Goal: Task Accomplishment & Management: Use online tool/utility

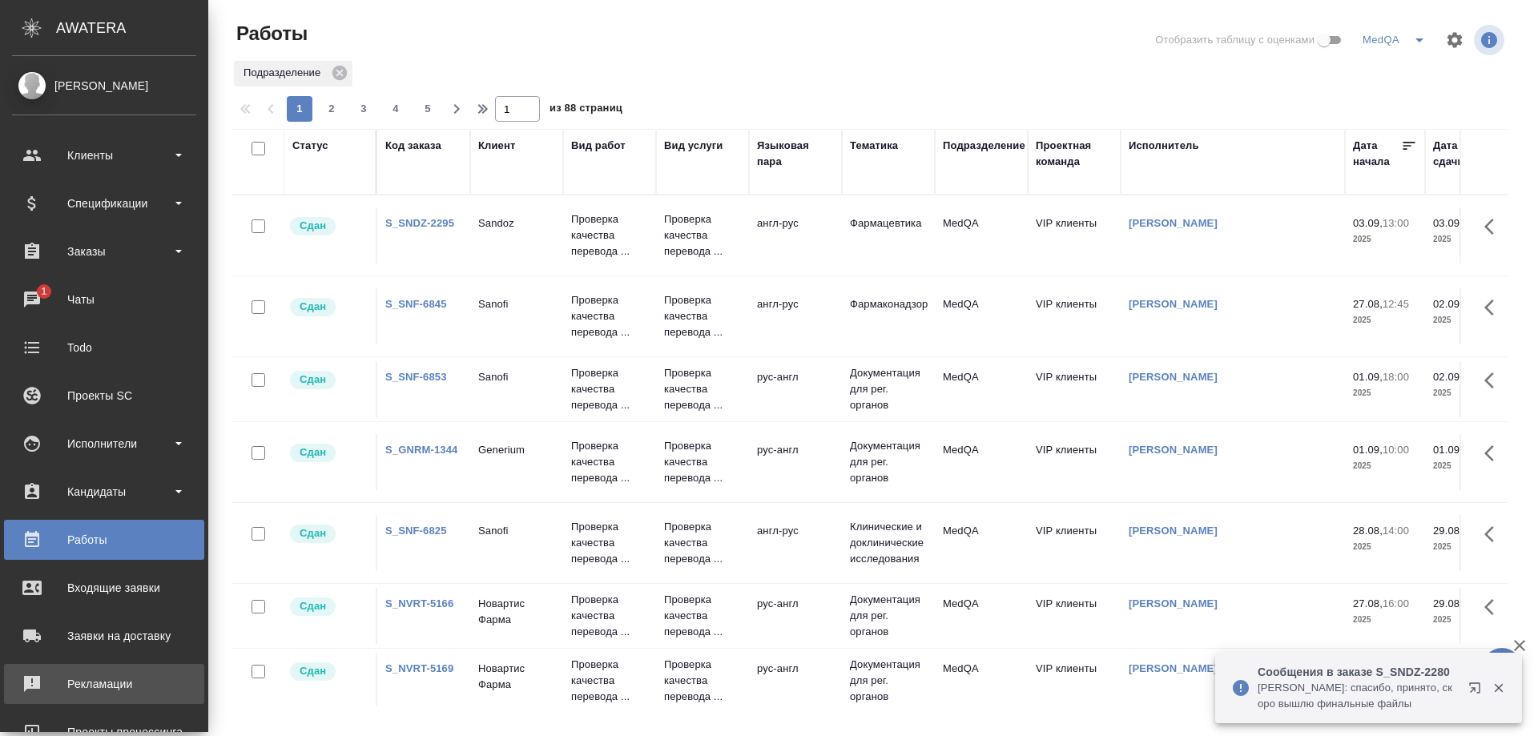
click at [101, 682] on div "Рекламации" at bounding box center [104, 684] width 184 height 24
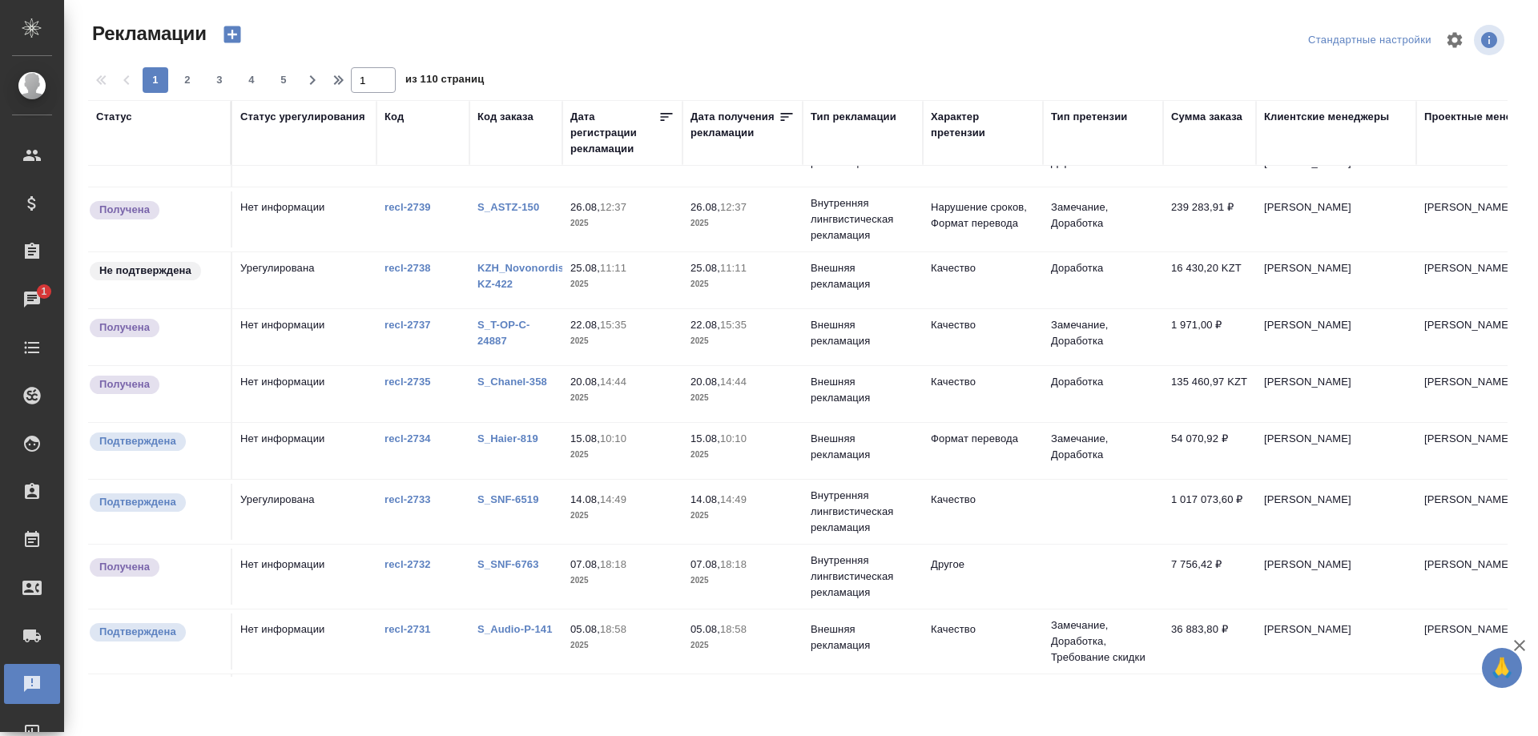
scroll to position [160, 0]
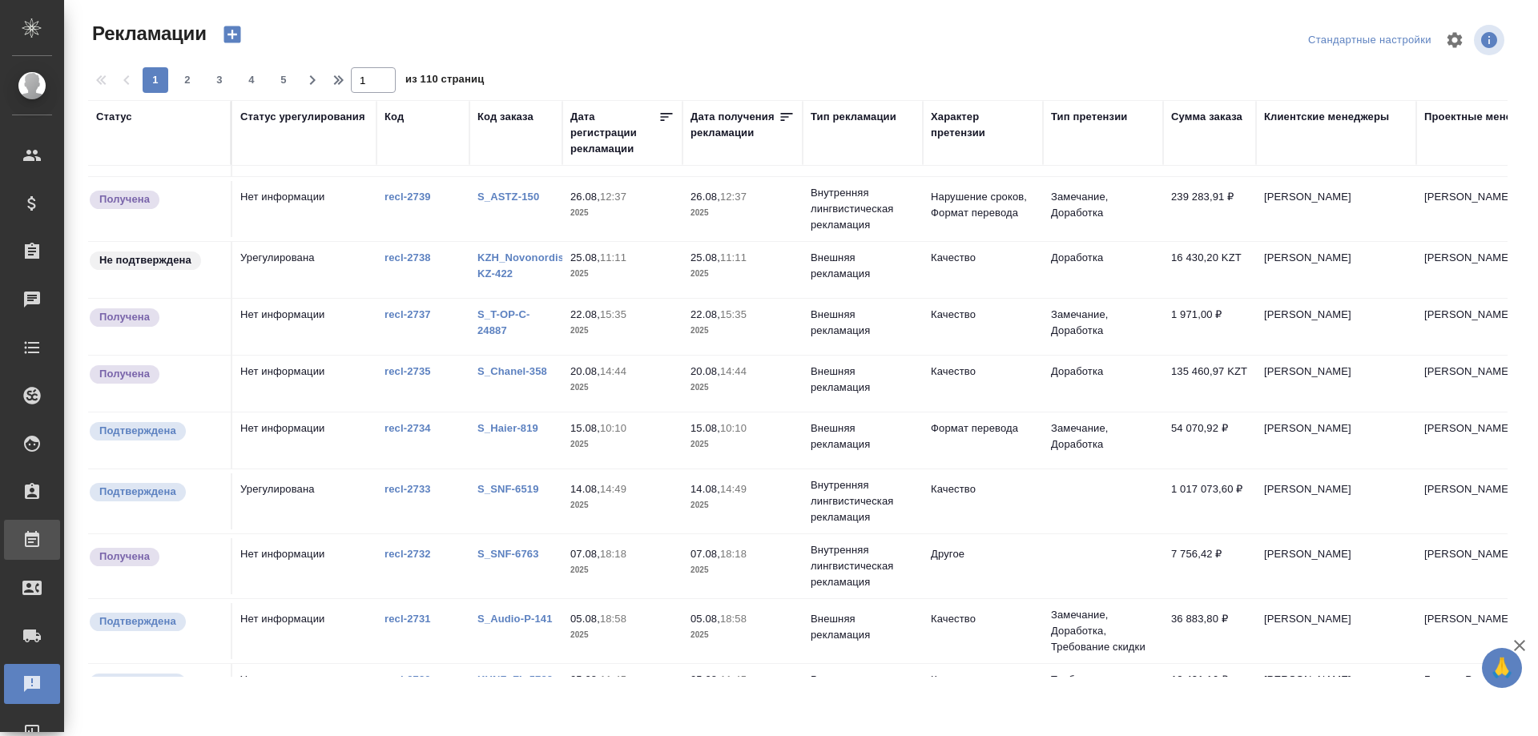
click at [32, 543] on div "Работы" at bounding box center [12, 540] width 40 height 24
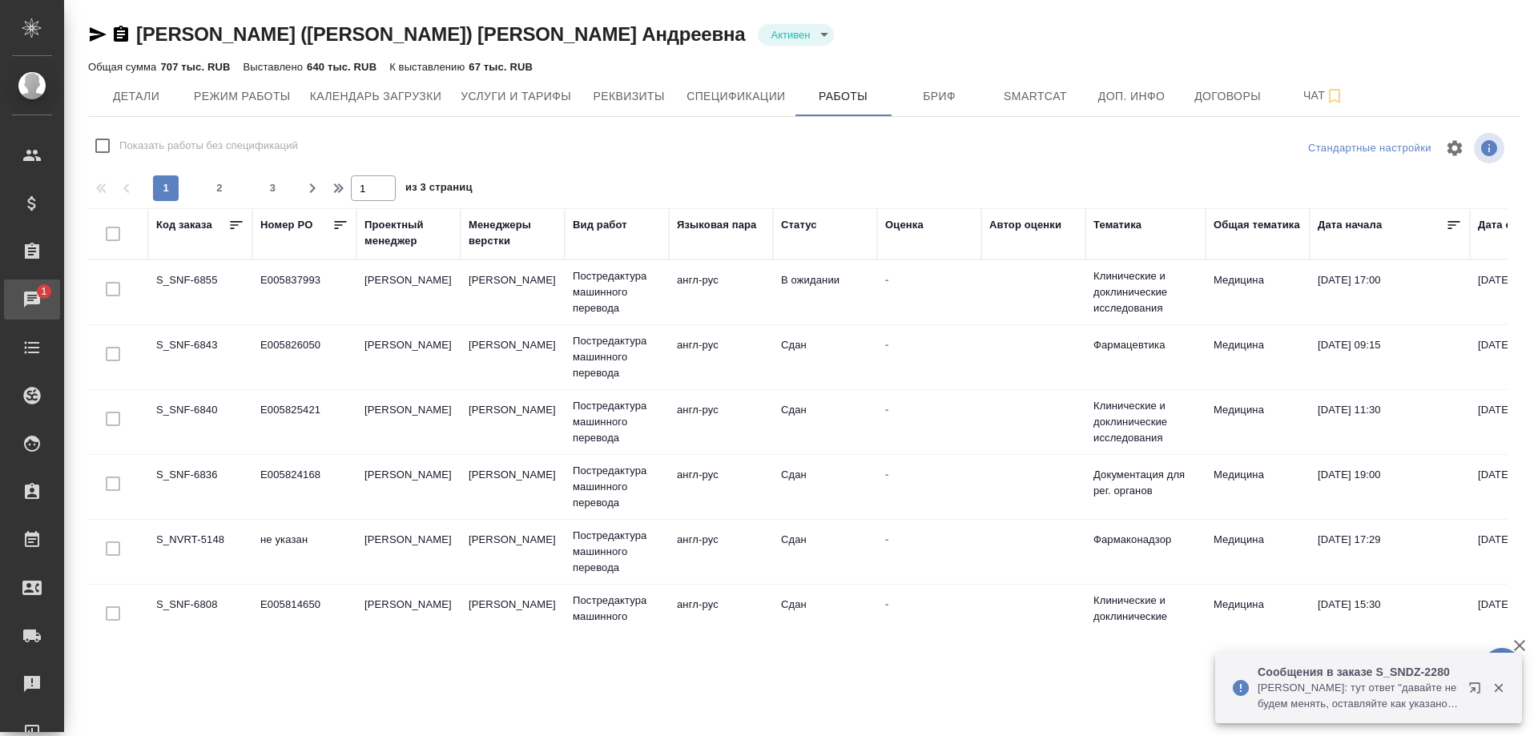
click at [32, 292] on div "Чаты" at bounding box center [12, 300] width 40 height 24
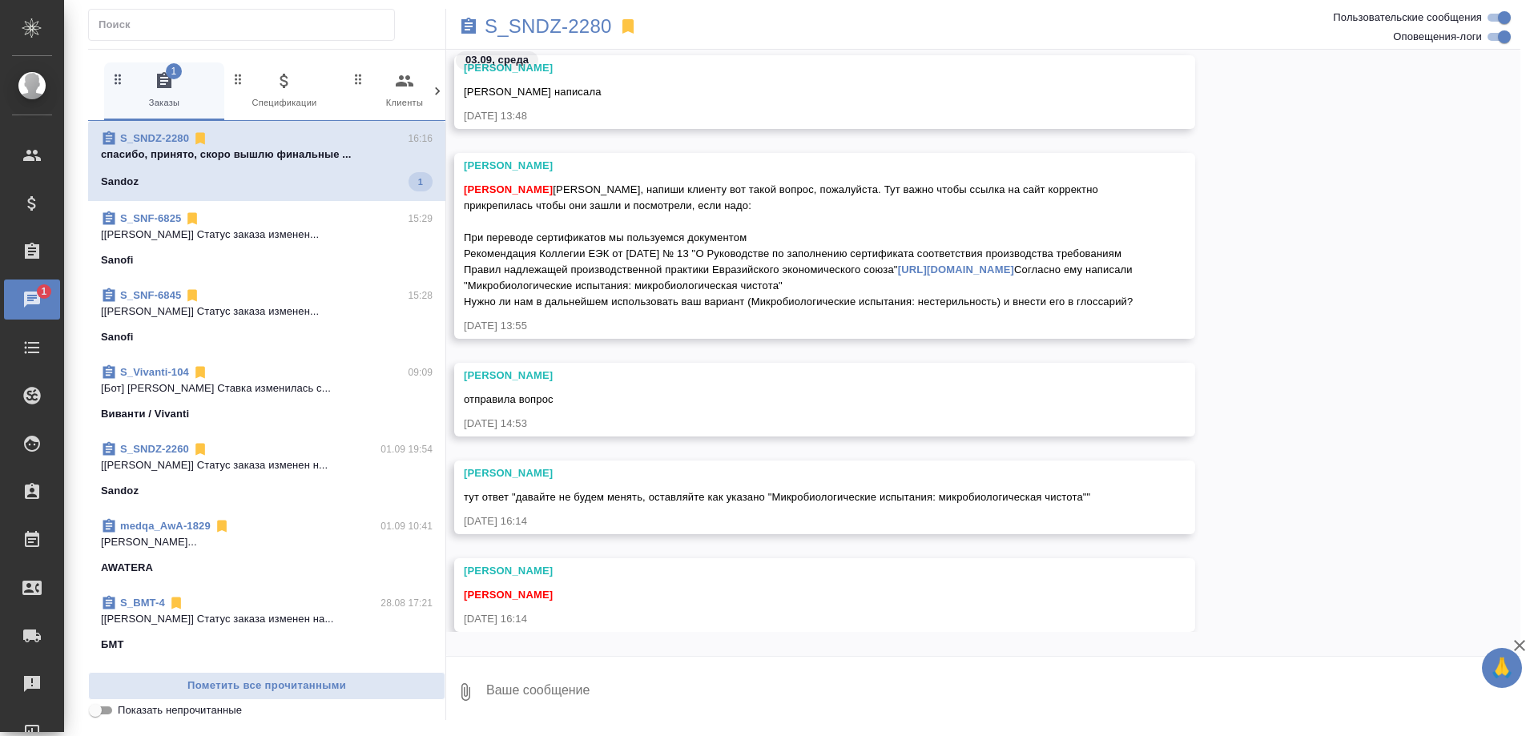
scroll to position [31790, 0]
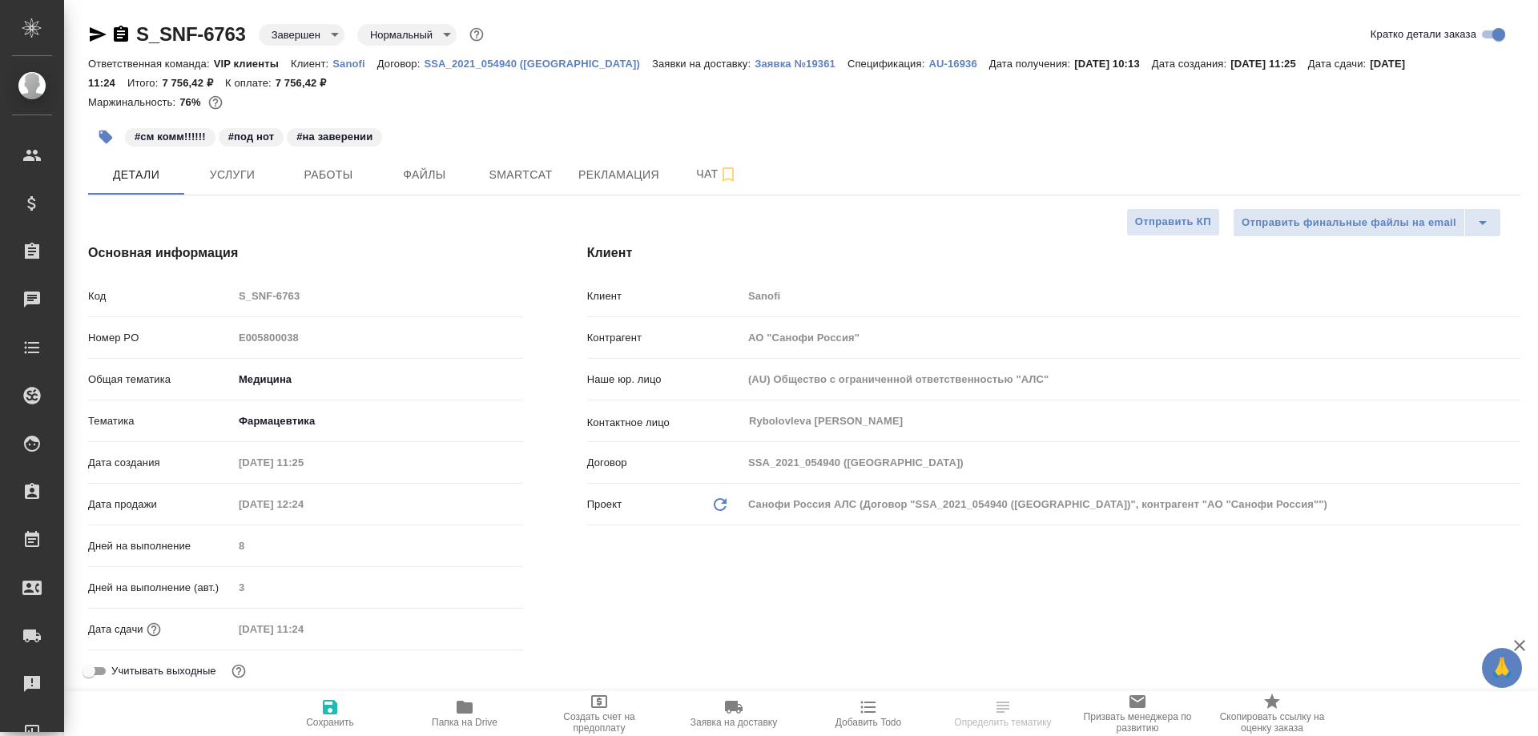
select select "RU"
click at [628, 179] on span "Рекламация" at bounding box center [618, 175] width 81 height 20
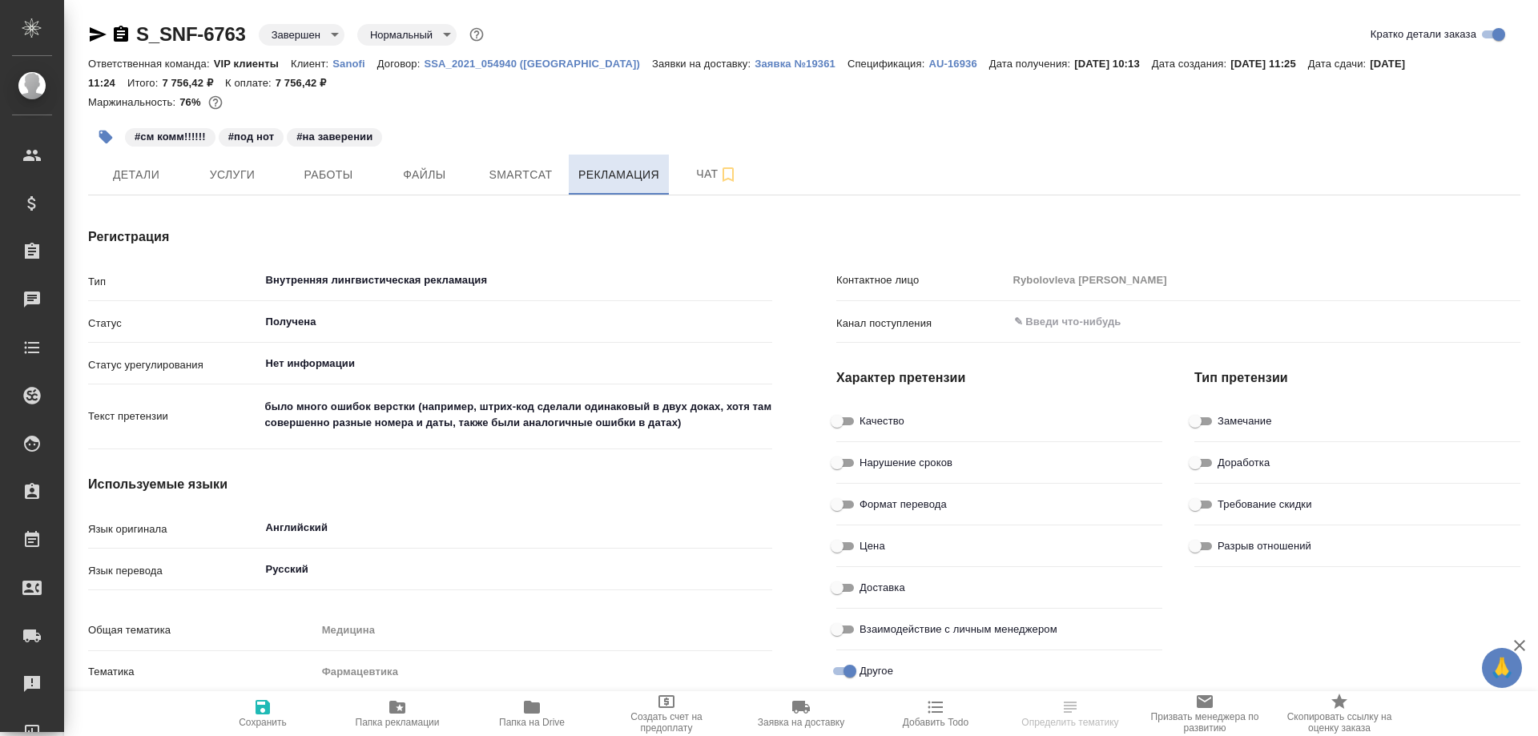
type textarea "x"
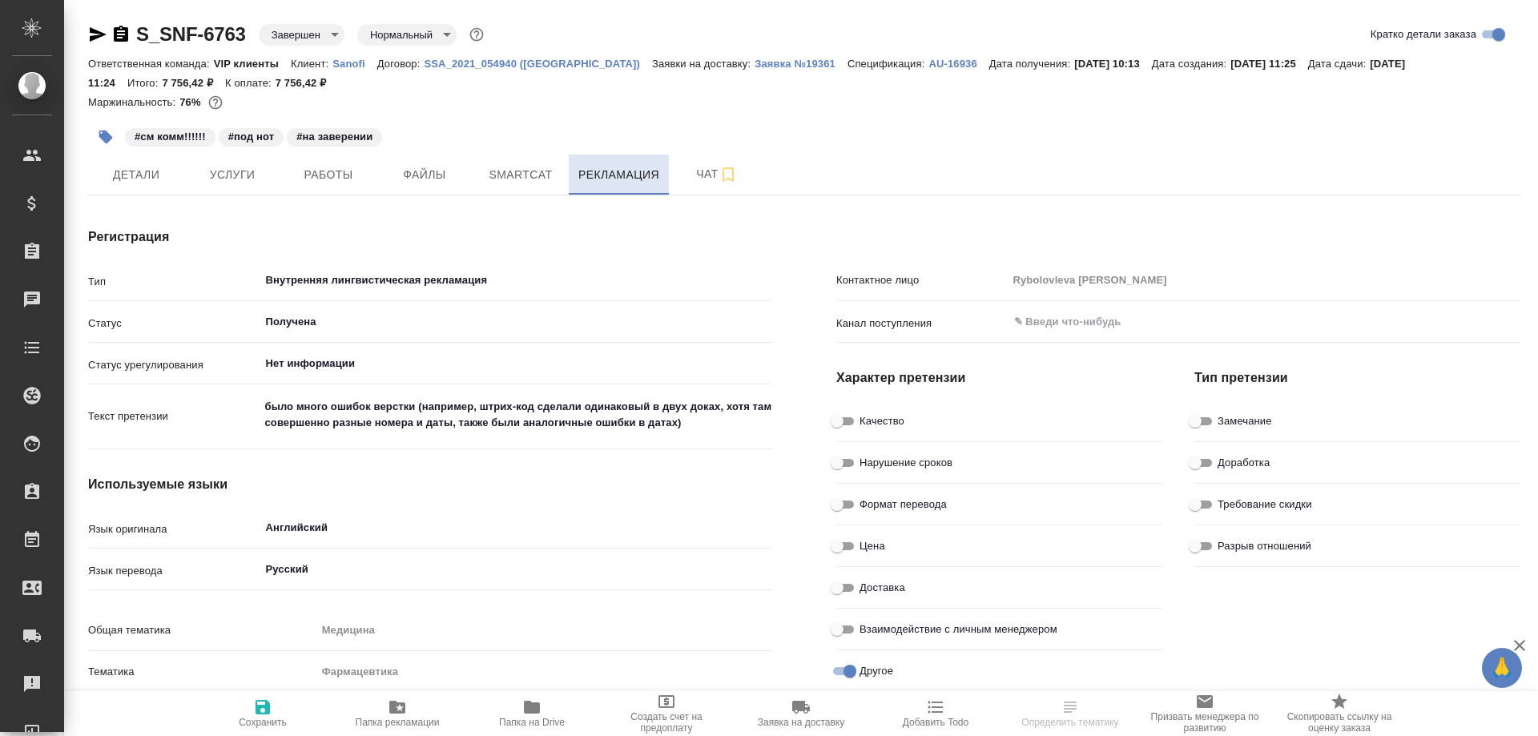
type textarea "x"
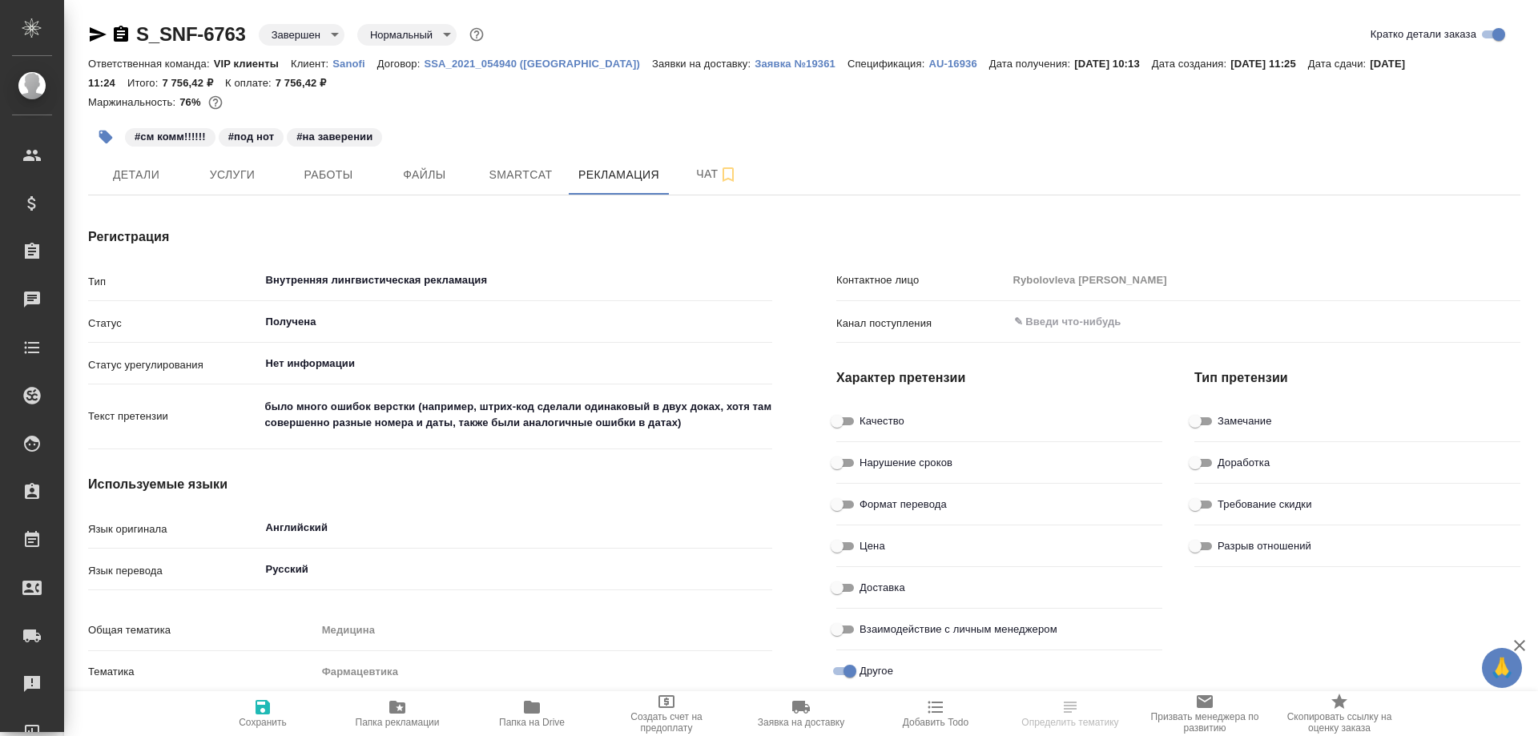
type textarea "x"
click at [120, 30] on icon "button" at bounding box center [121, 34] width 14 height 16
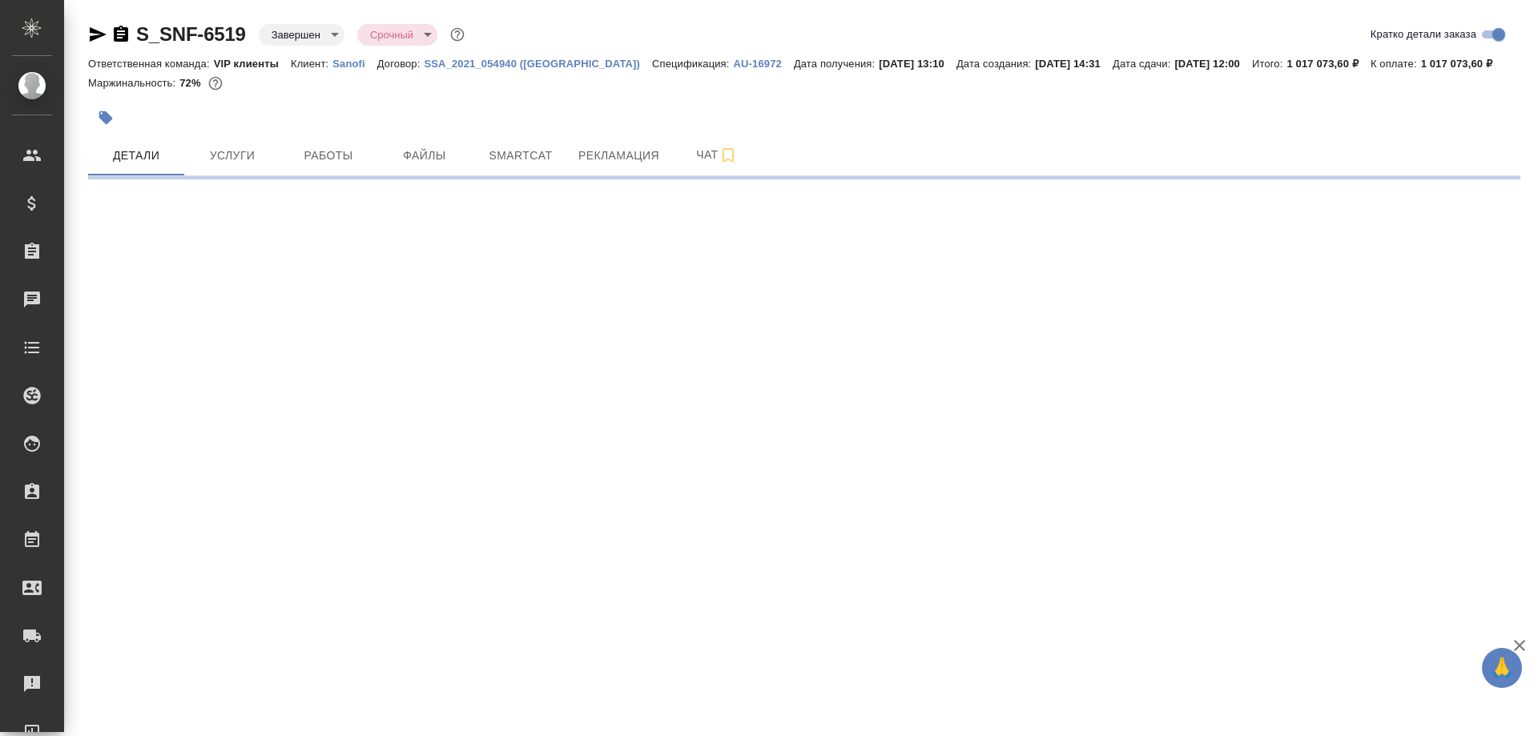
select select "RU"
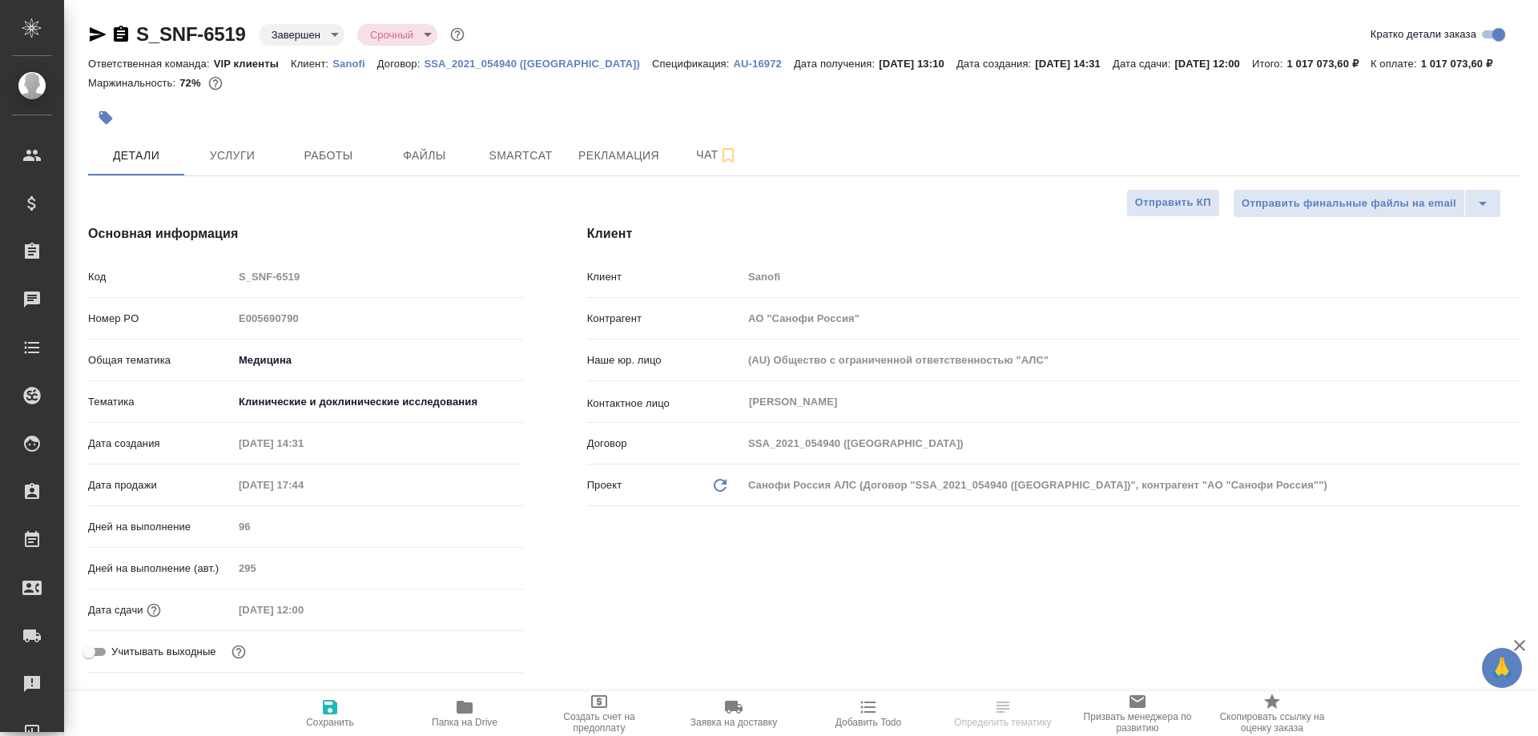
type textarea "x"
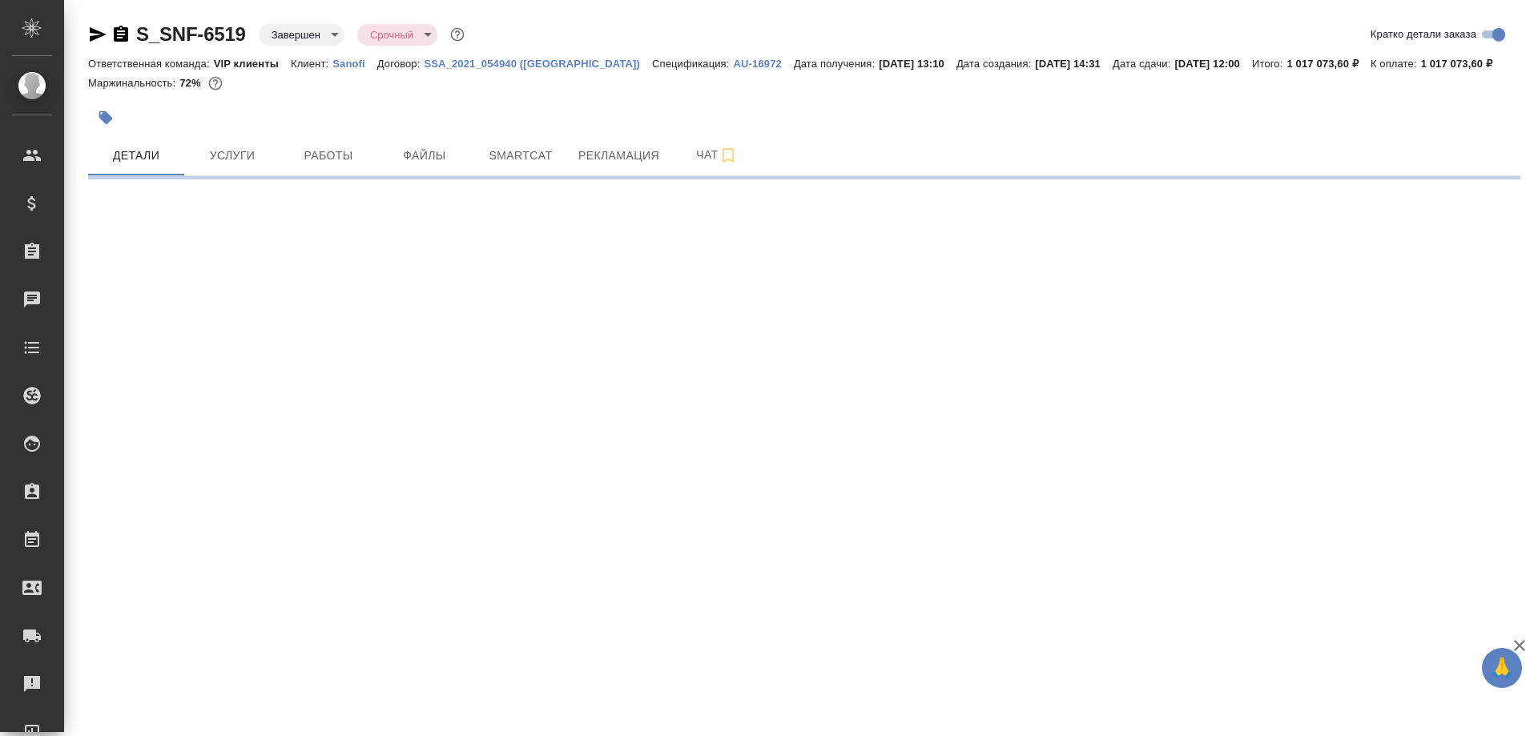
select select "RU"
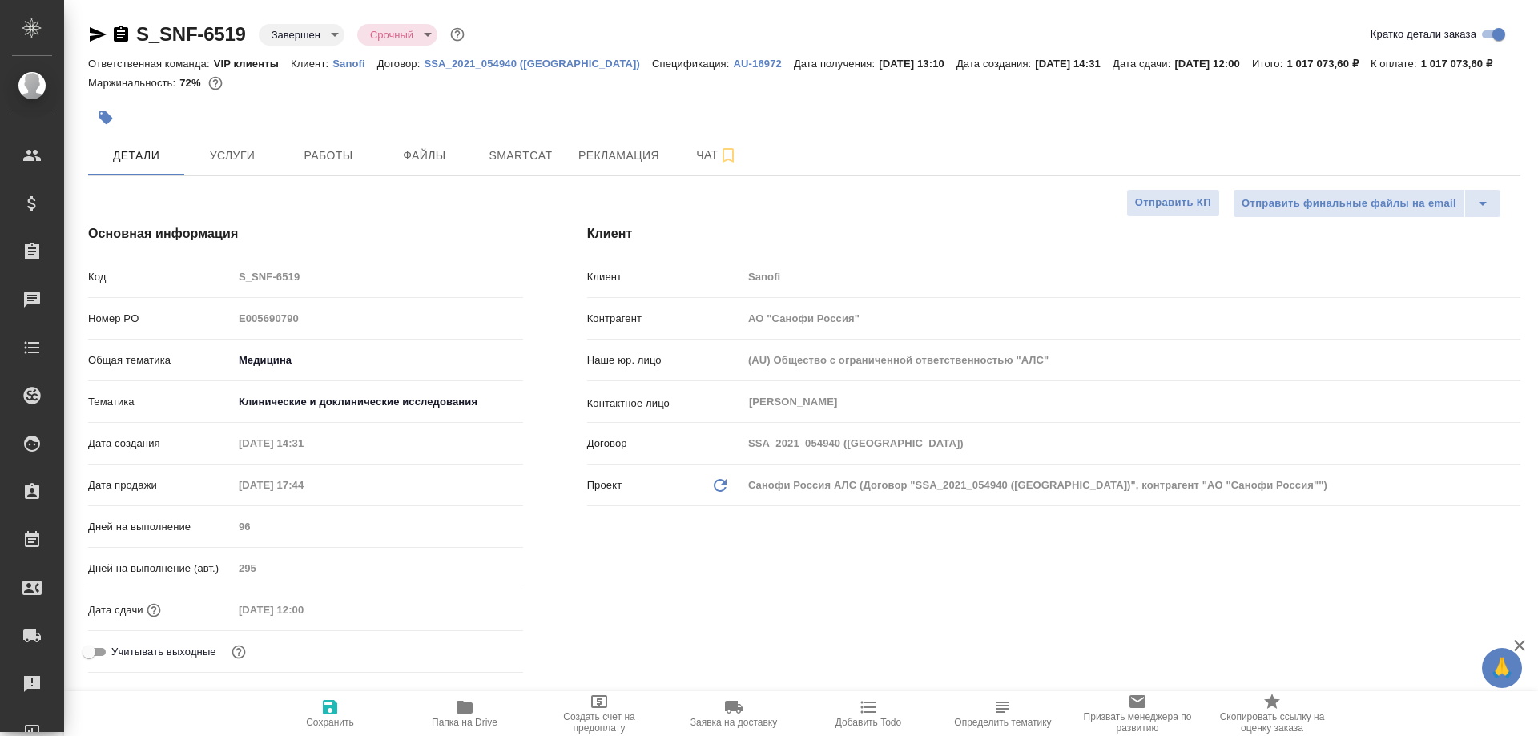
type textarea "x"
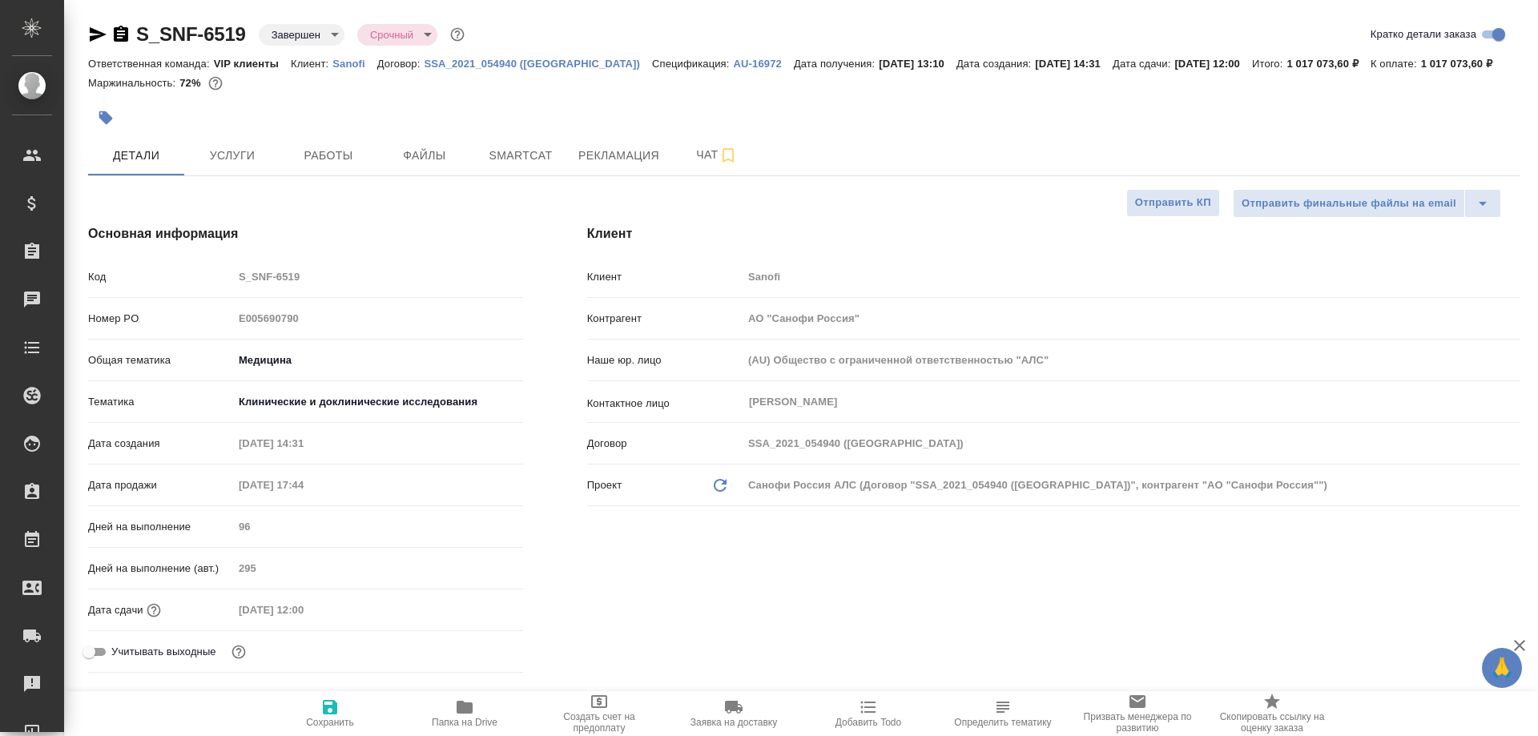
type textarea "x"
click at [616, 154] on span "Рекламация" at bounding box center [618, 156] width 81 height 20
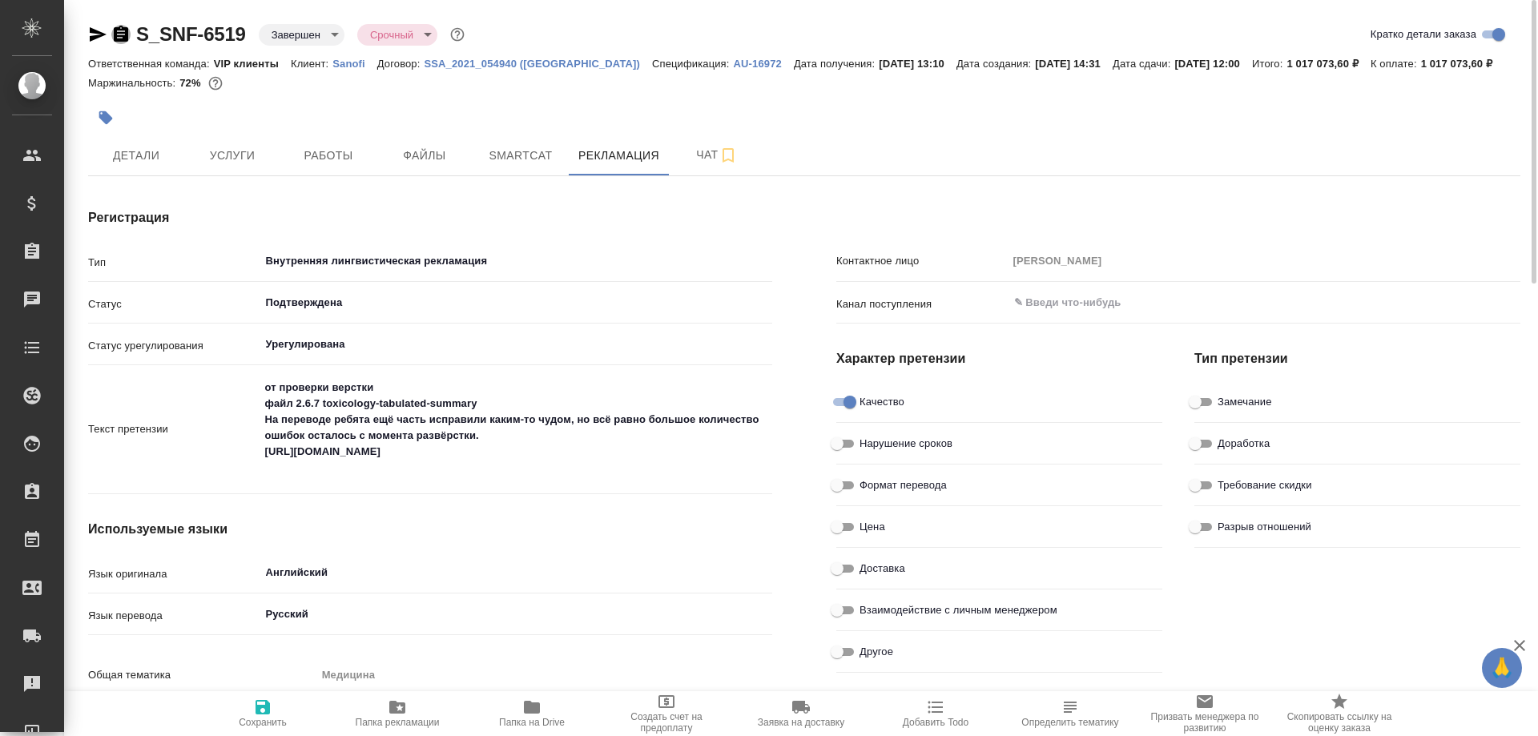
click at [118, 32] on icon "button" at bounding box center [121, 34] width 14 height 16
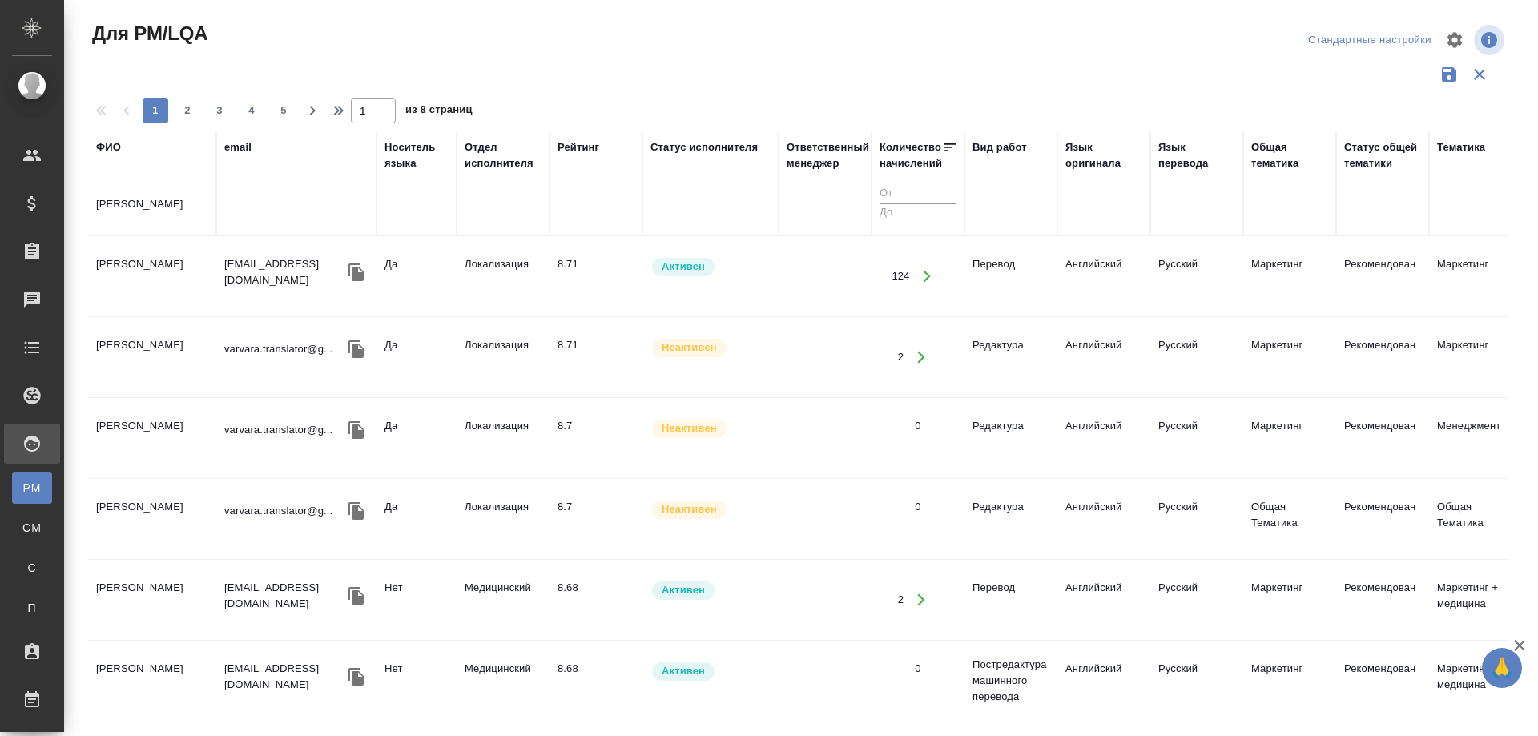
scroll to position [561, 0]
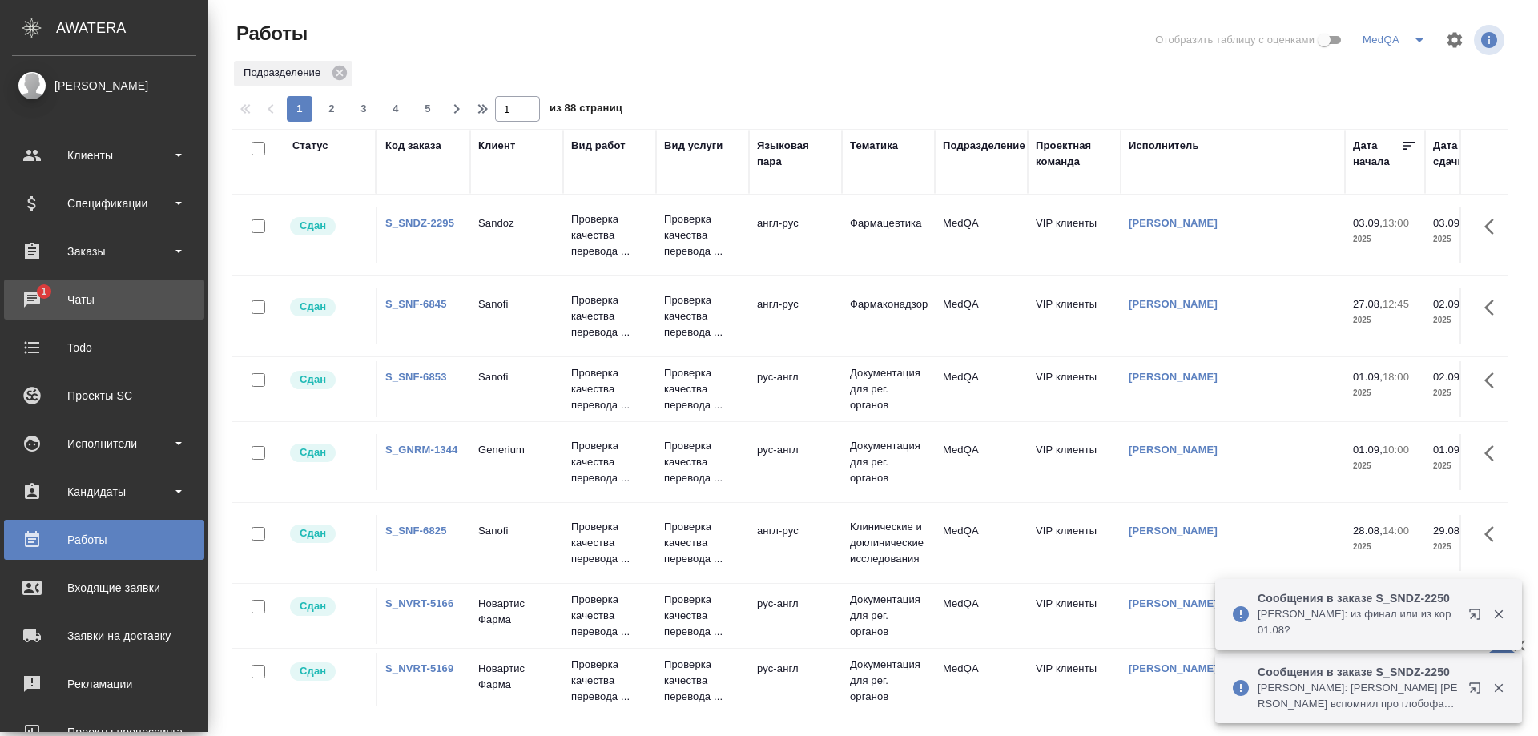
click at [50, 299] on div "Чаты" at bounding box center [104, 300] width 184 height 24
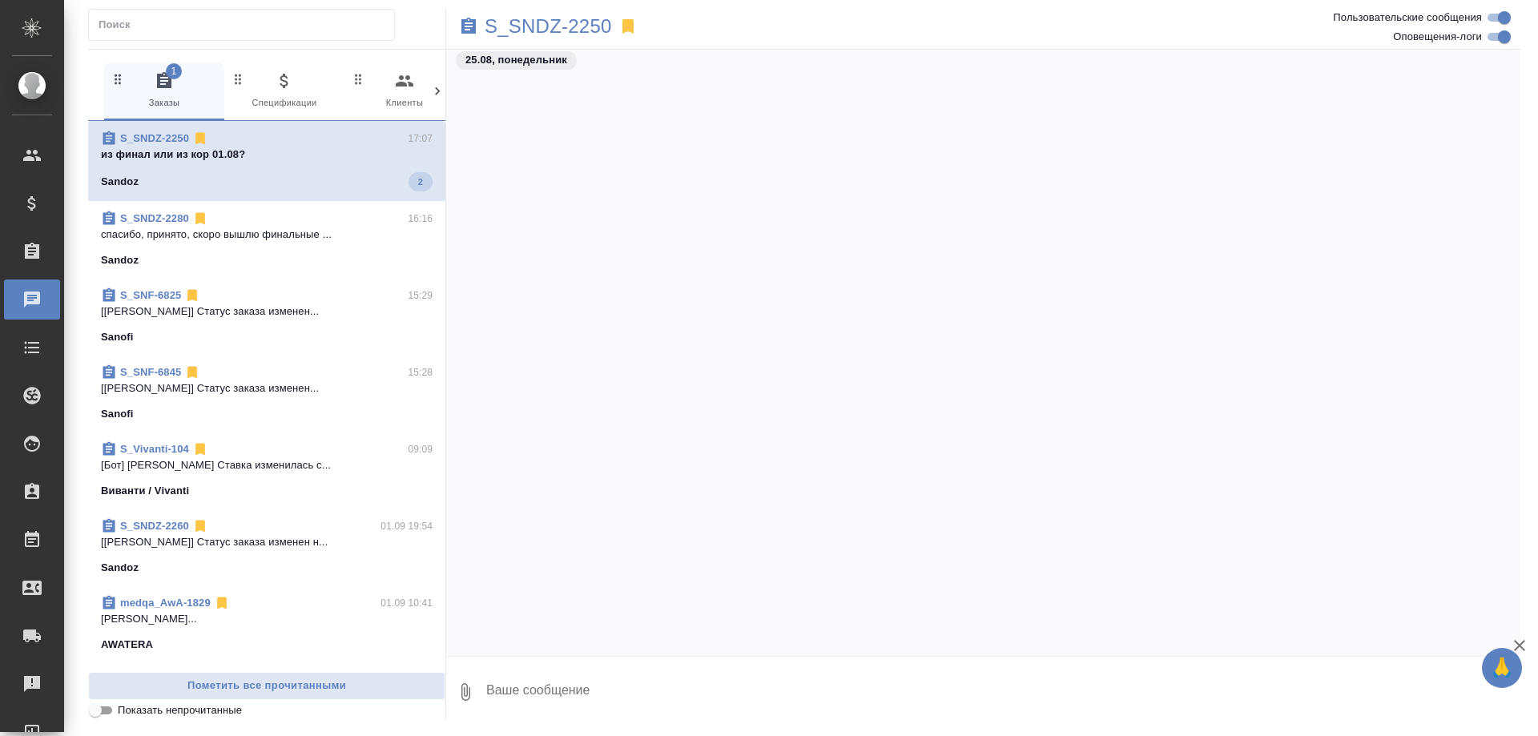
scroll to position [91369, 0]
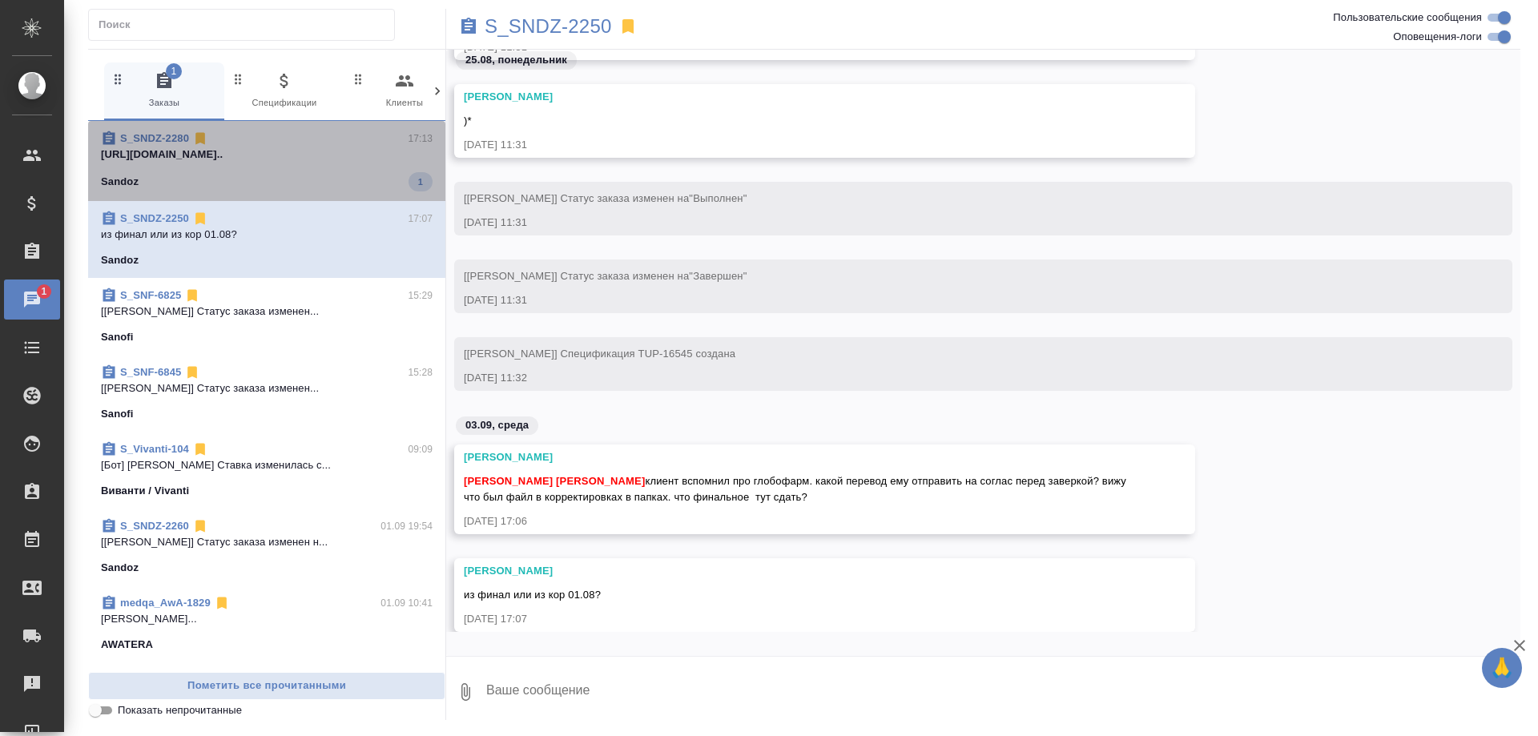
click at [297, 155] on p "https://drive.awatera.com/apps/files/fil..." at bounding box center [267, 155] width 332 height 16
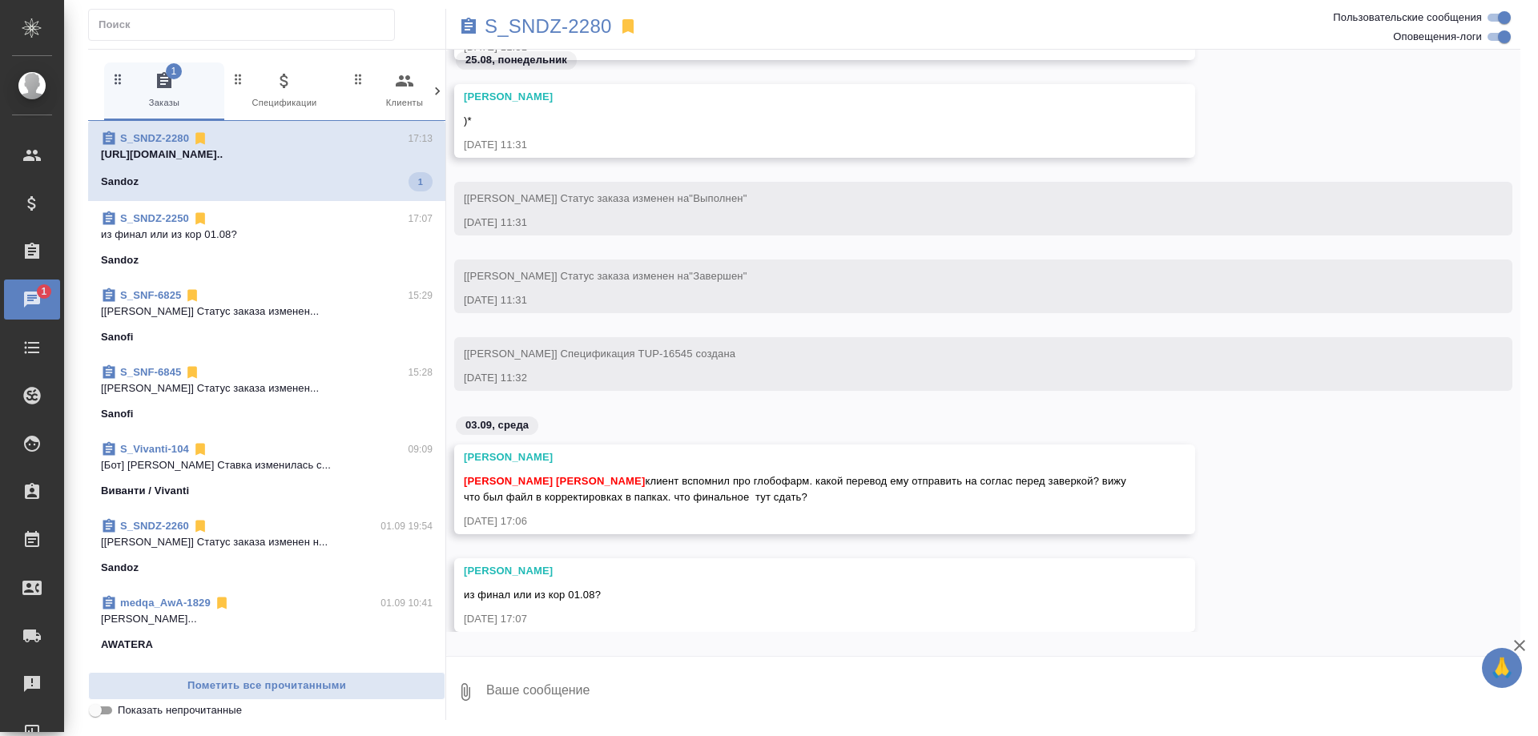
scroll to position [91458, 0]
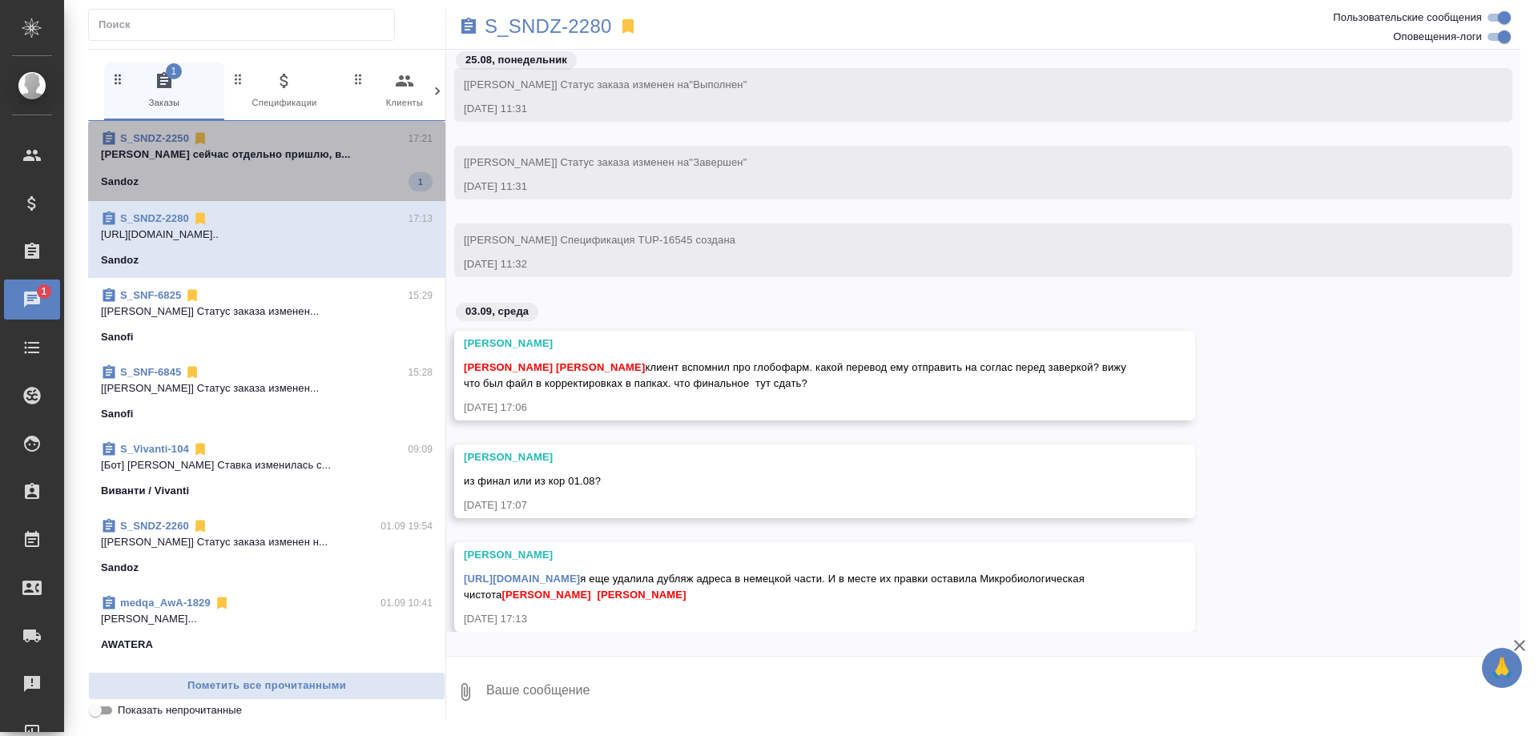
click at [272, 169] on span "S_SNDZ-2250 17:21 Кабаргина Анна сейчас отдельно пришлю, в... Sandoz 1" at bounding box center [267, 161] width 332 height 61
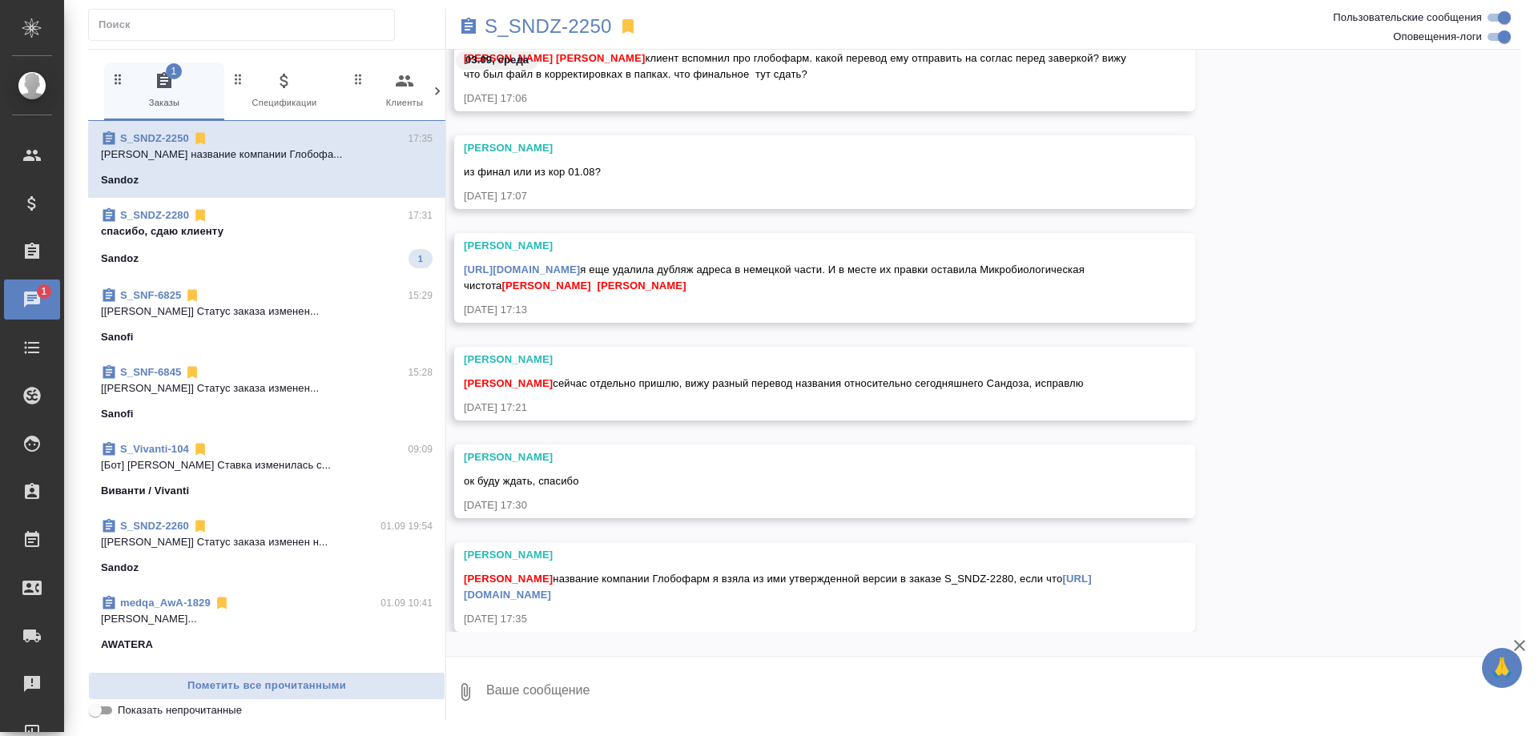
scroll to position [91713, 0]
click at [263, 252] on div "Sandoz 1" at bounding box center [267, 258] width 332 height 19
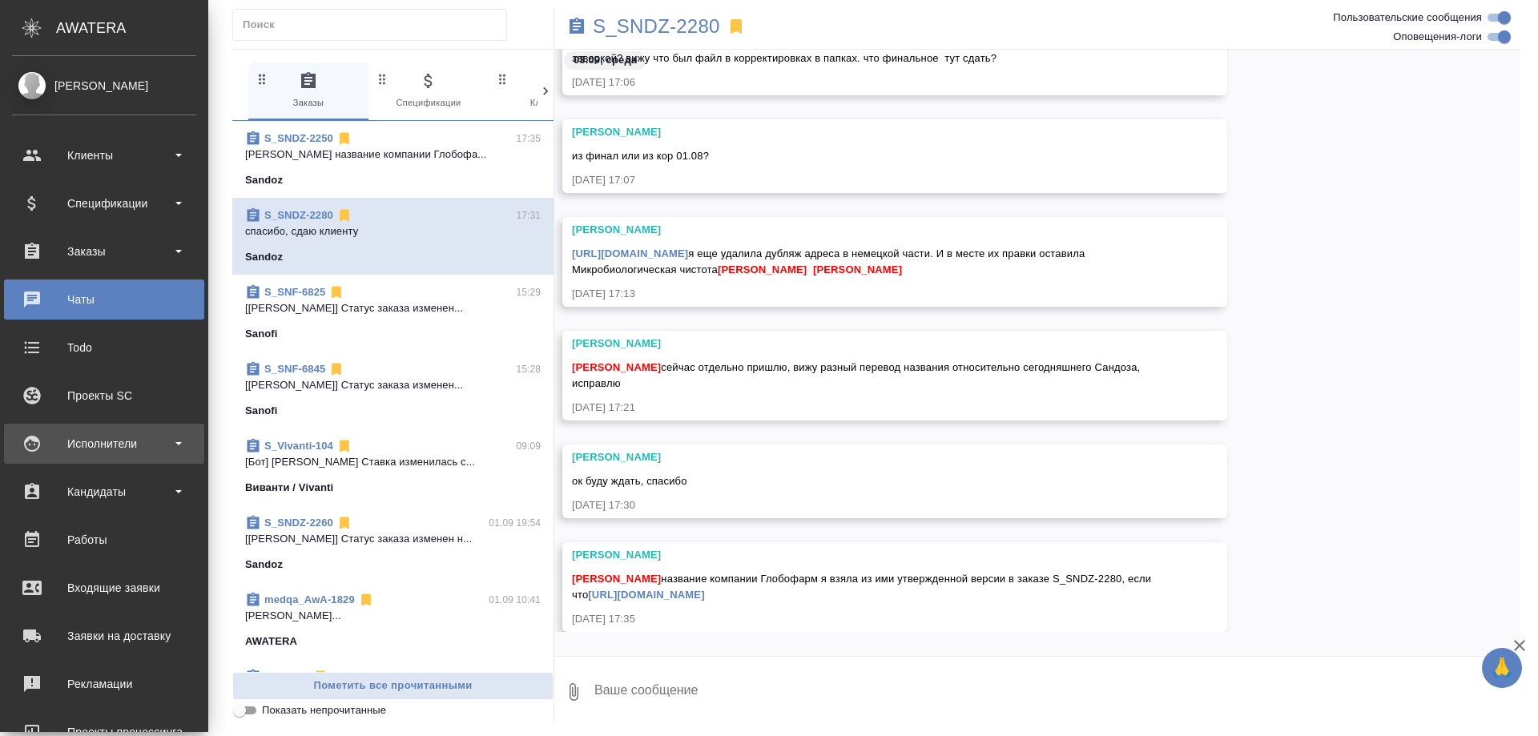
click at [105, 439] on div "Исполнители" at bounding box center [104, 444] width 184 height 24
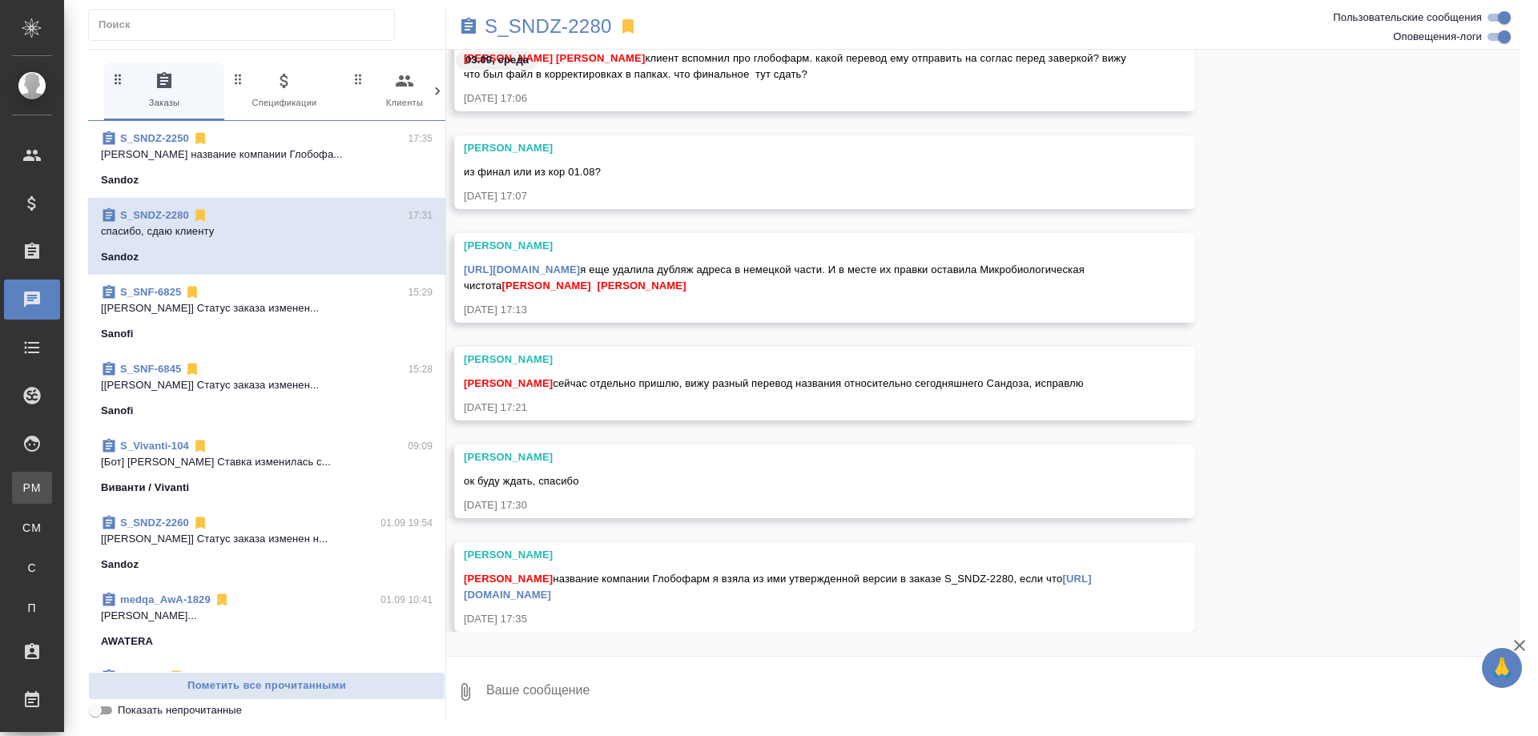
click at [24, 486] on div "Для PM/LQA" at bounding box center [12, 488] width 24 height 16
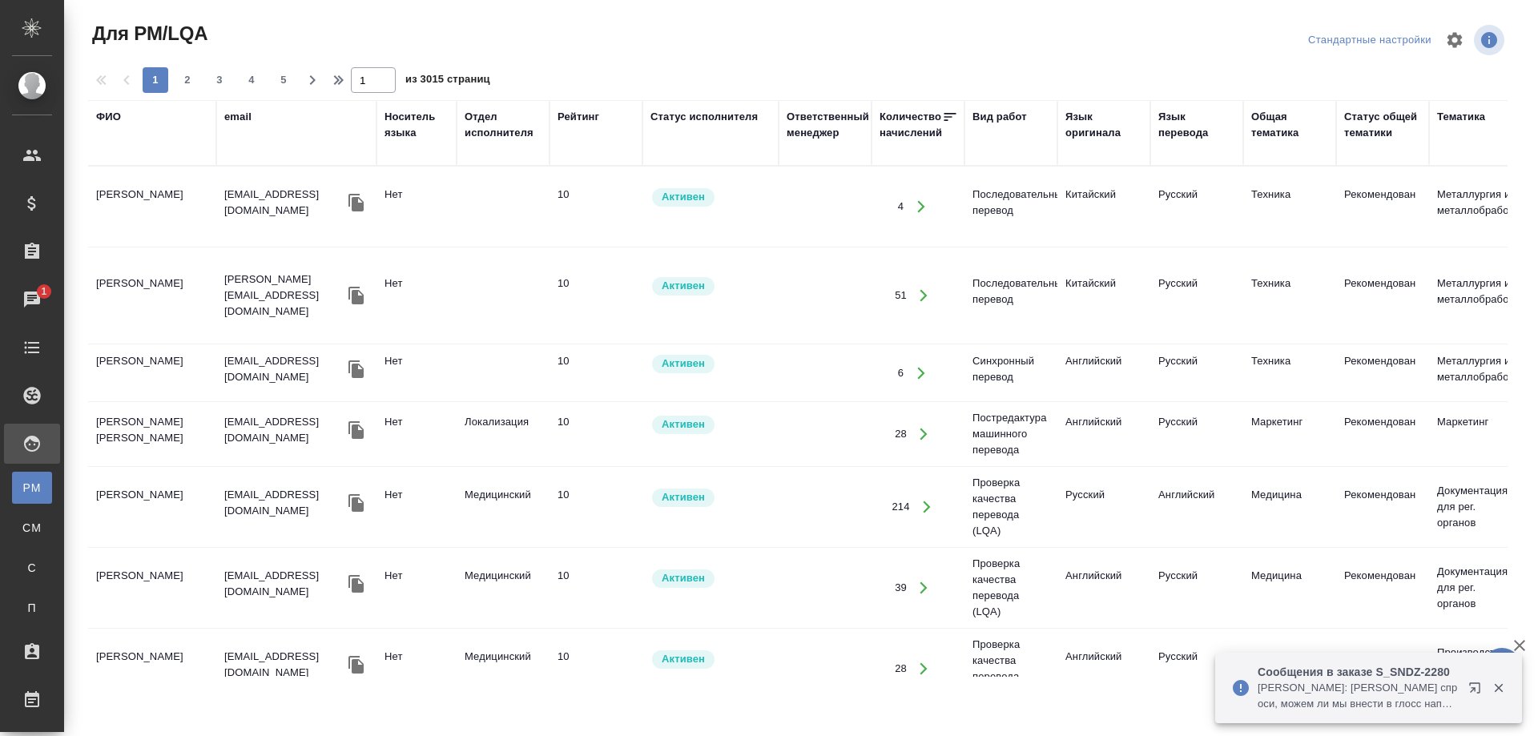
click at [110, 117] on div "ФИО" at bounding box center [108, 117] width 25 height 16
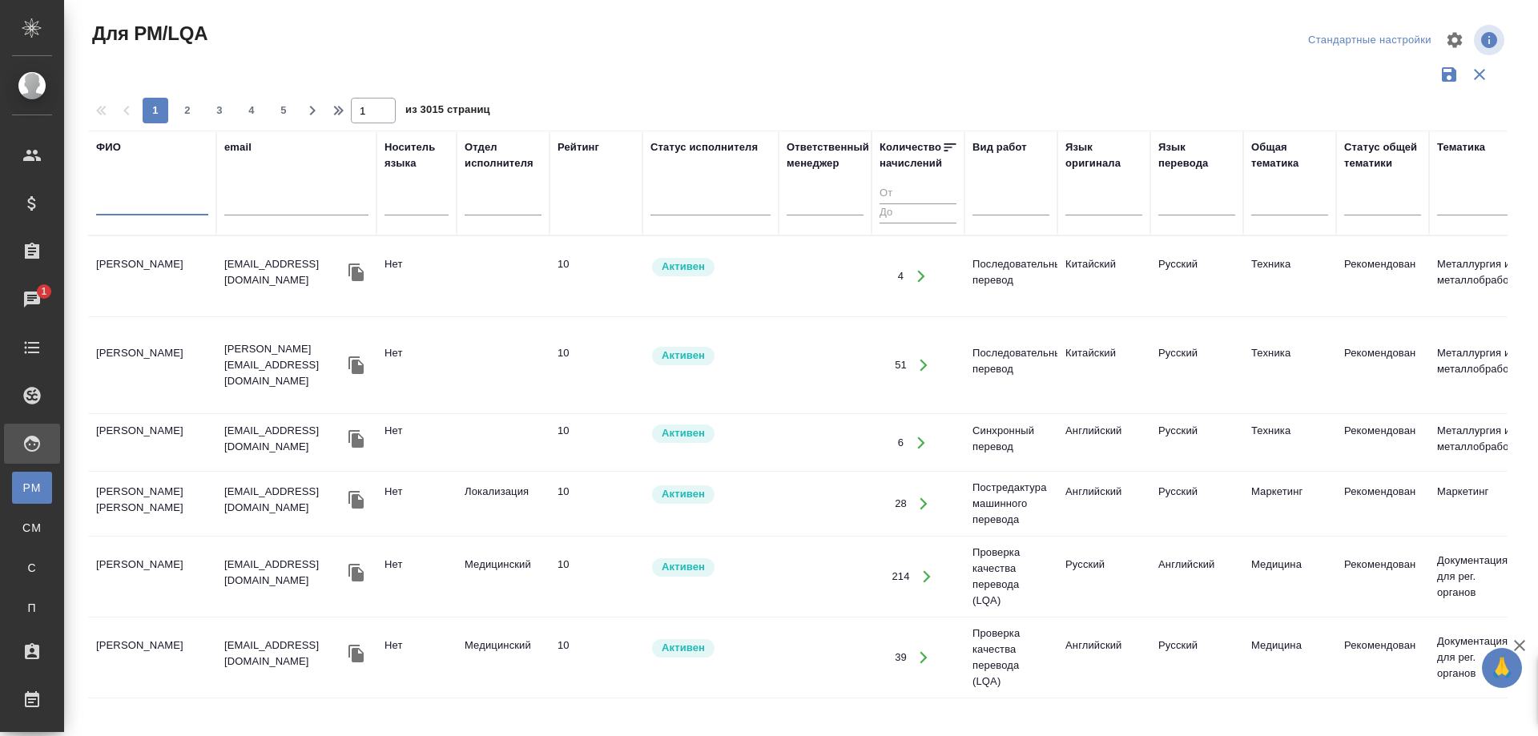
click at [111, 198] on input "text" at bounding box center [152, 205] width 112 height 20
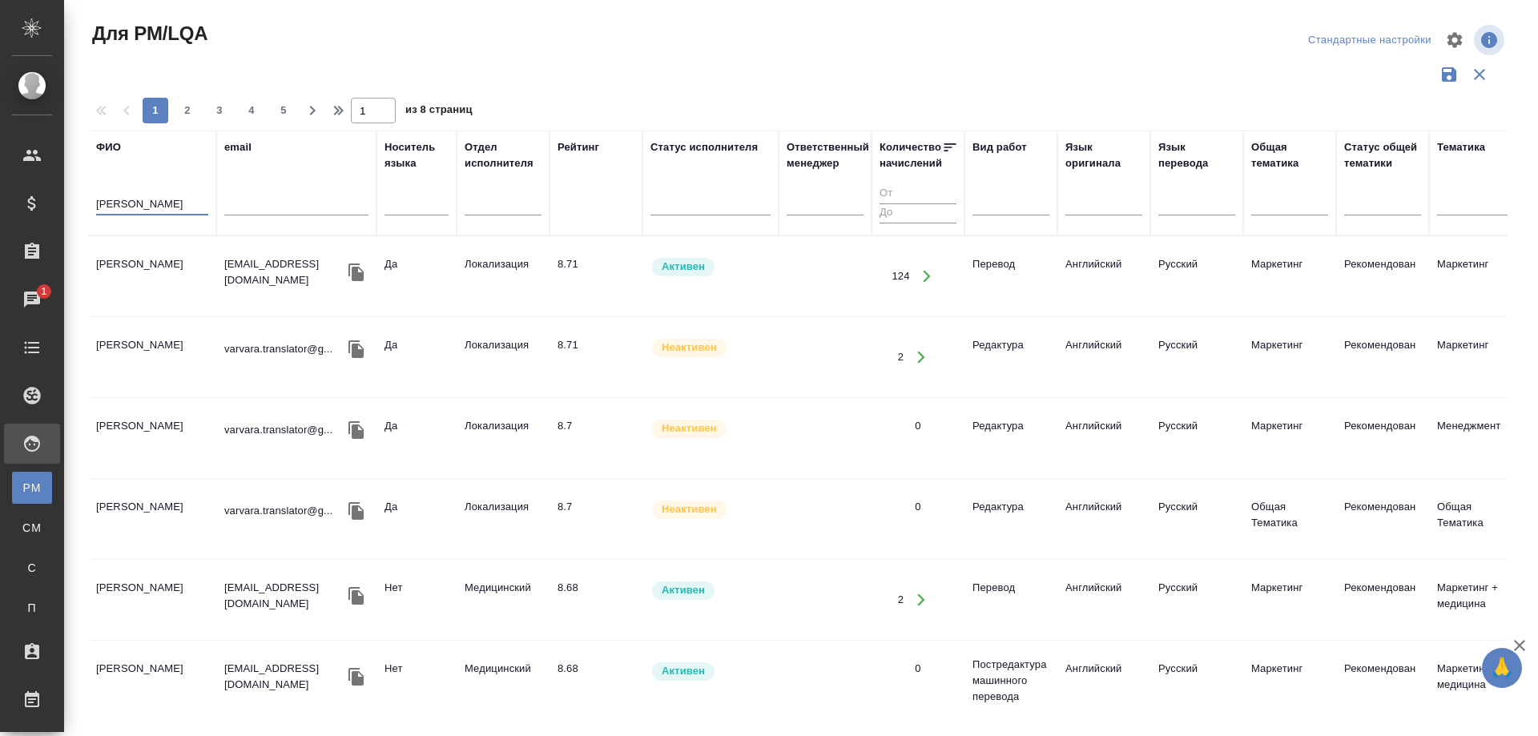
type input "Васильева"
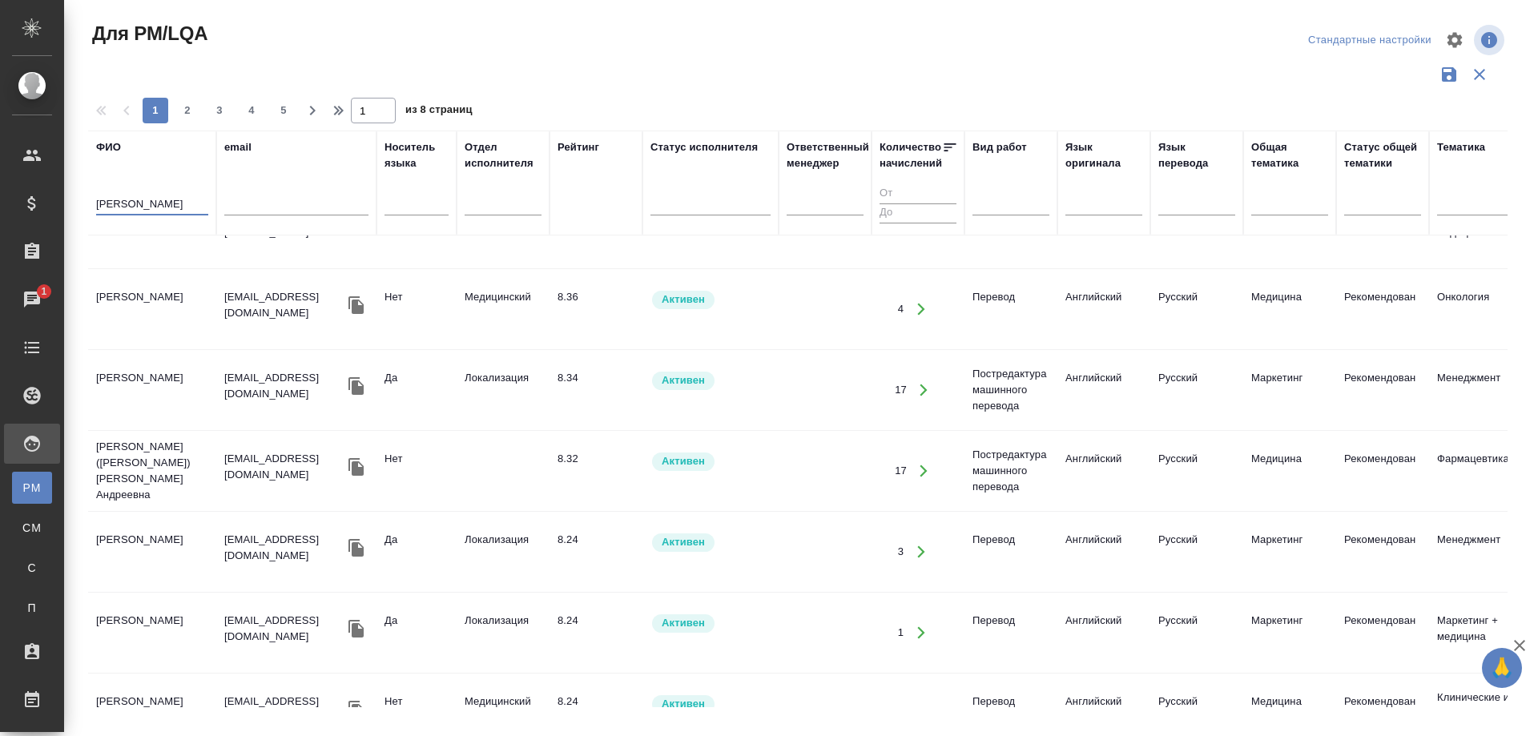
scroll to position [682, 0]
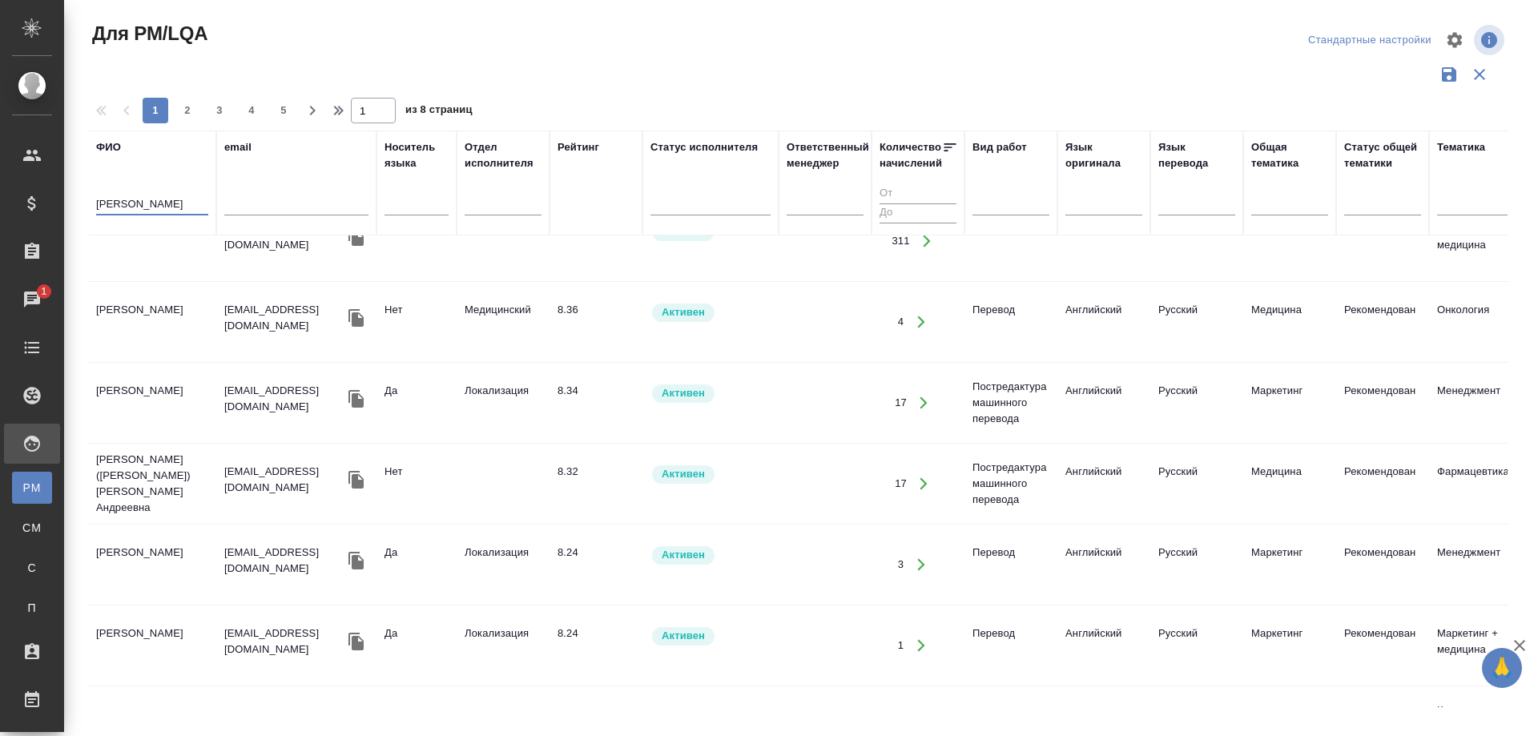
click at [123, 466] on td "[PERSON_NAME] ([PERSON_NAME]) [PERSON_NAME] Андреевна" at bounding box center [152, 484] width 128 height 80
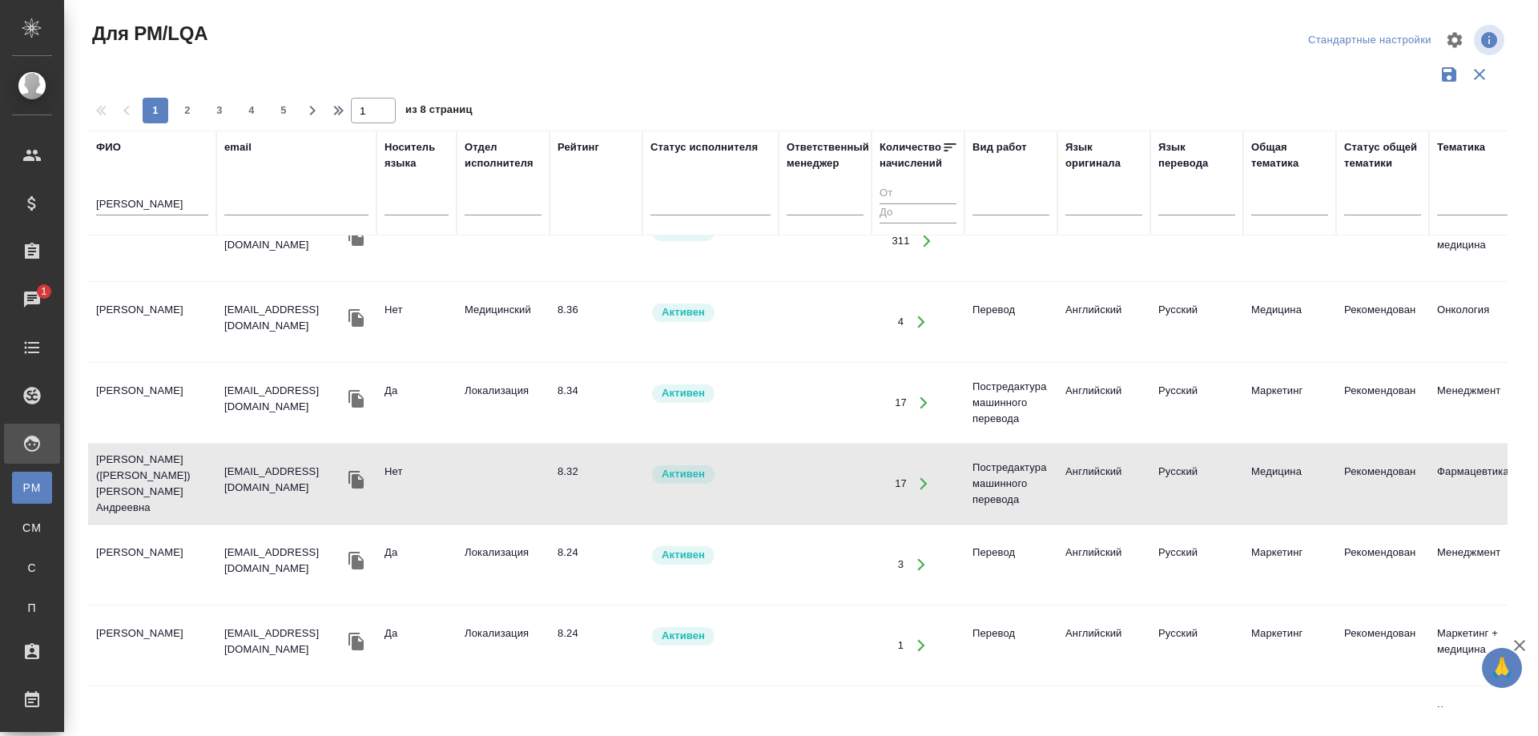
click at [123, 466] on td "[PERSON_NAME] ([PERSON_NAME]) [PERSON_NAME] Андреевна" at bounding box center [152, 484] width 128 height 80
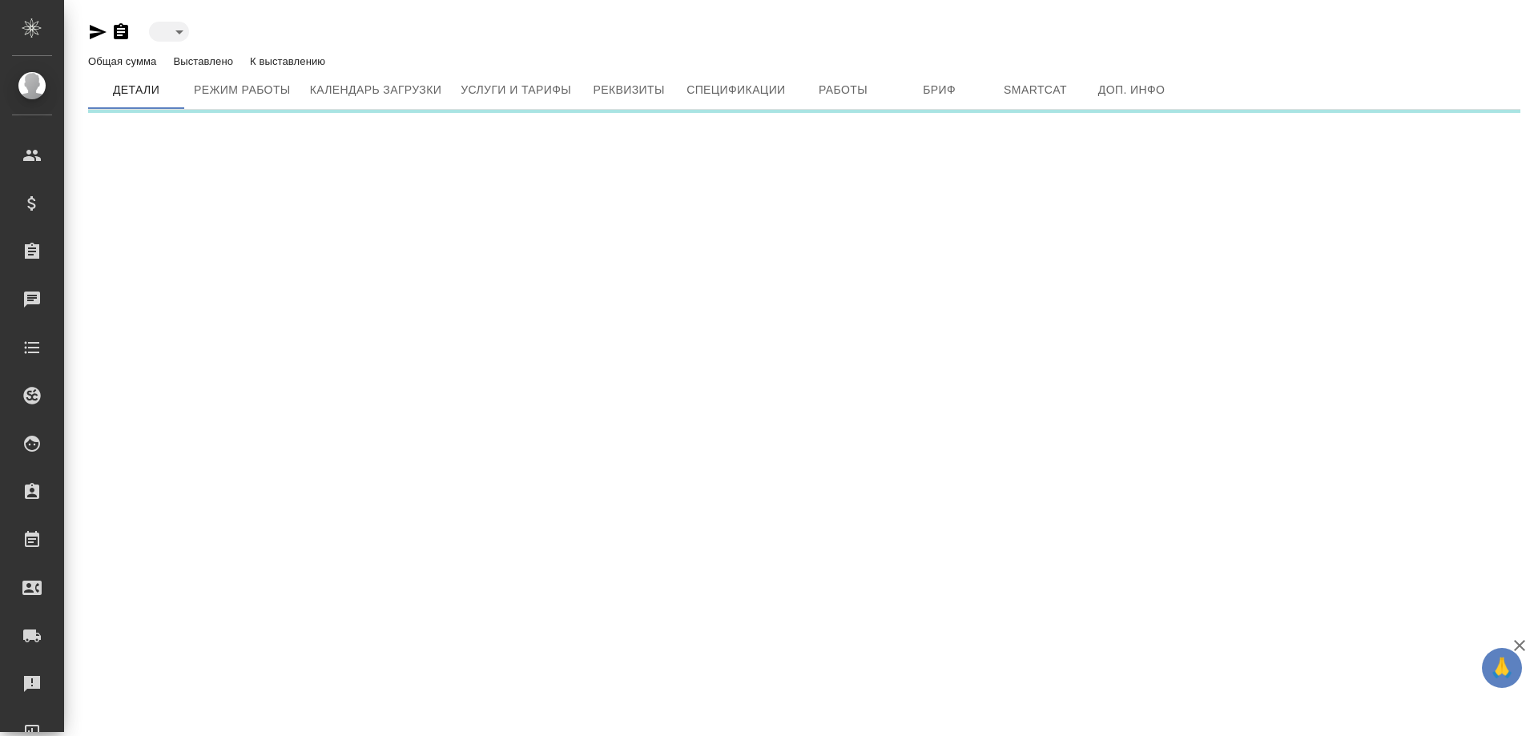
type input "active"
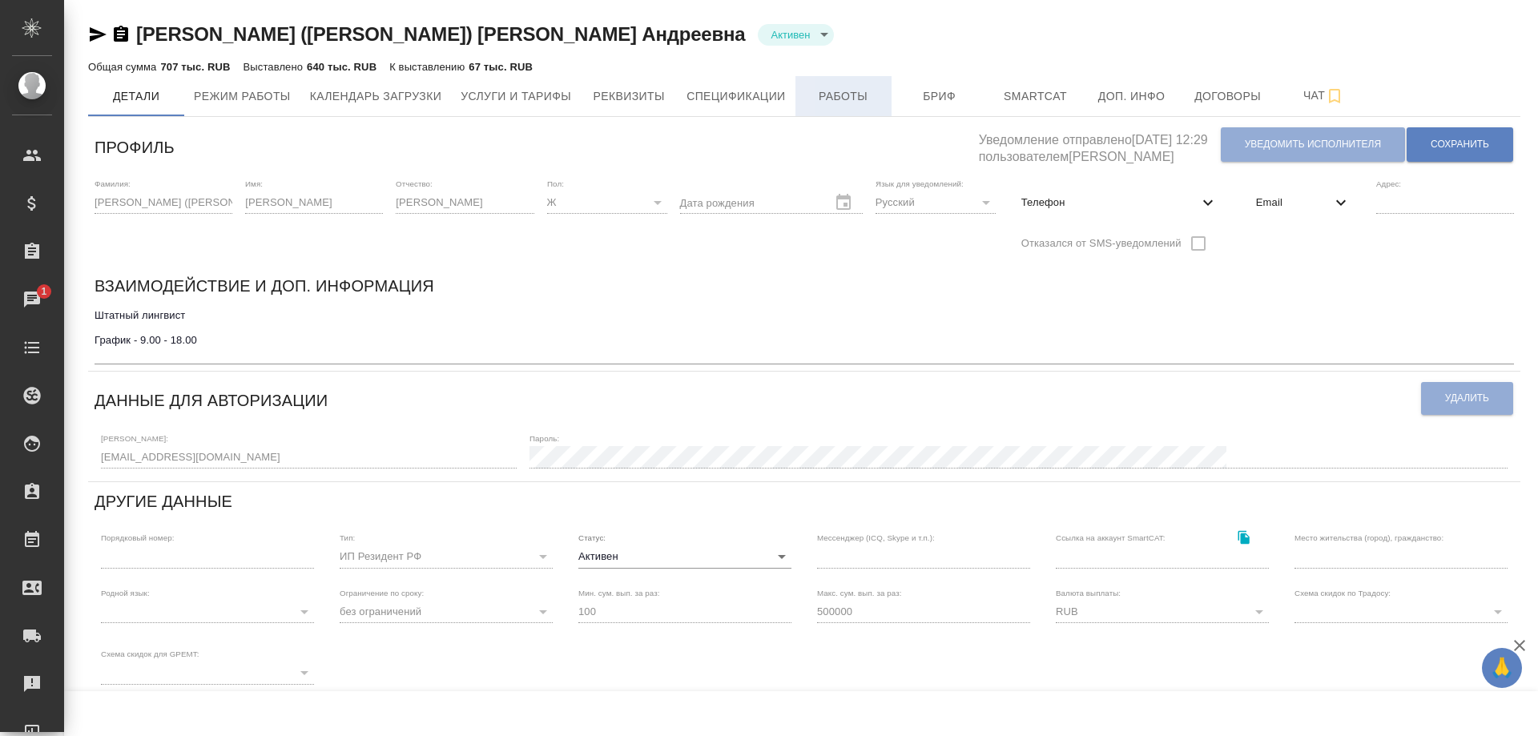
click at [865, 99] on span "Работы" at bounding box center [843, 97] width 77 height 20
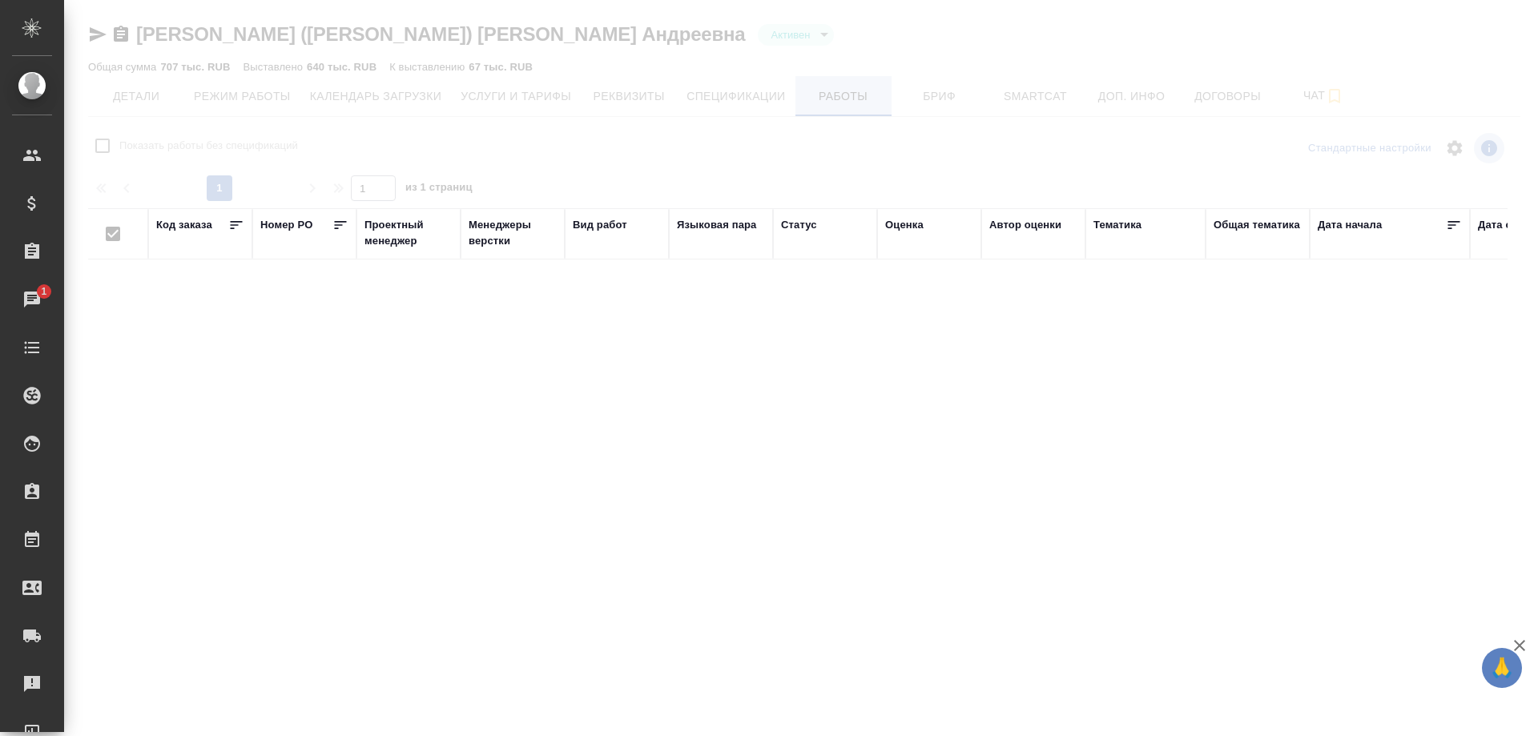
checkbox input "false"
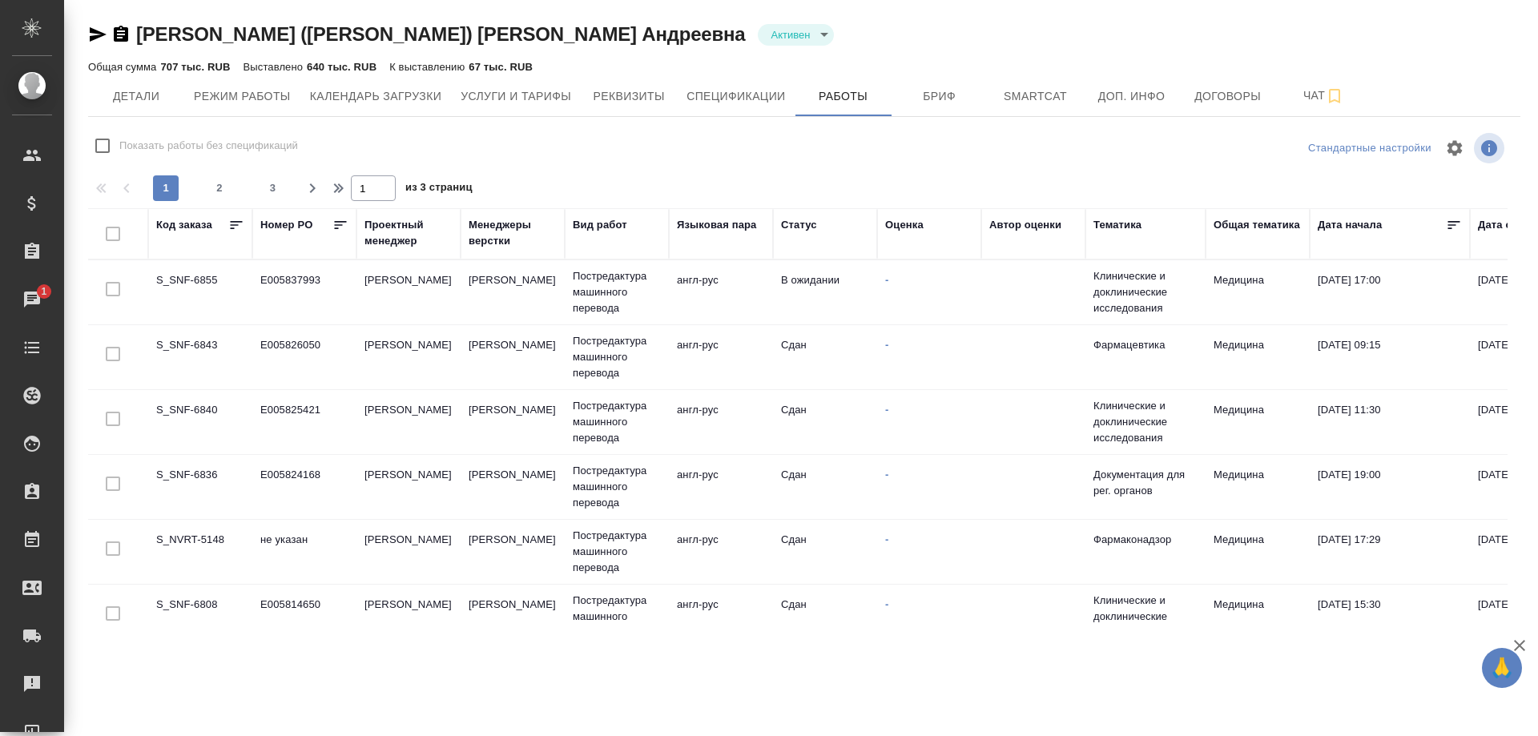
click at [195, 408] on td "S_SNF-6840" at bounding box center [200, 422] width 104 height 56
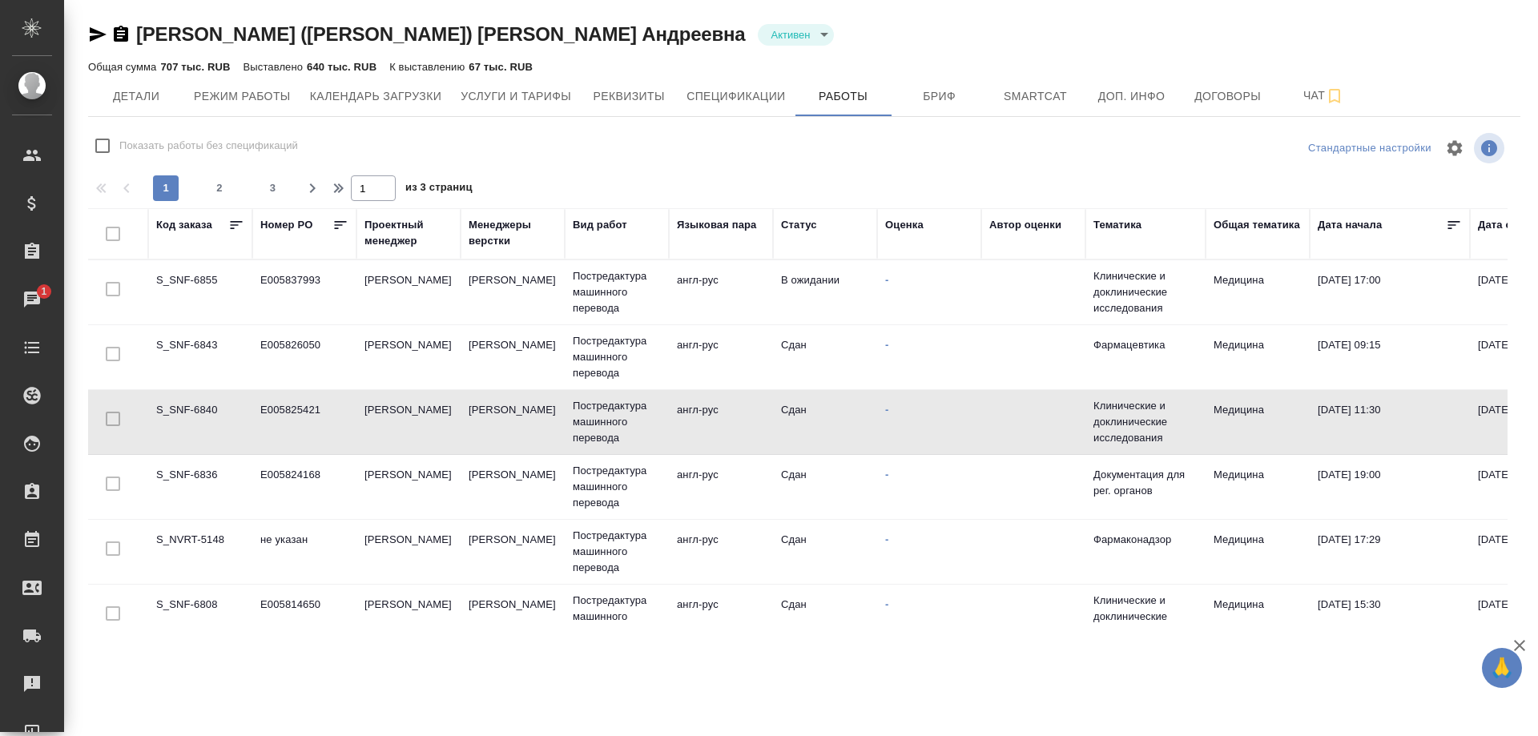
click at [195, 408] on td "S_SNF-6840" at bounding box center [200, 422] width 104 height 56
click at [185, 469] on td "S_SNF-6836" at bounding box center [200, 487] width 104 height 56
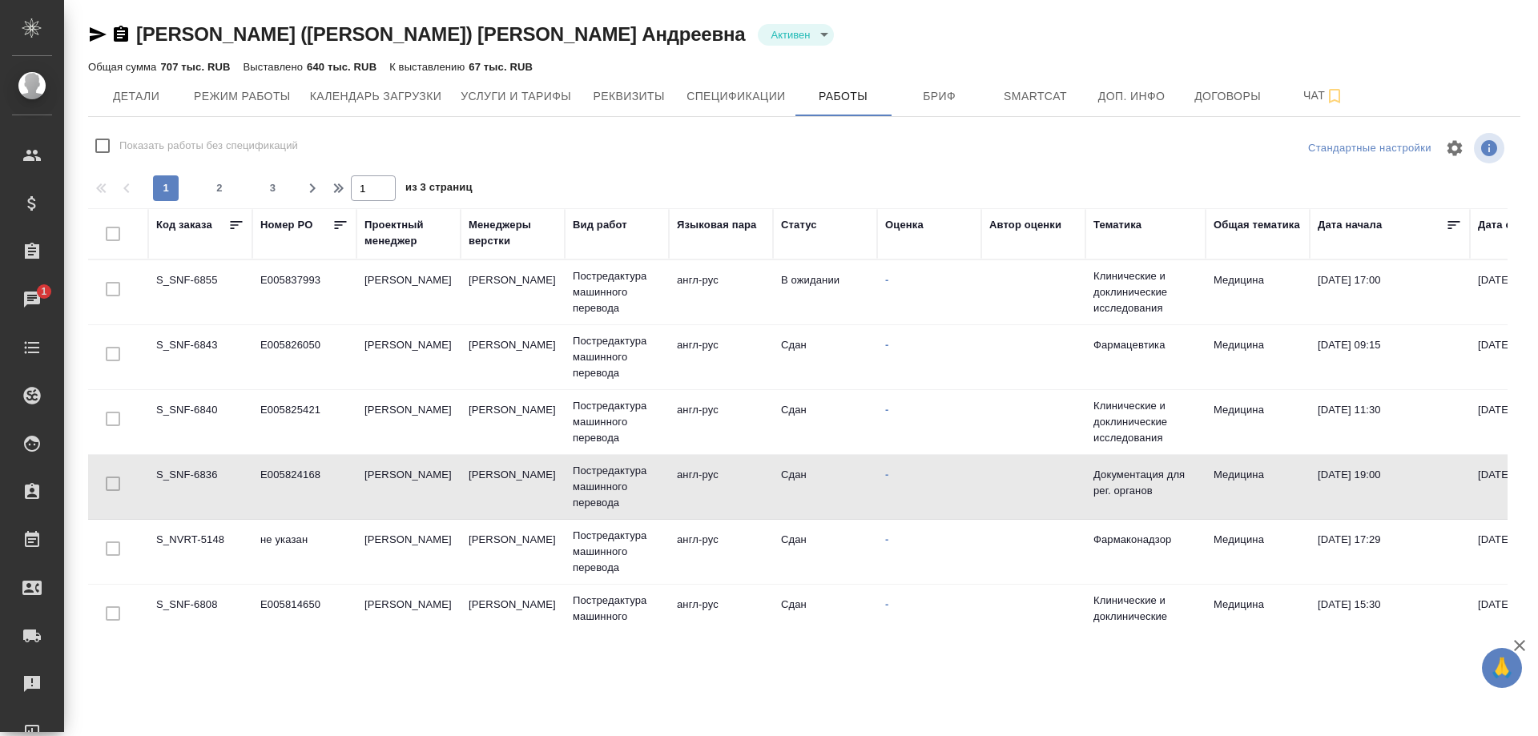
click at [185, 469] on td "S_SNF-6836" at bounding box center [200, 487] width 104 height 56
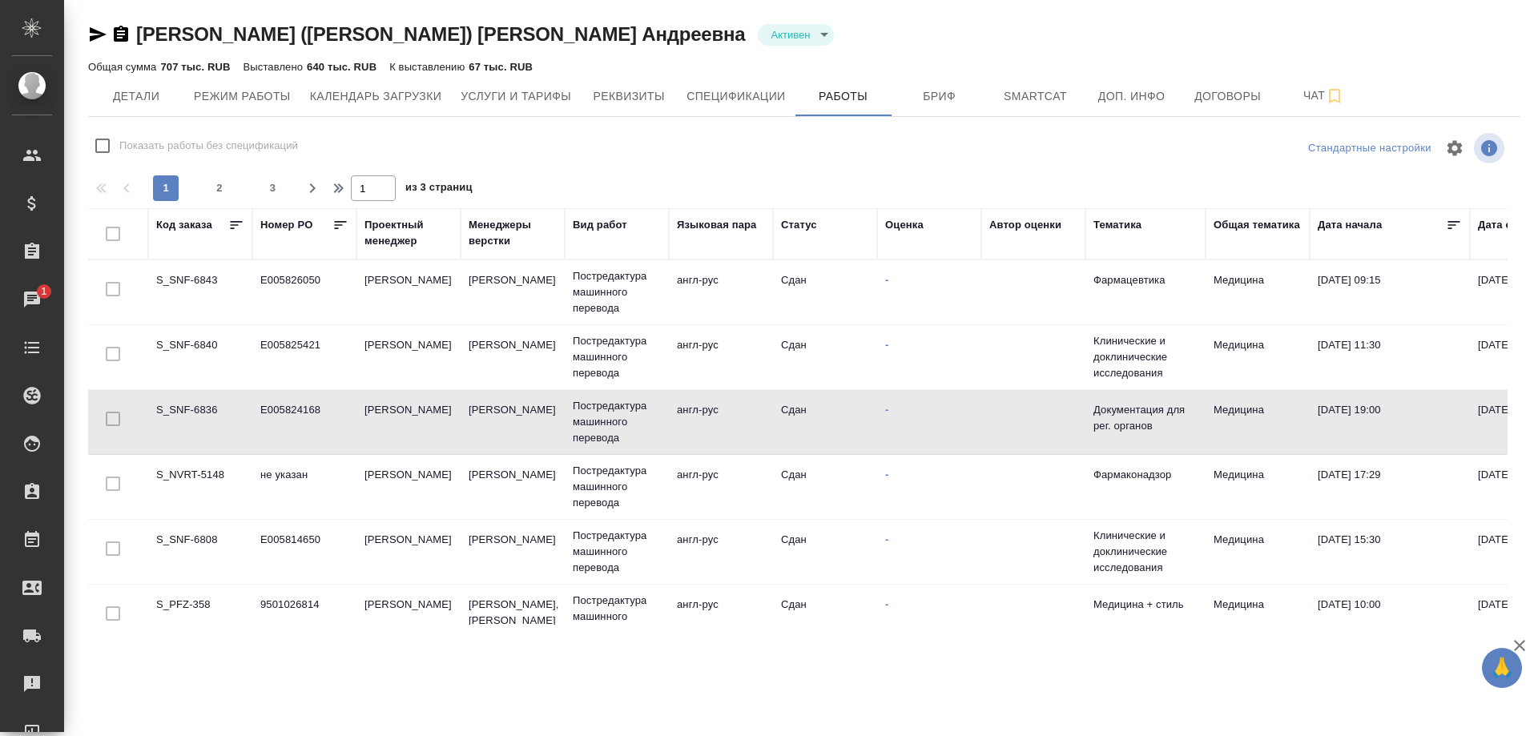
scroll to position [160, 0]
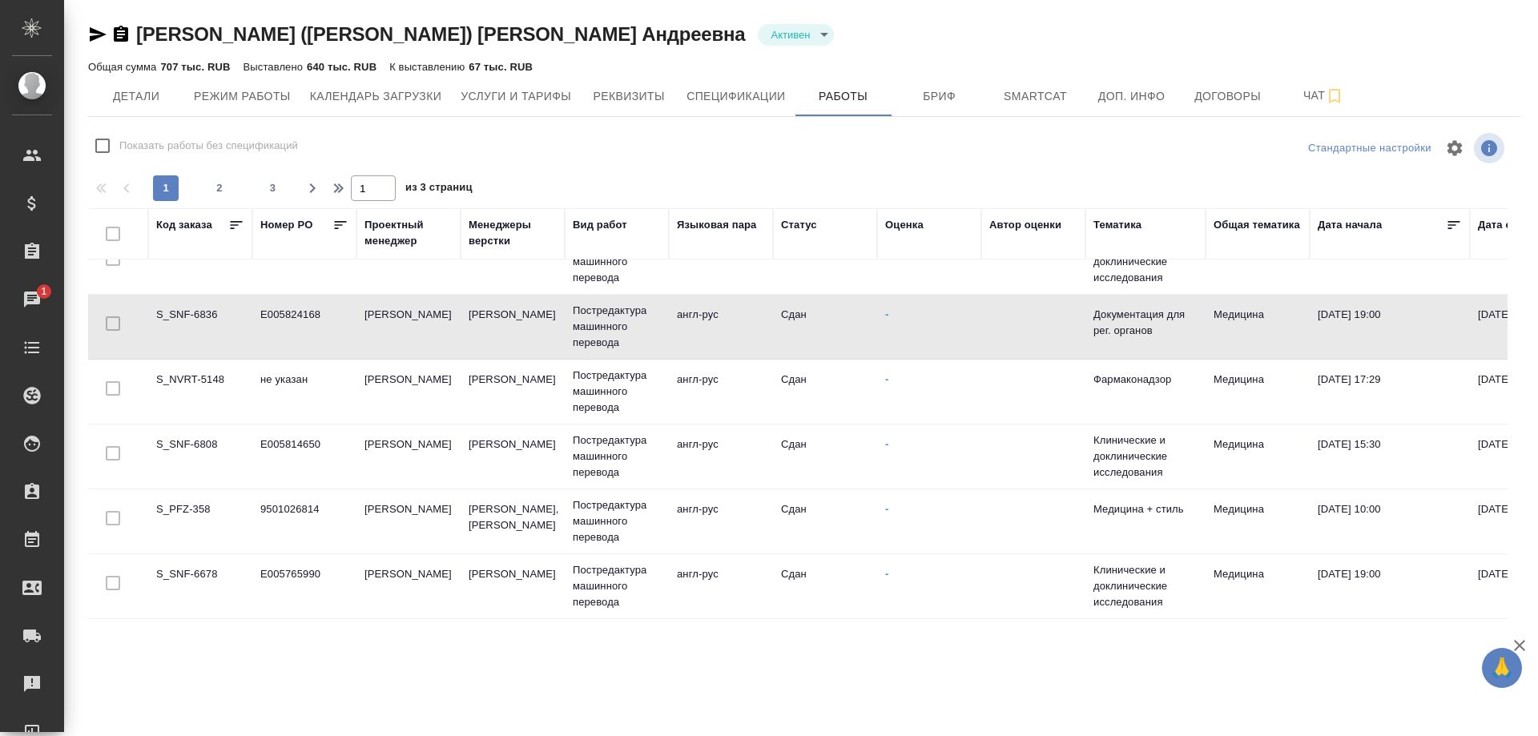
click at [178, 376] on td "S_NVRT-5148" at bounding box center [200, 392] width 104 height 56
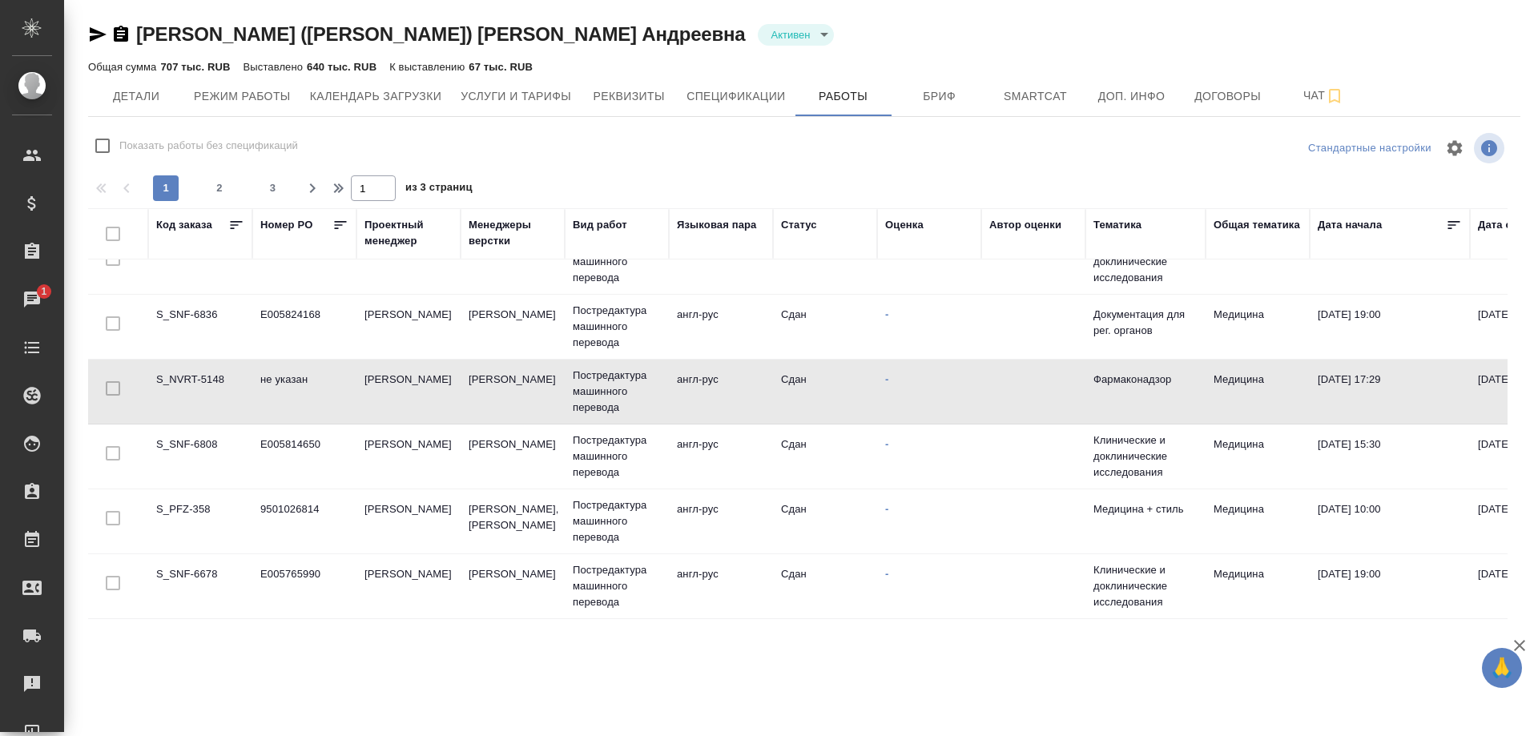
click at [178, 376] on td "S_NVRT-5148" at bounding box center [200, 392] width 104 height 56
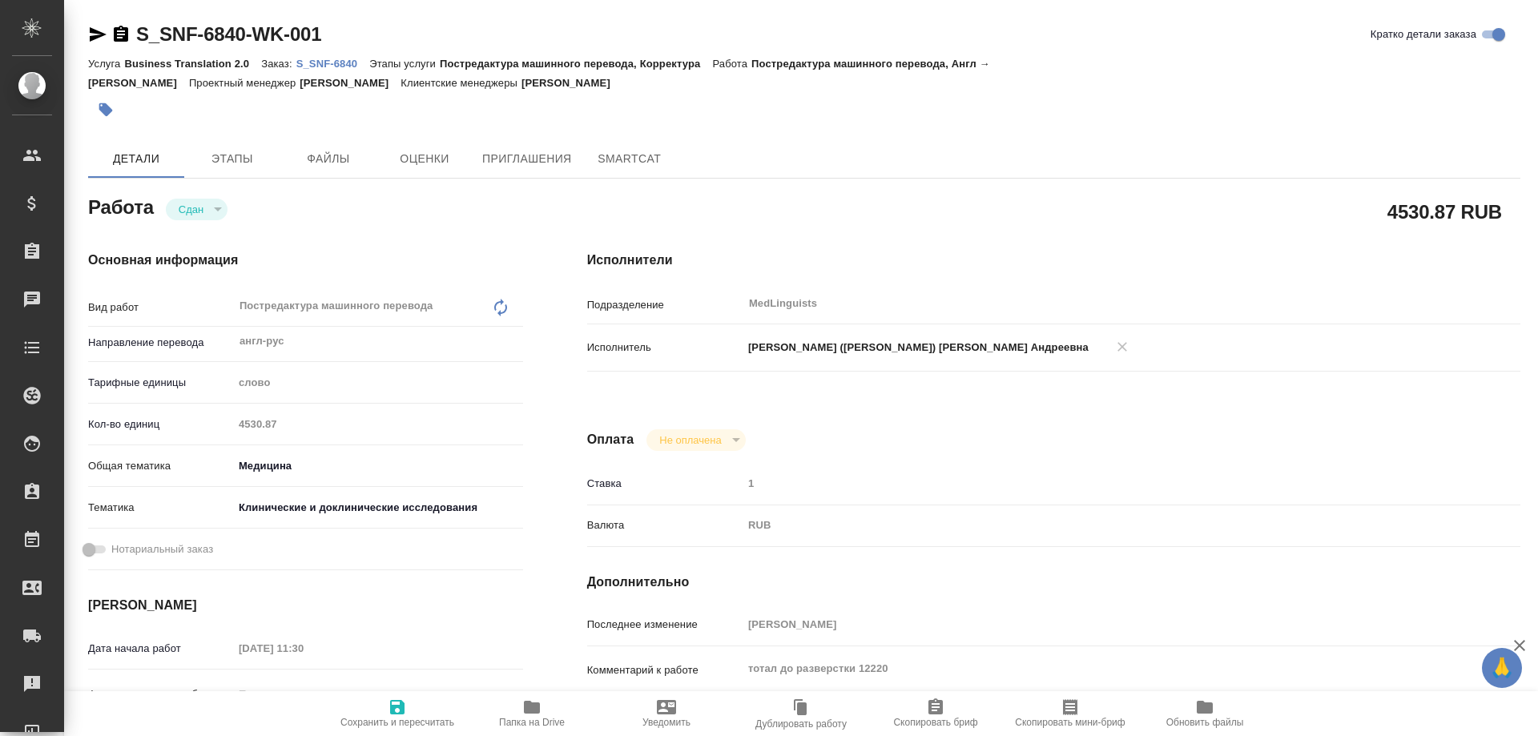
type textarea "x"
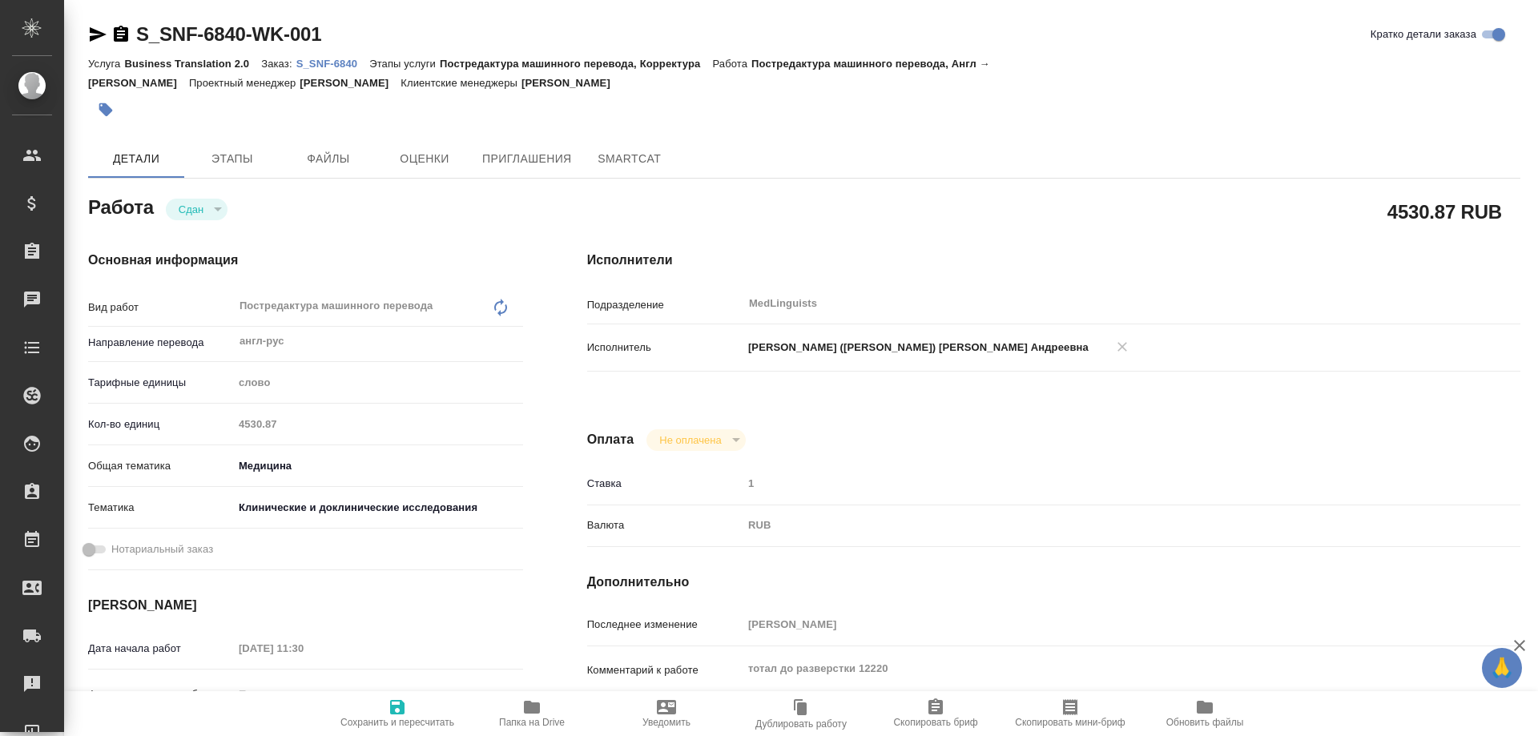
type textarea "x"
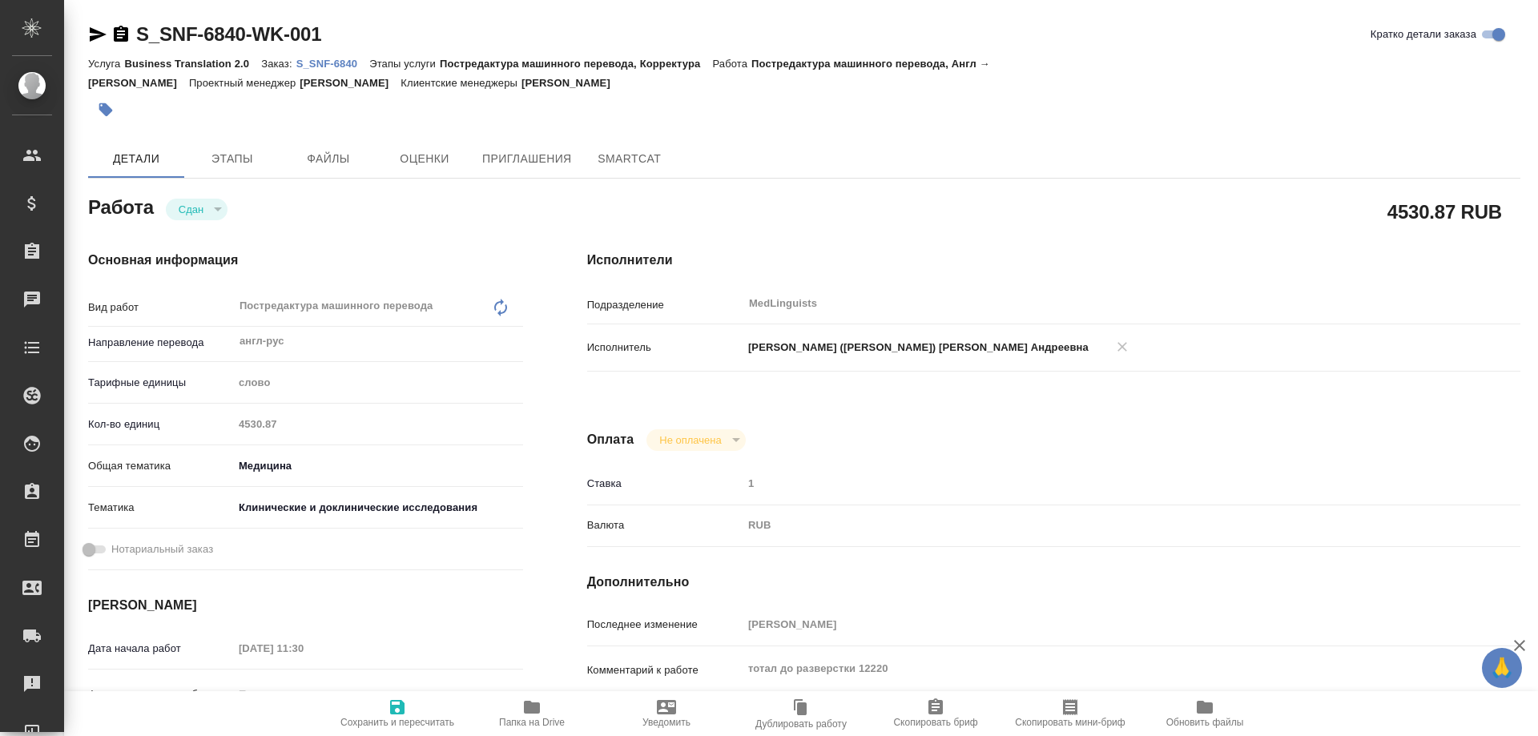
type textarea "x"
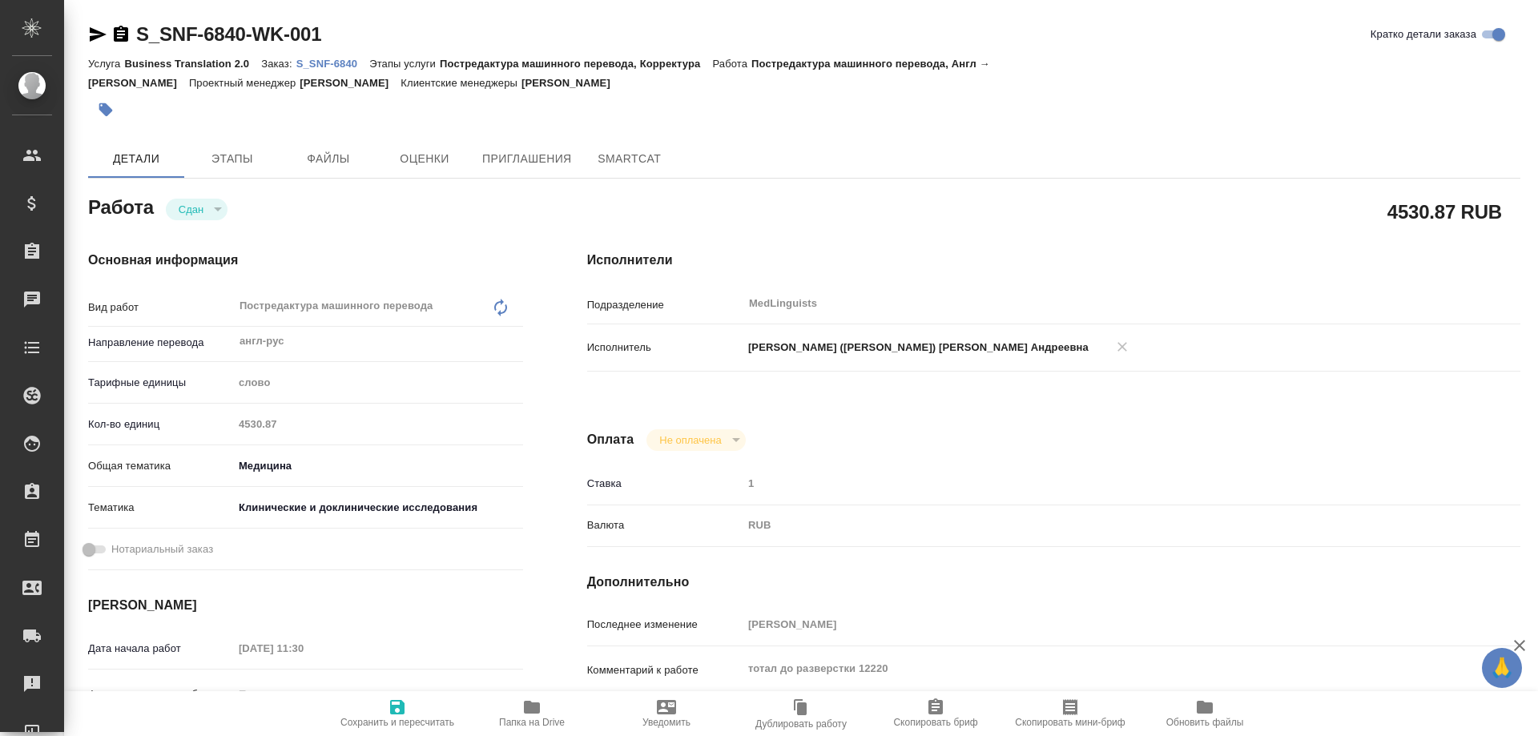
type textarea "x"
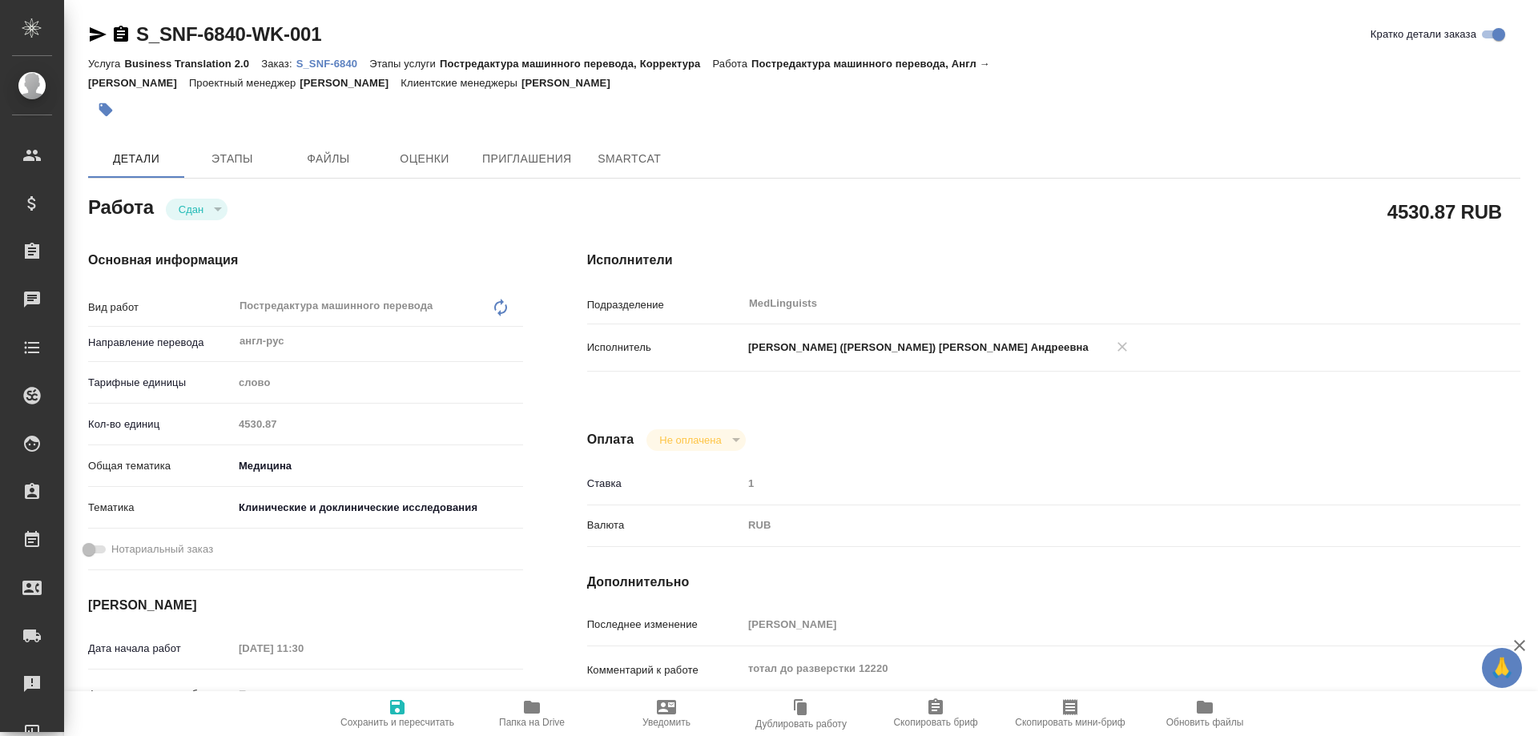
type textarea "x"
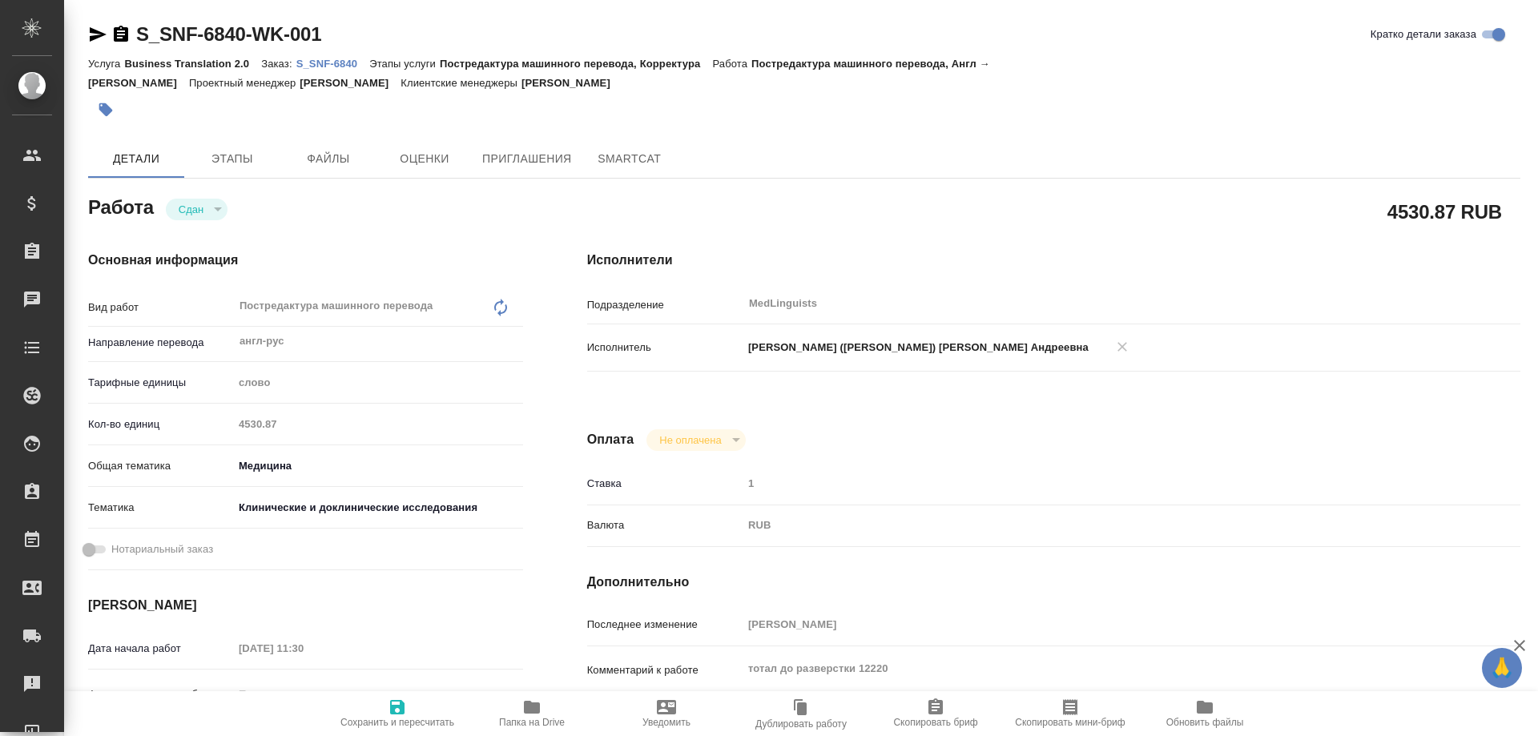
type textarea "x"
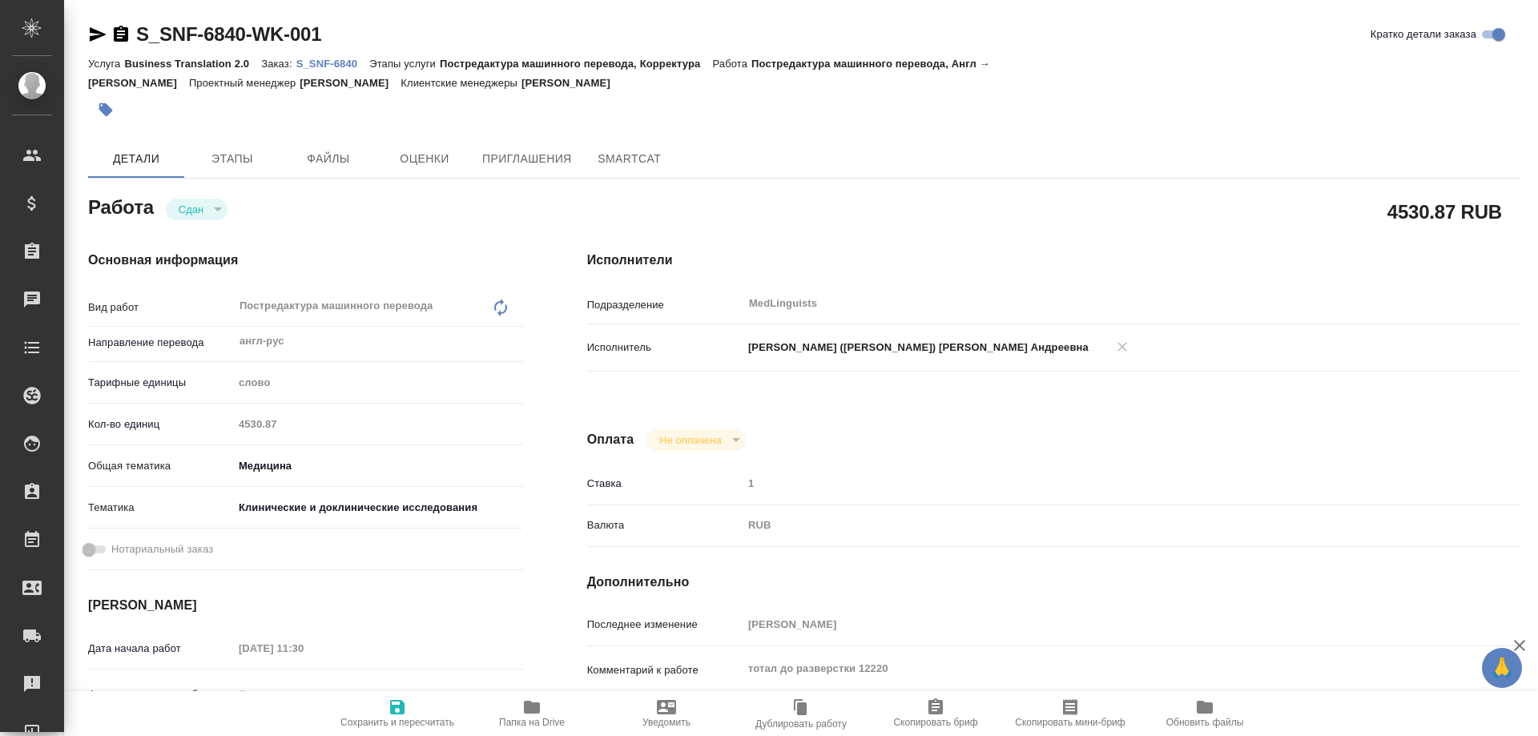
type textarea "x"
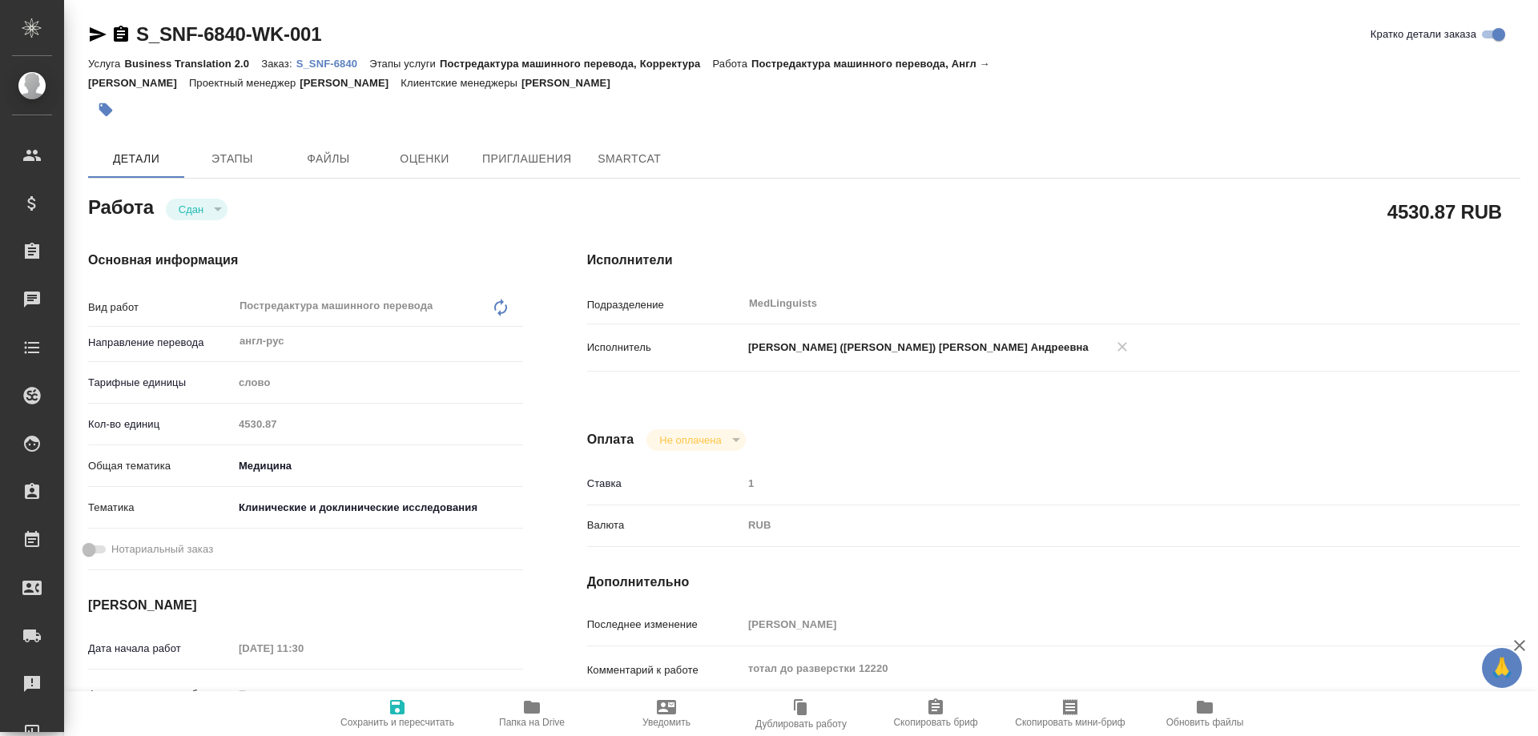
type textarea "x"
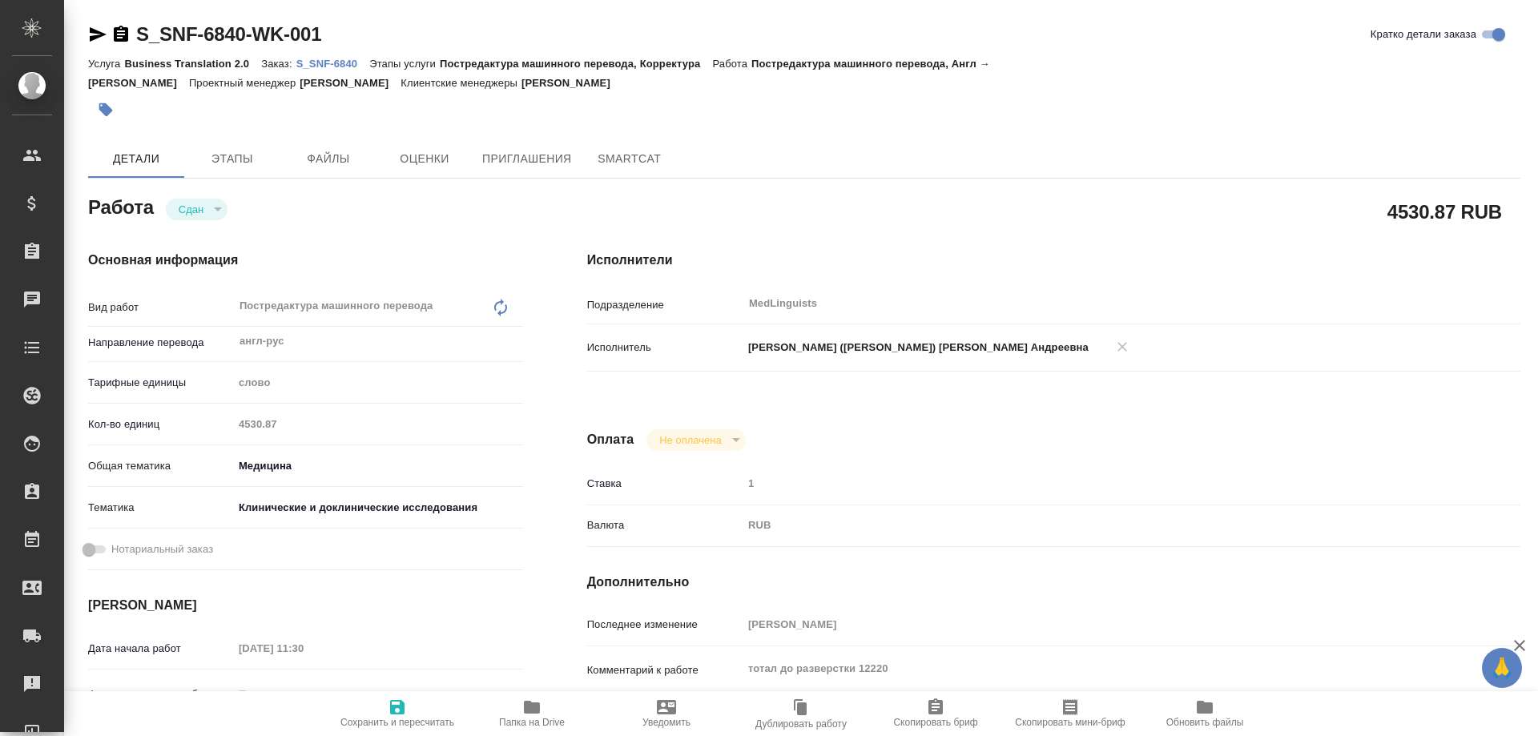
type textarea "x"
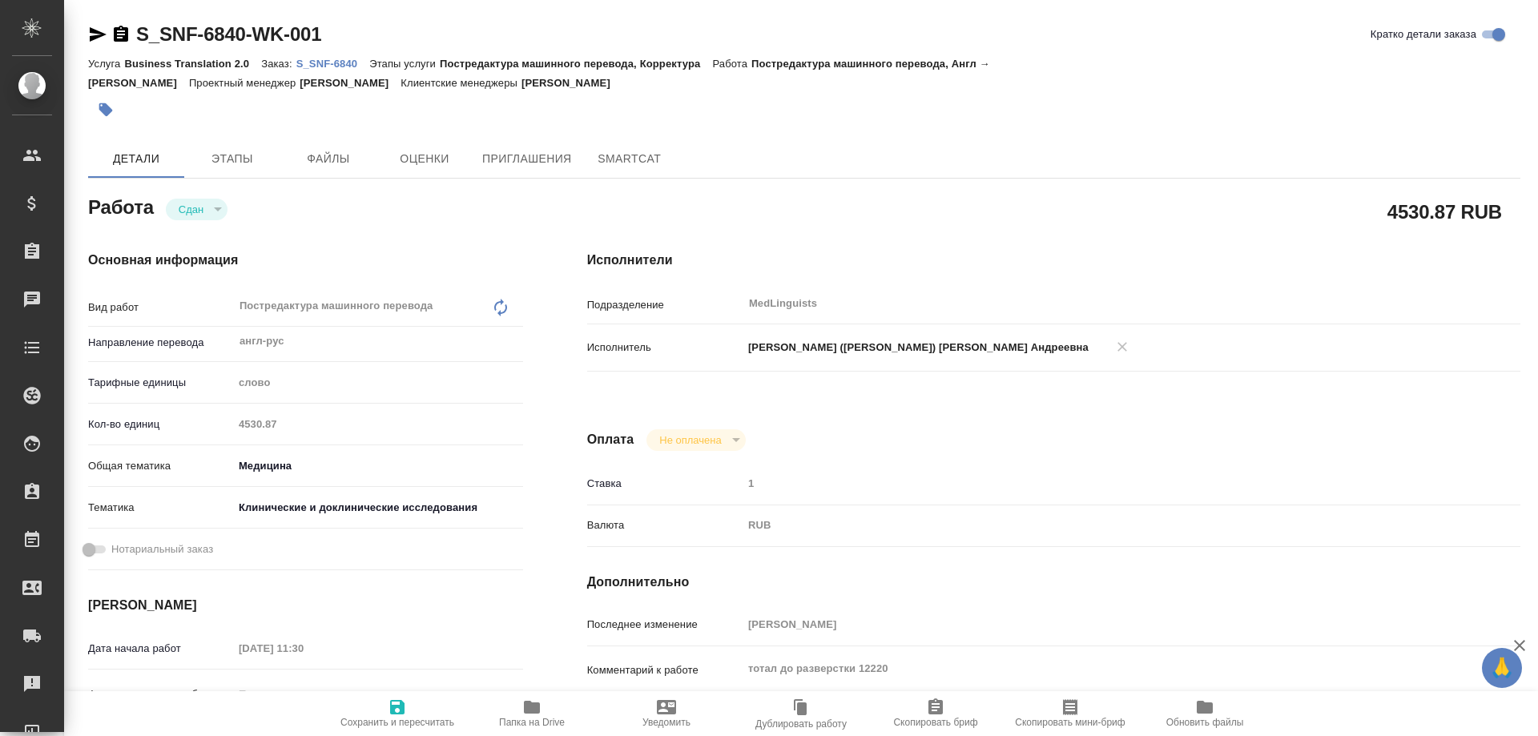
type textarea "x"
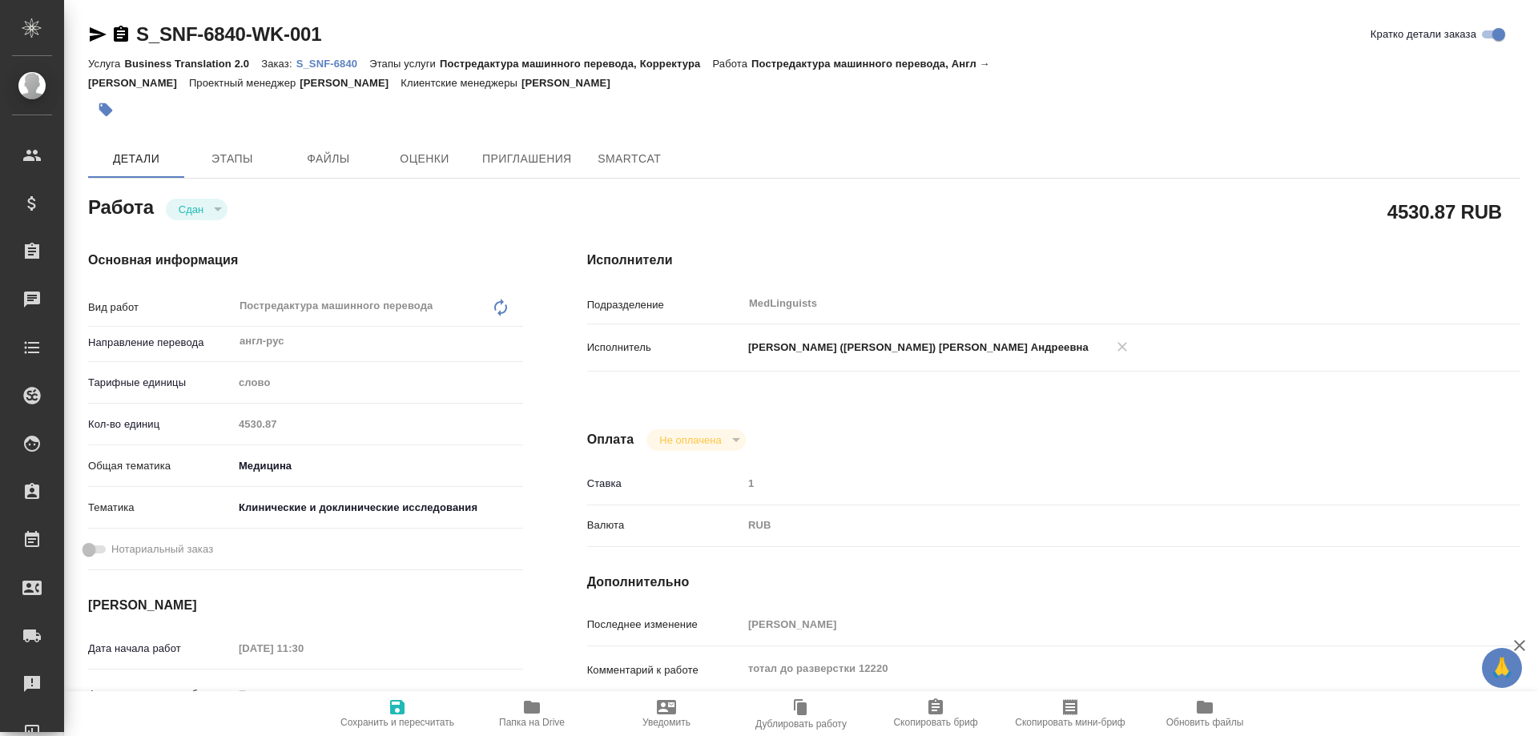
type textarea "x"
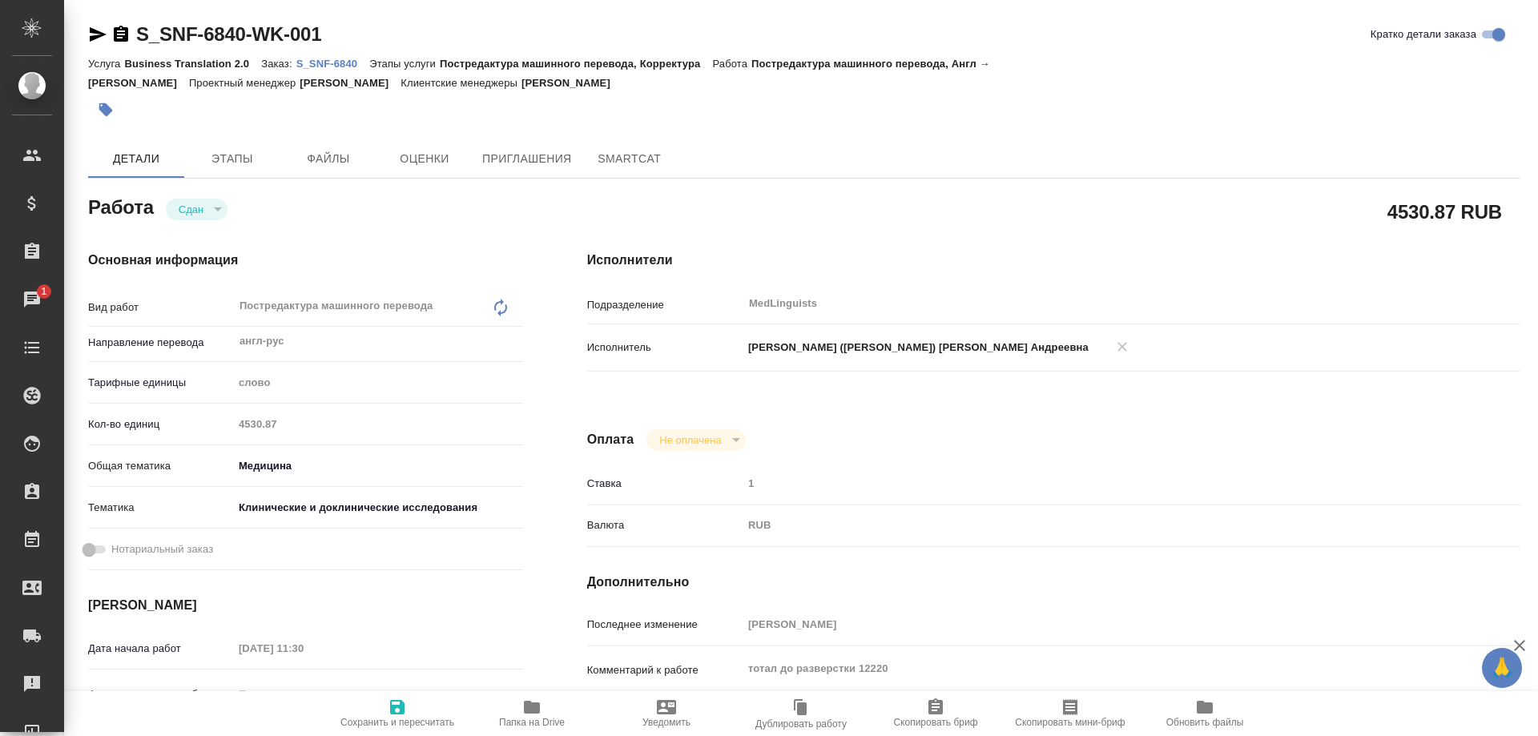
click at [330, 62] on p "S_SNF-6840" at bounding box center [333, 64] width 74 height 12
type textarea "x"
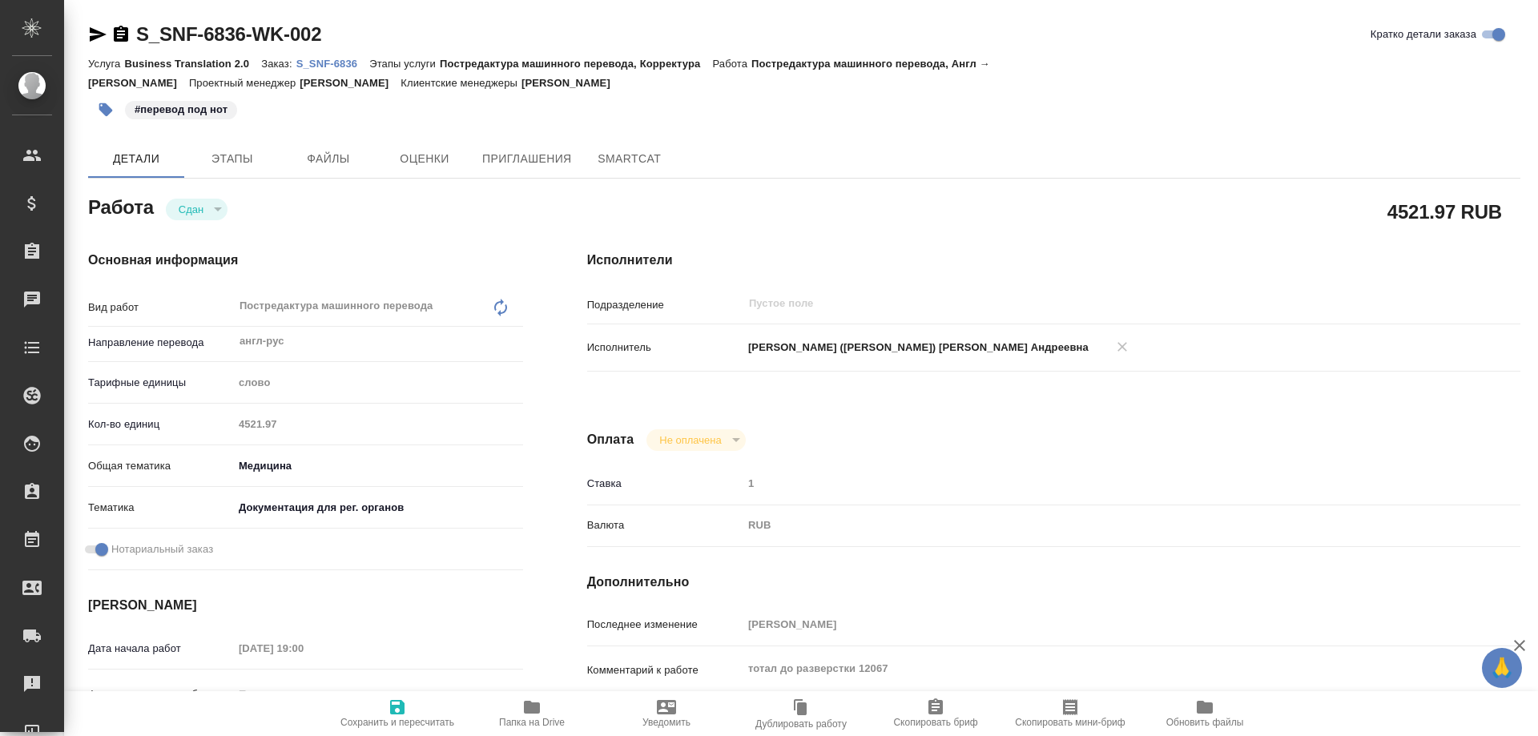
type textarea "x"
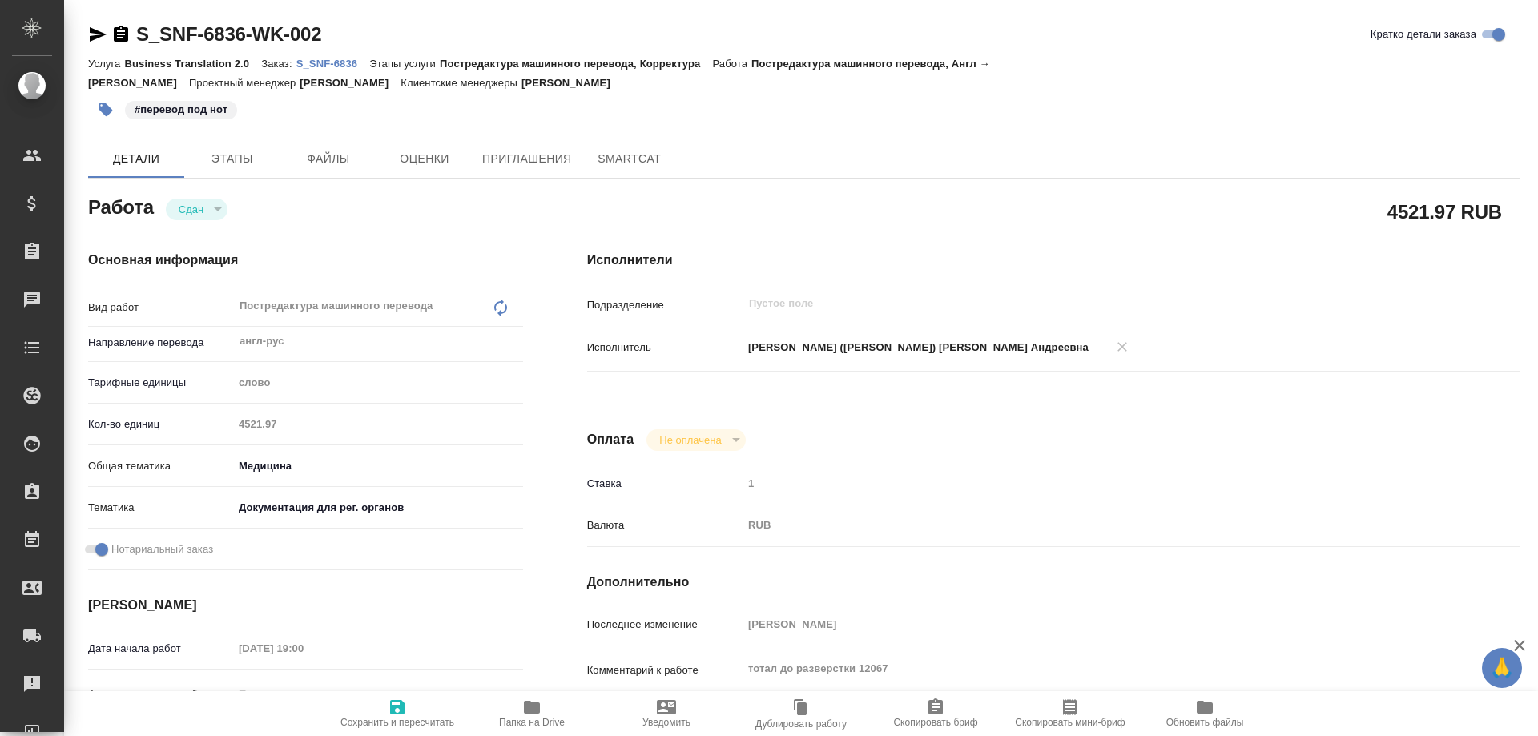
type textarea "x"
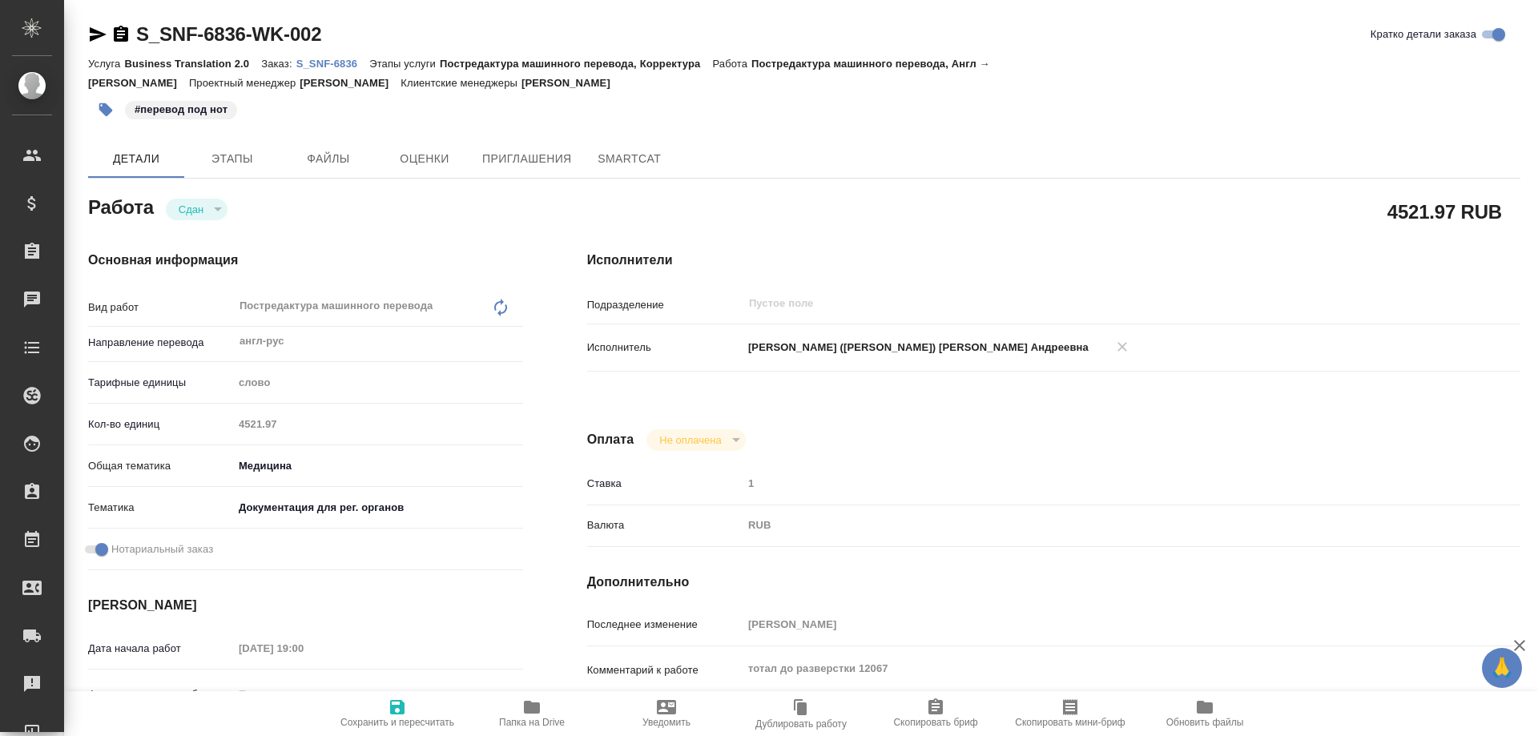
type textarea "x"
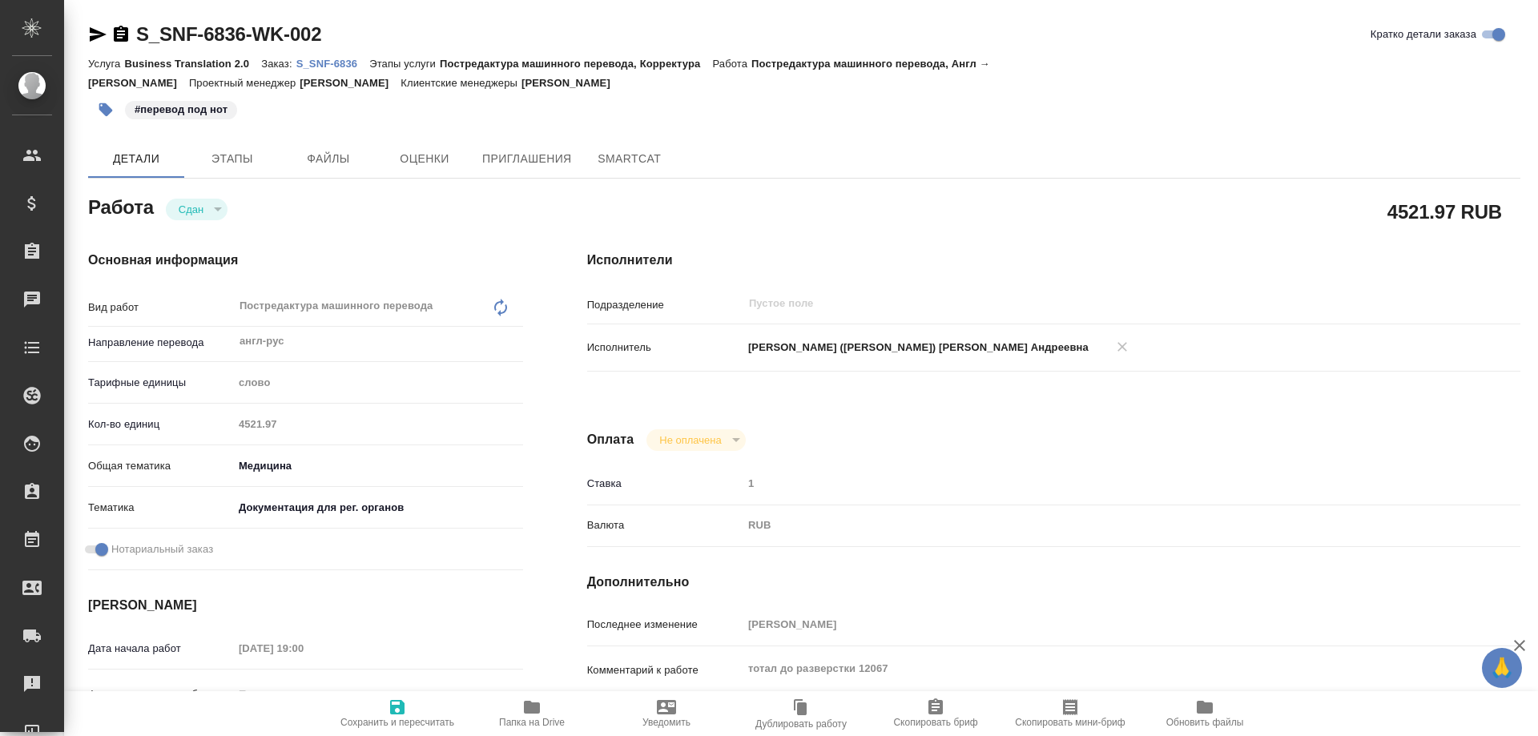
type textarea "x"
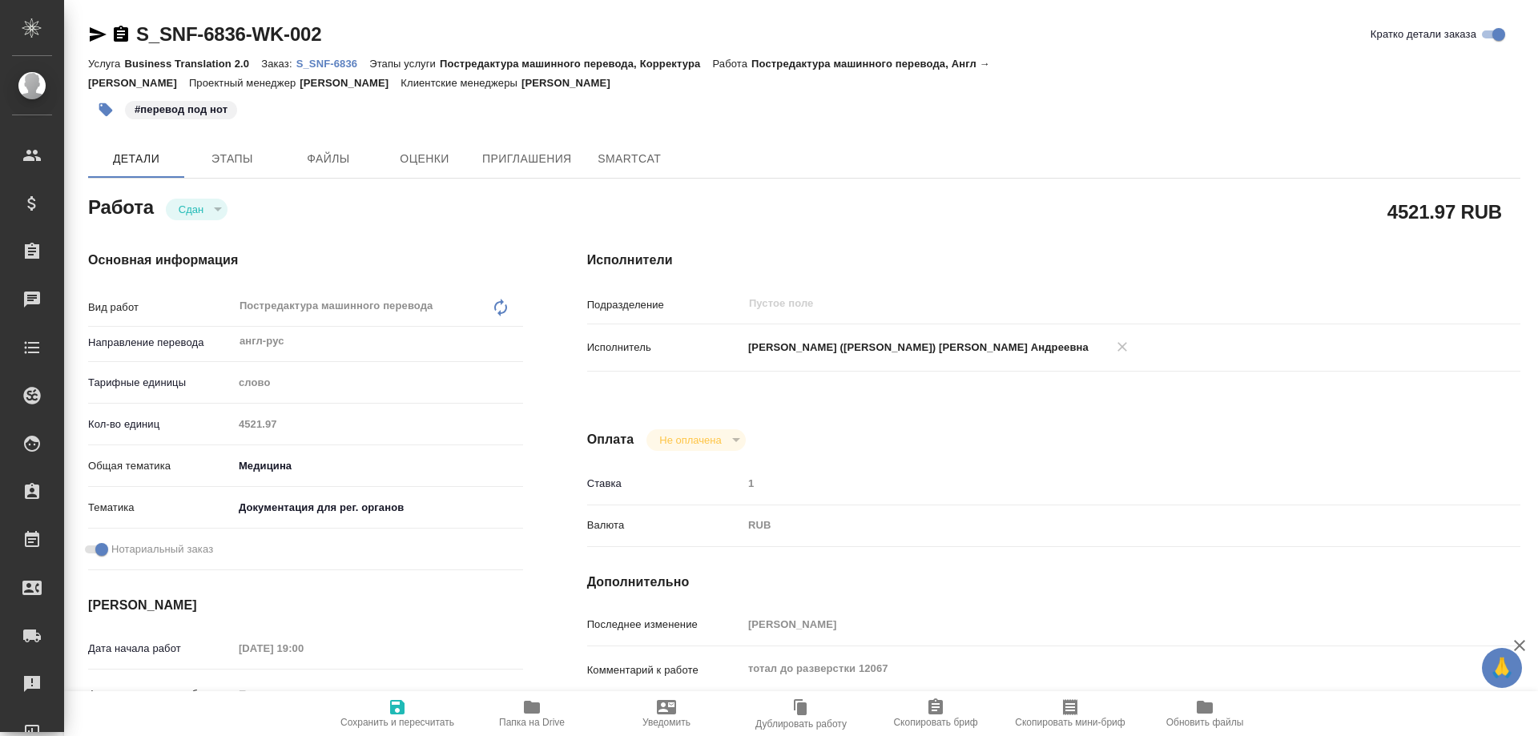
type textarea "x"
click at [315, 65] on p "S_SNF-6836" at bounding box center [333, 64] width 74 height 12
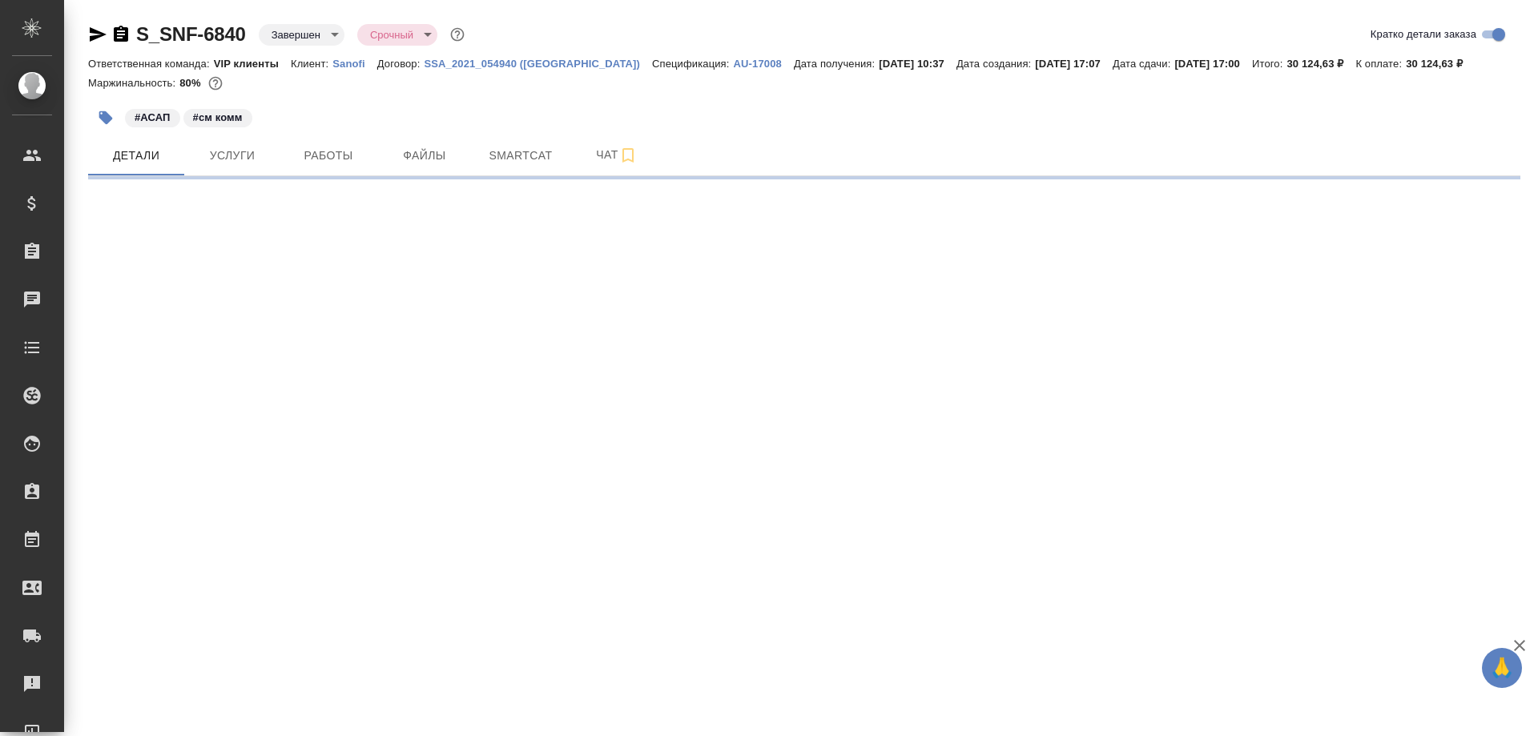
select select "RU"
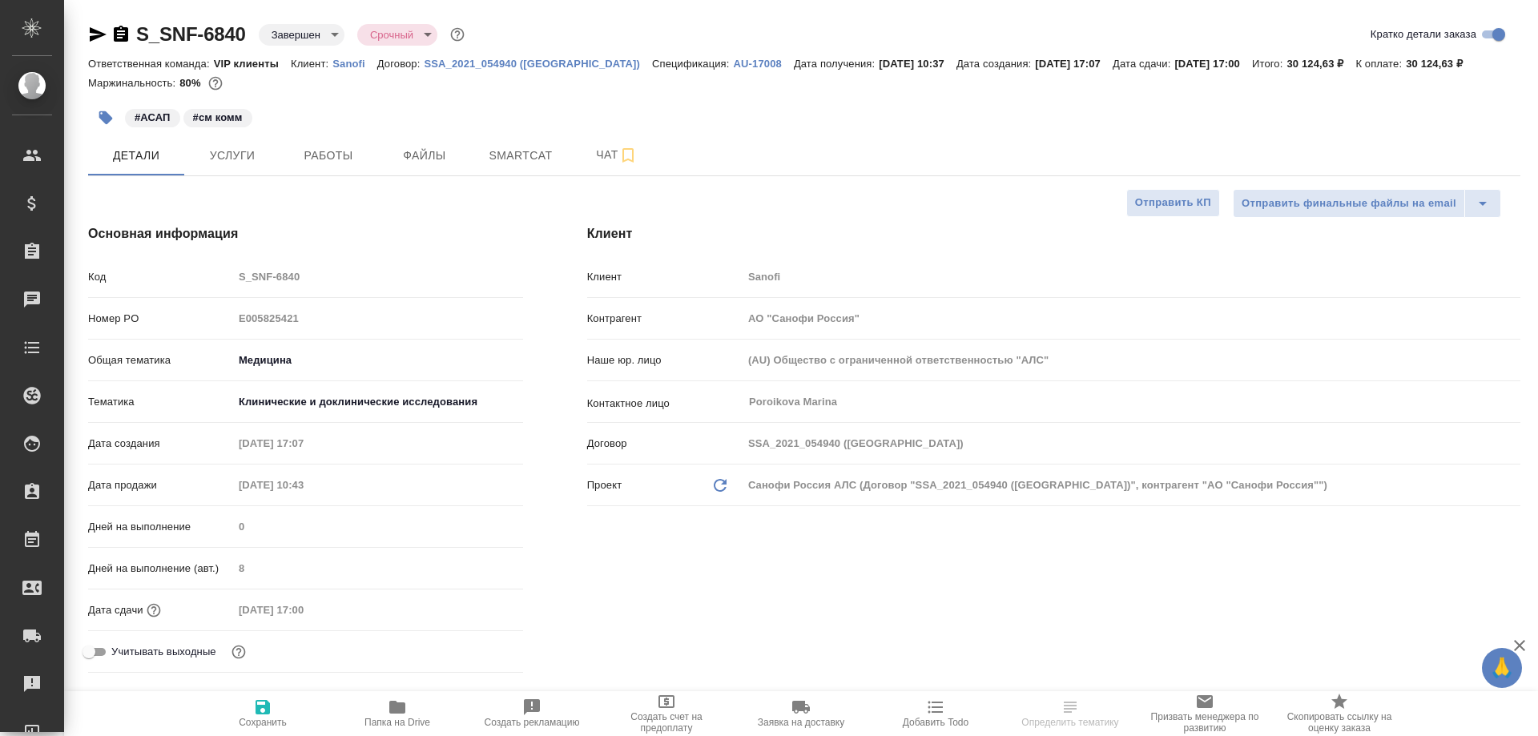
type textarea "x"
click at [349, 163] on span "Работы" at bounding box center [328, 156] width 77 height 20
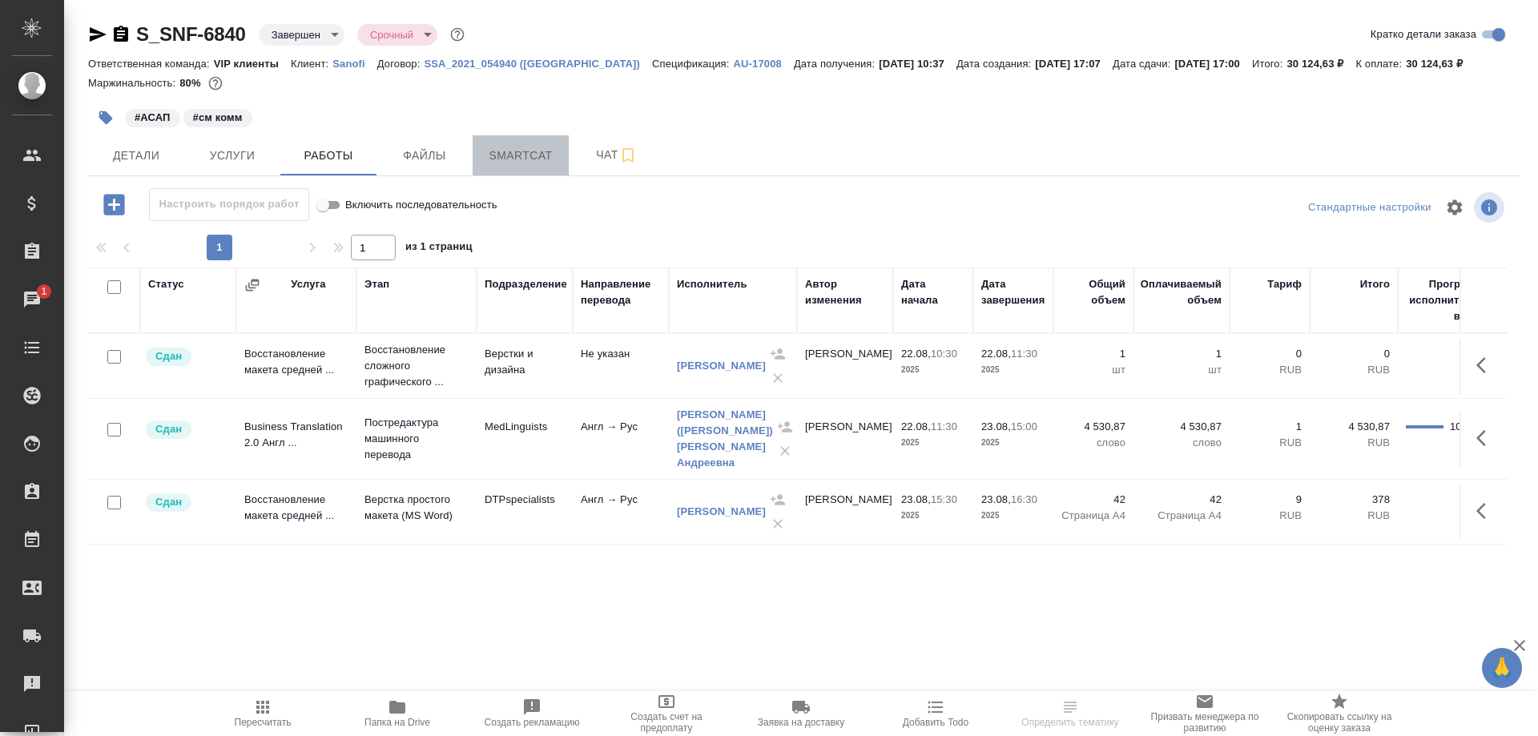
click at [533, 159] on span "Smartcat" at bounding box center [520, 156] width 77 height 20
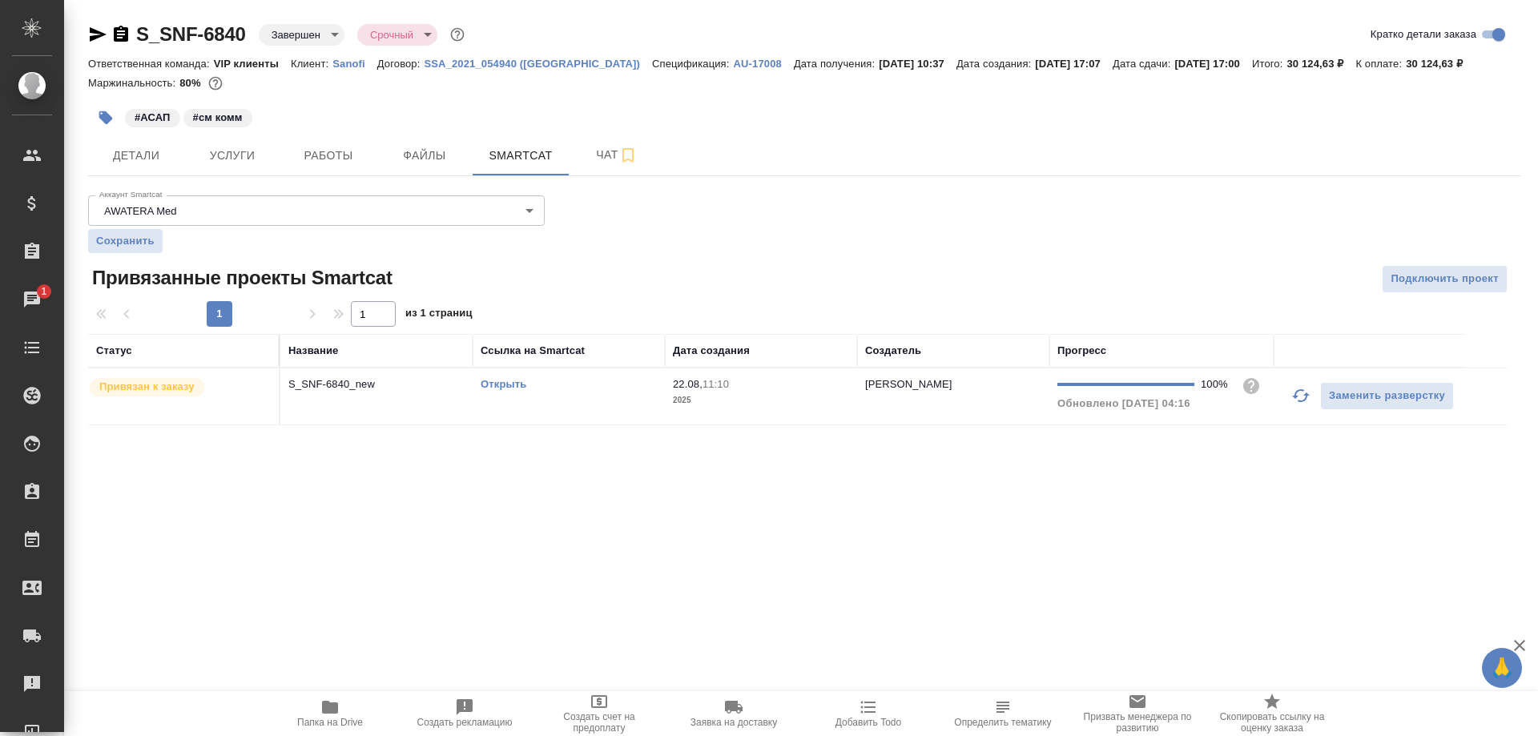
click at [123, 28] on icon "button" at bounding box center [121, 34] width 14 height 16
click at [506, 383] on link "Открыть" at bounding box center [504, 384] width 46 height 12
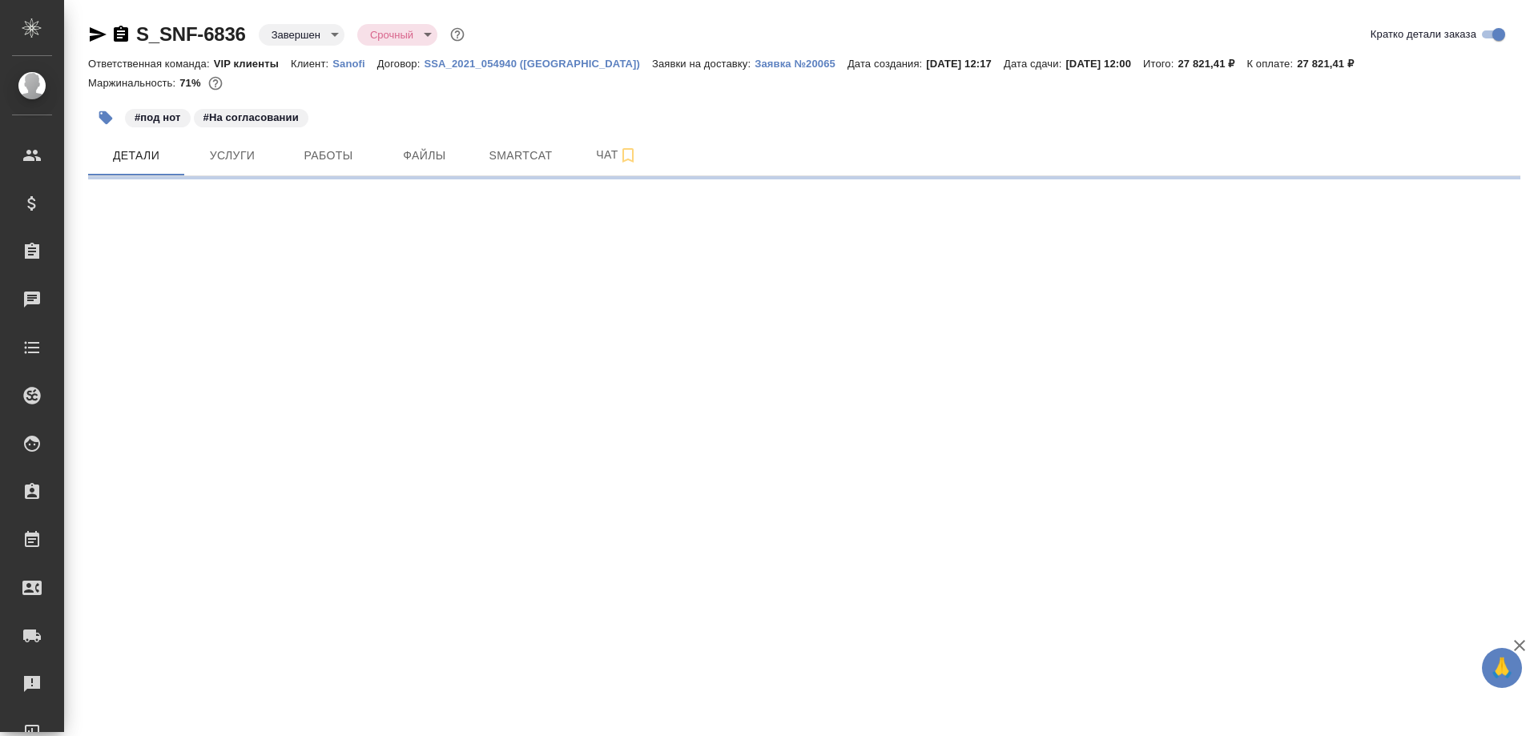
select select "RU"
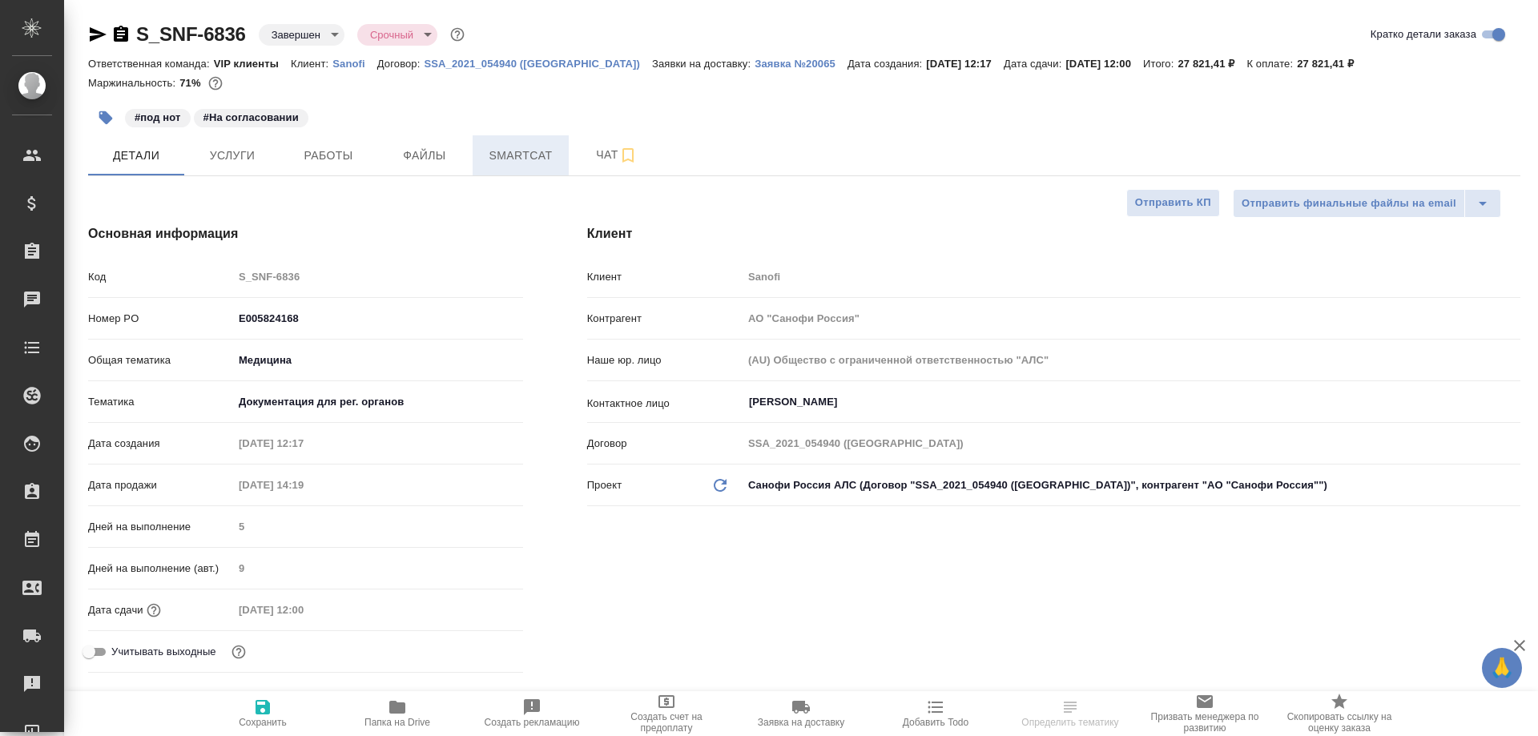
type textarea "x"
click at [330, 152] on span "Работы" at bounding box center [328, 156] width 77 height 20
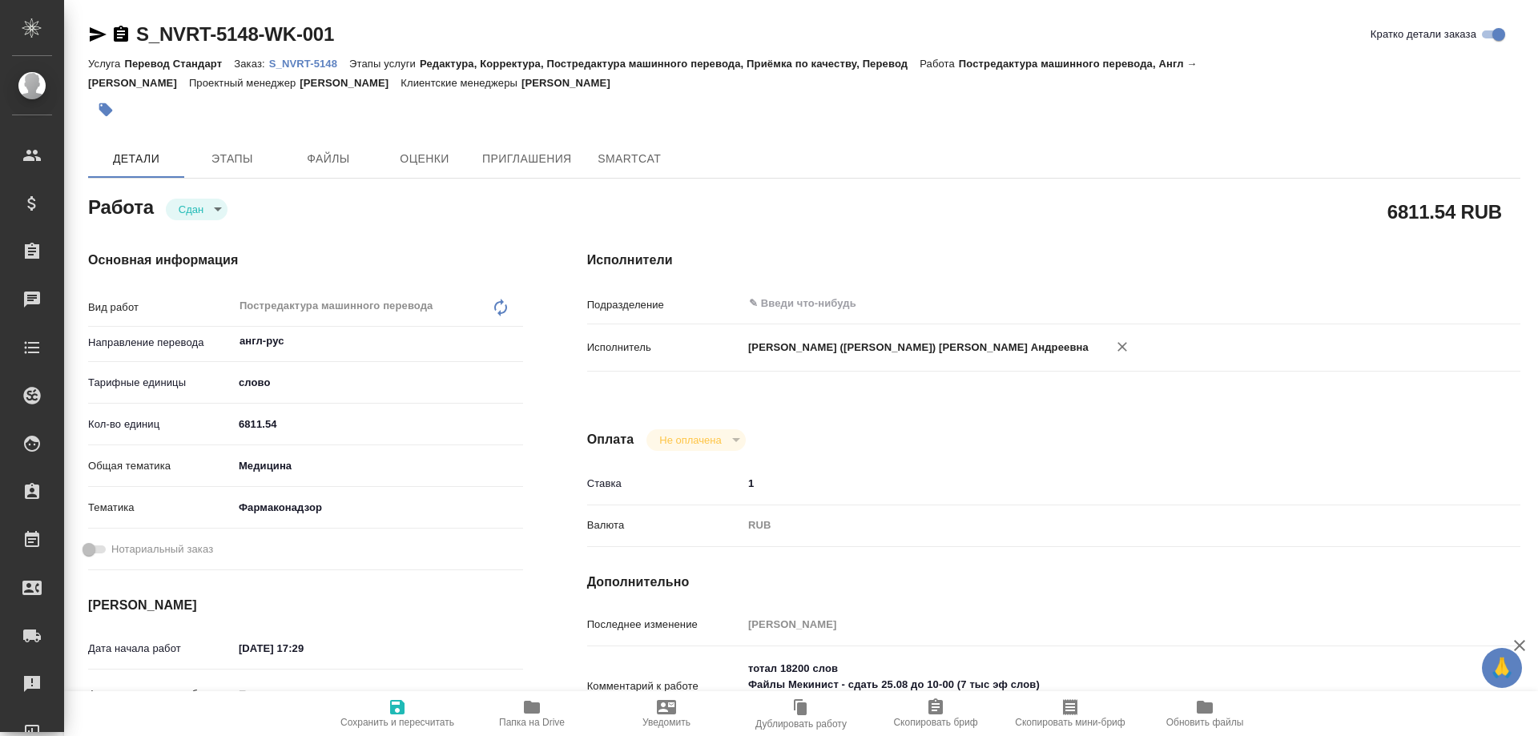
type textarea "x"
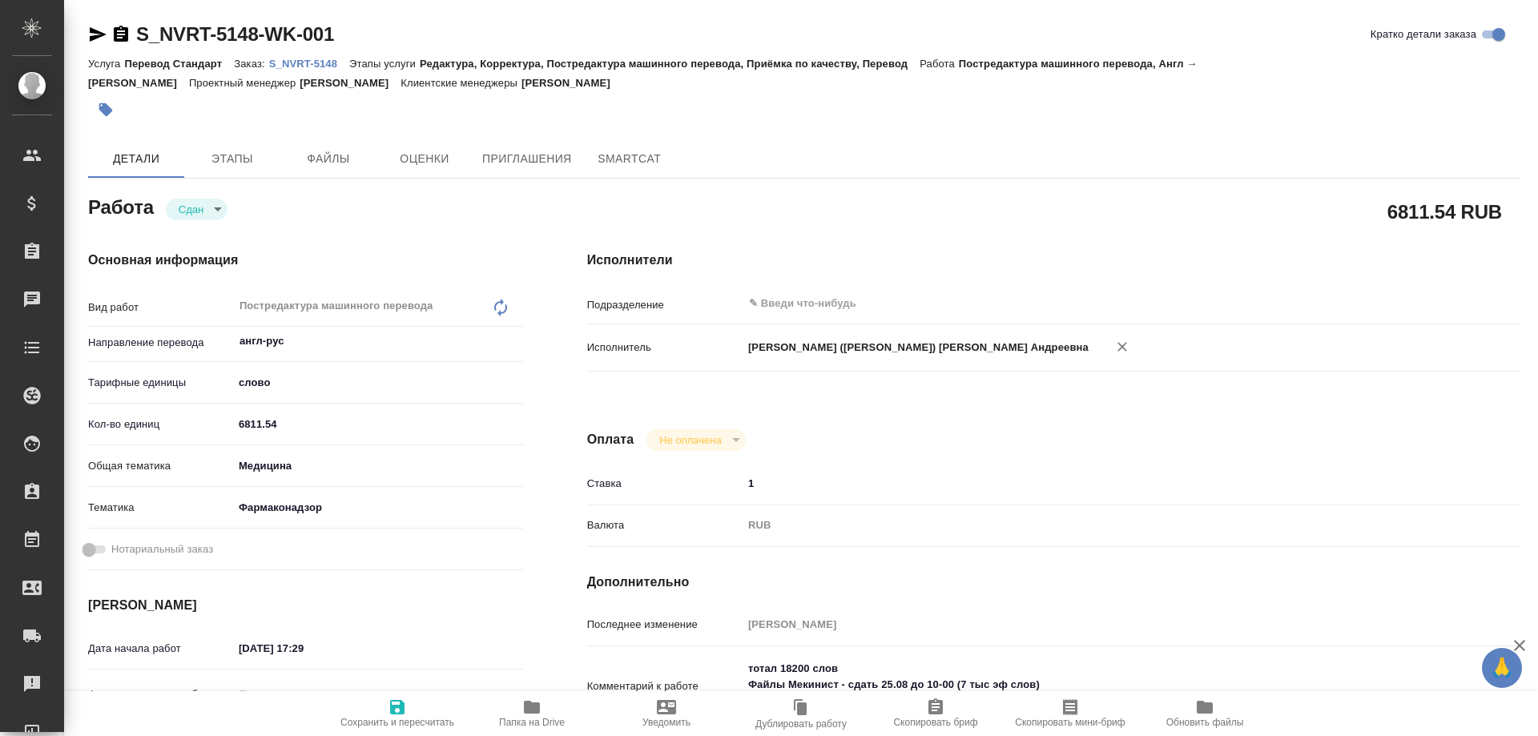
type textarea "x"
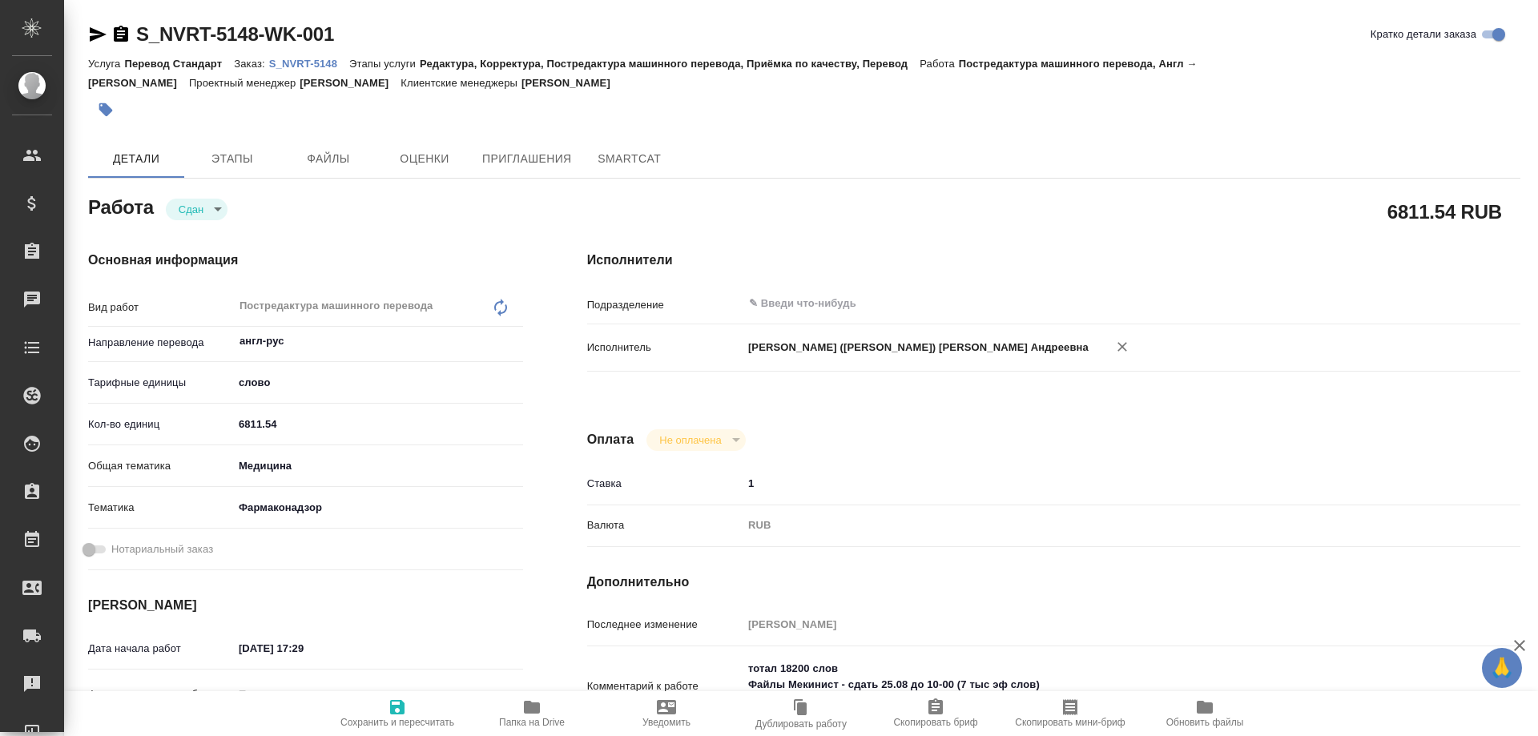
type textarea "x"
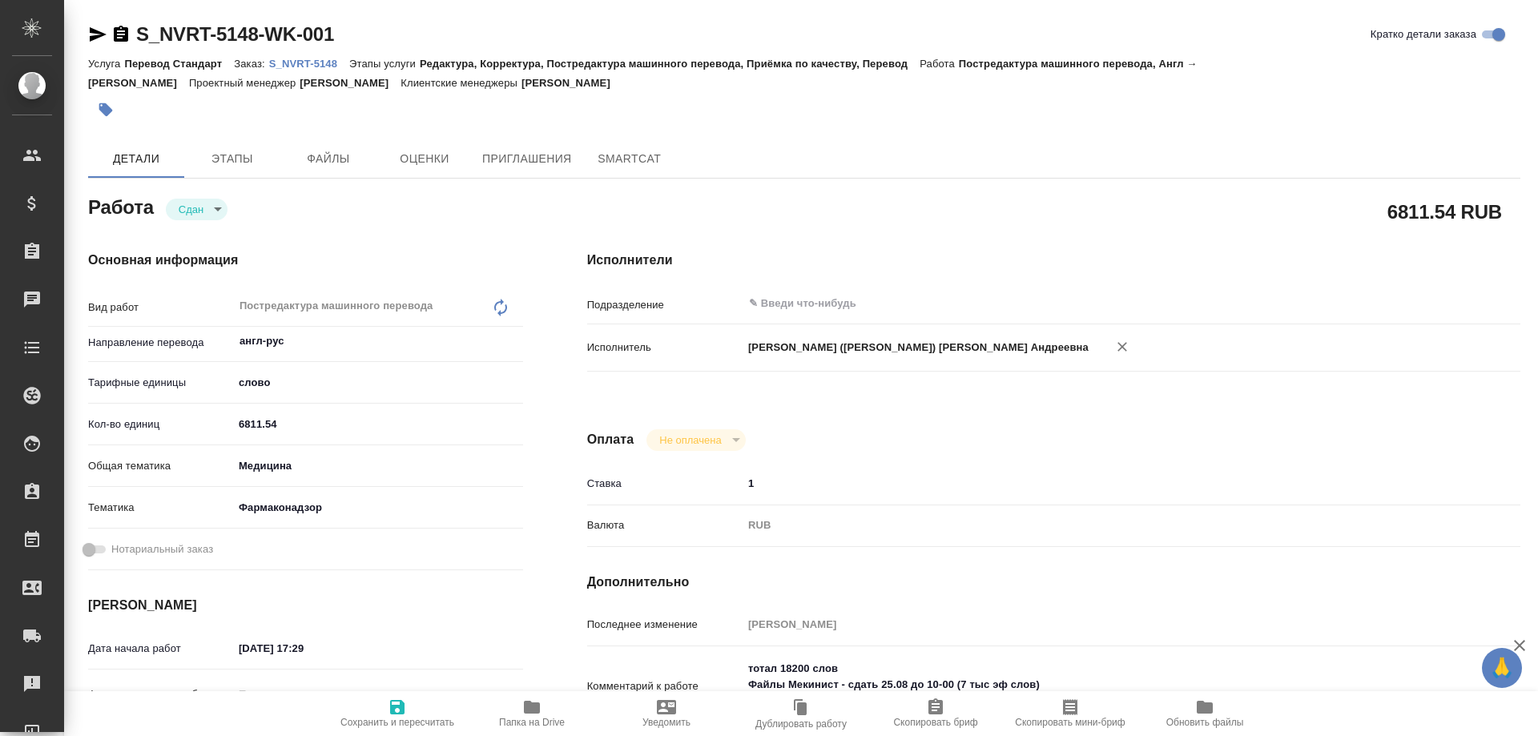
type textarea "x"
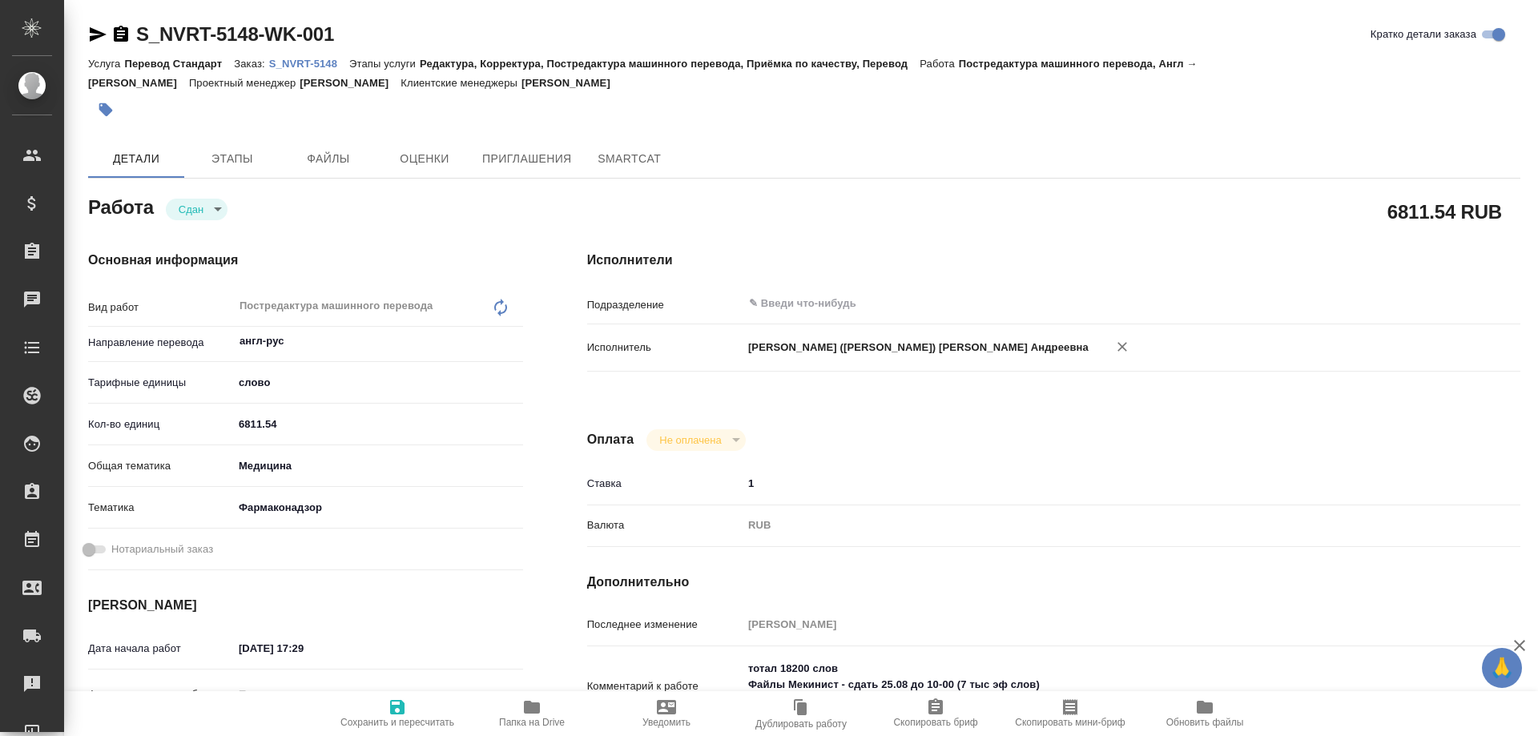
type textarea "x"
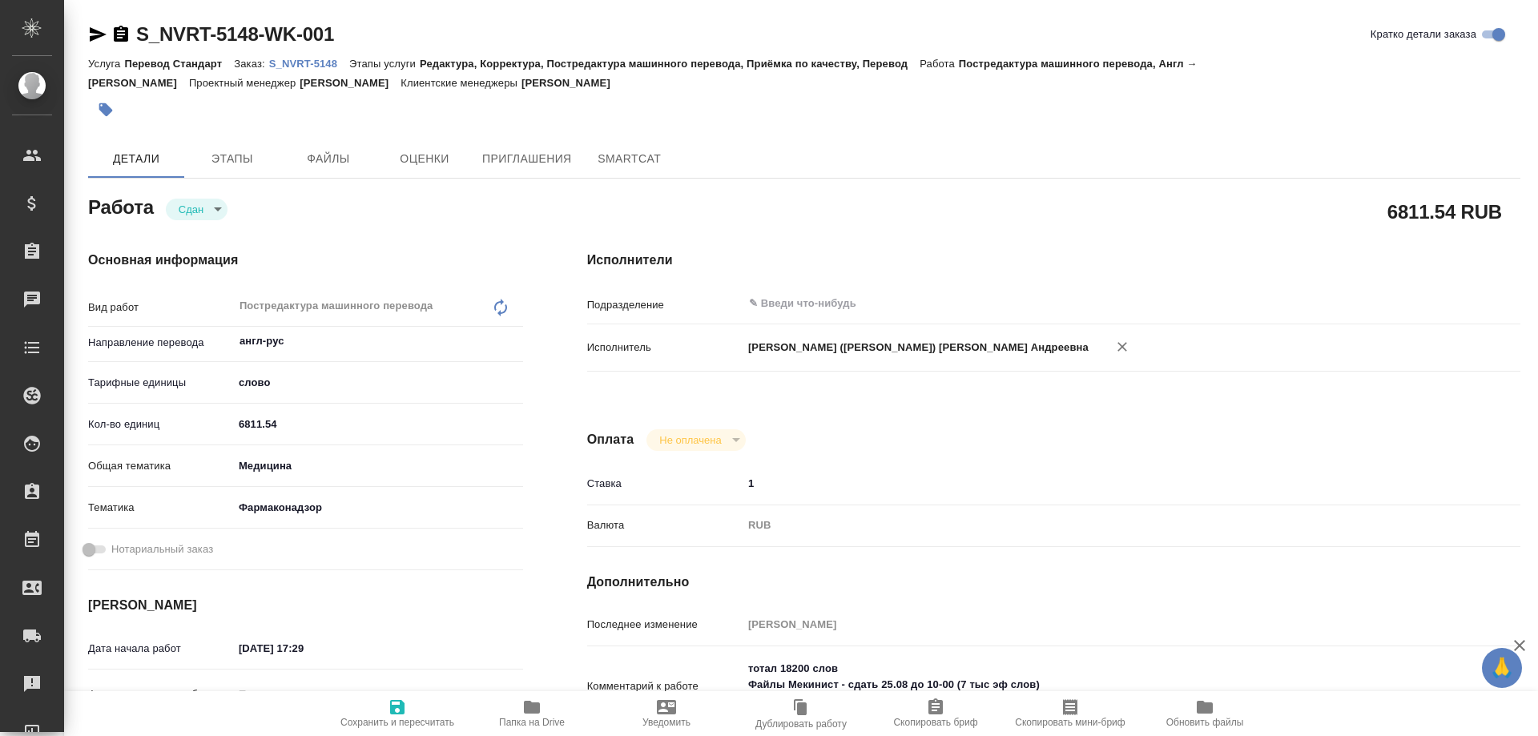
type textarea "x"
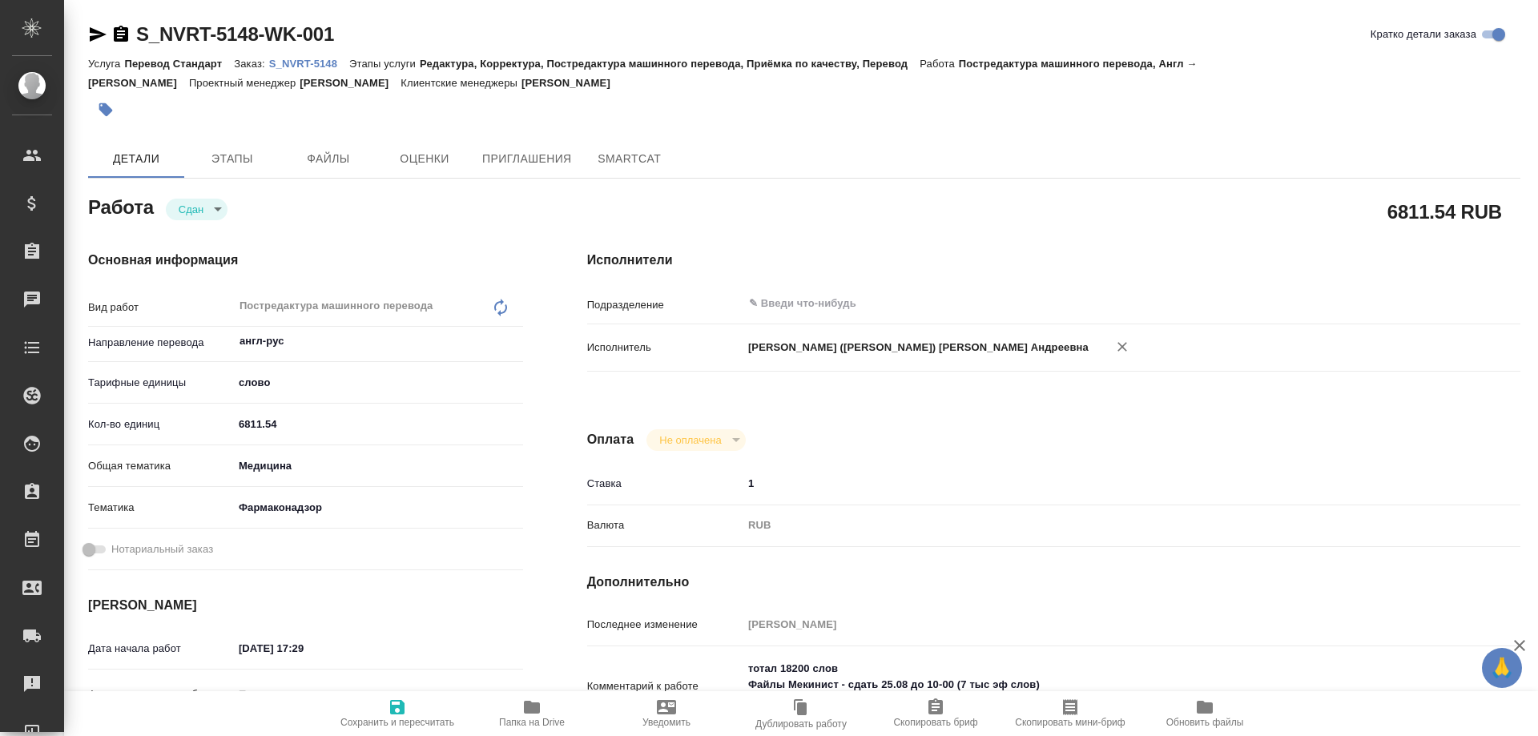
type textarea "x"
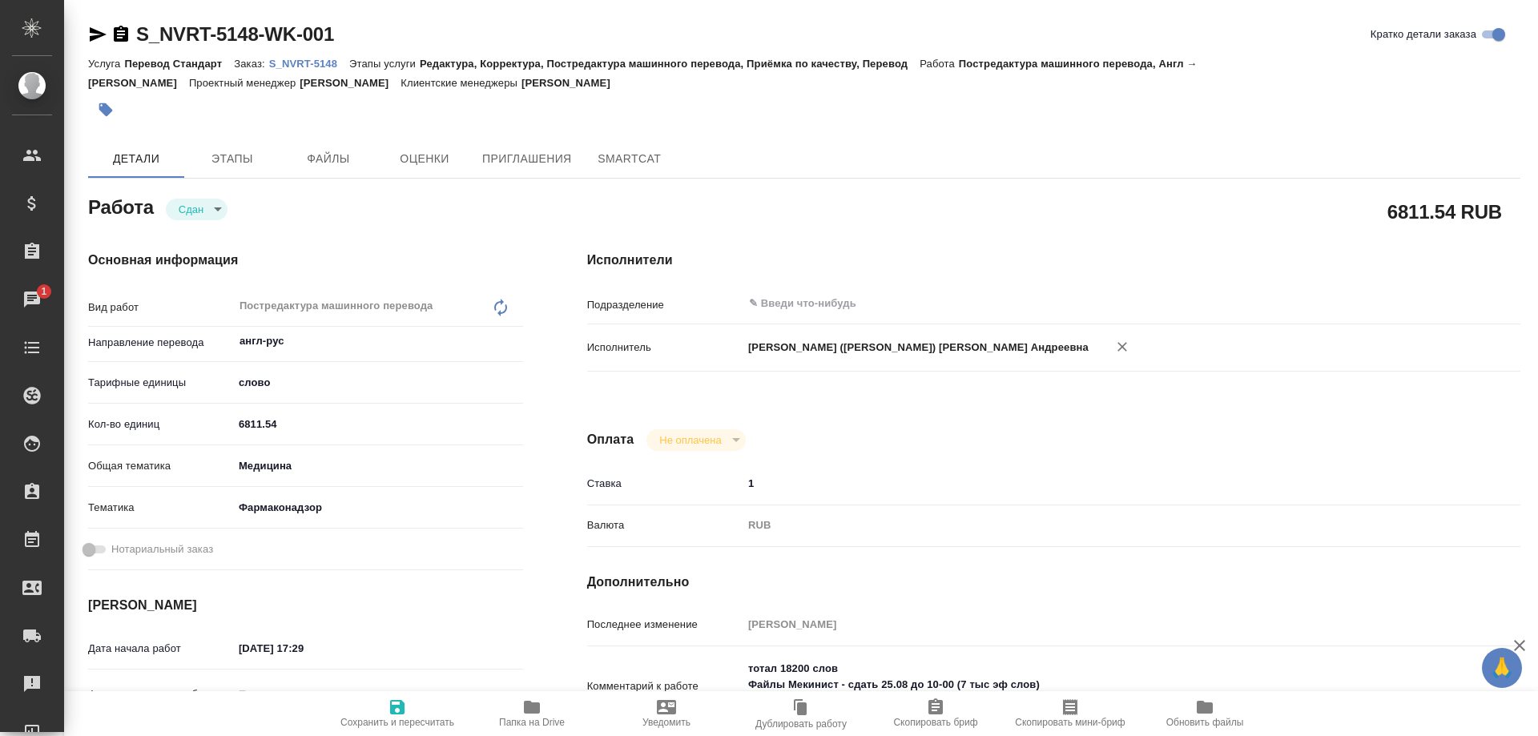
click at [322, 63] on p "S_NVRT-5148" at bounding box center [309, 64] width 80 height 12
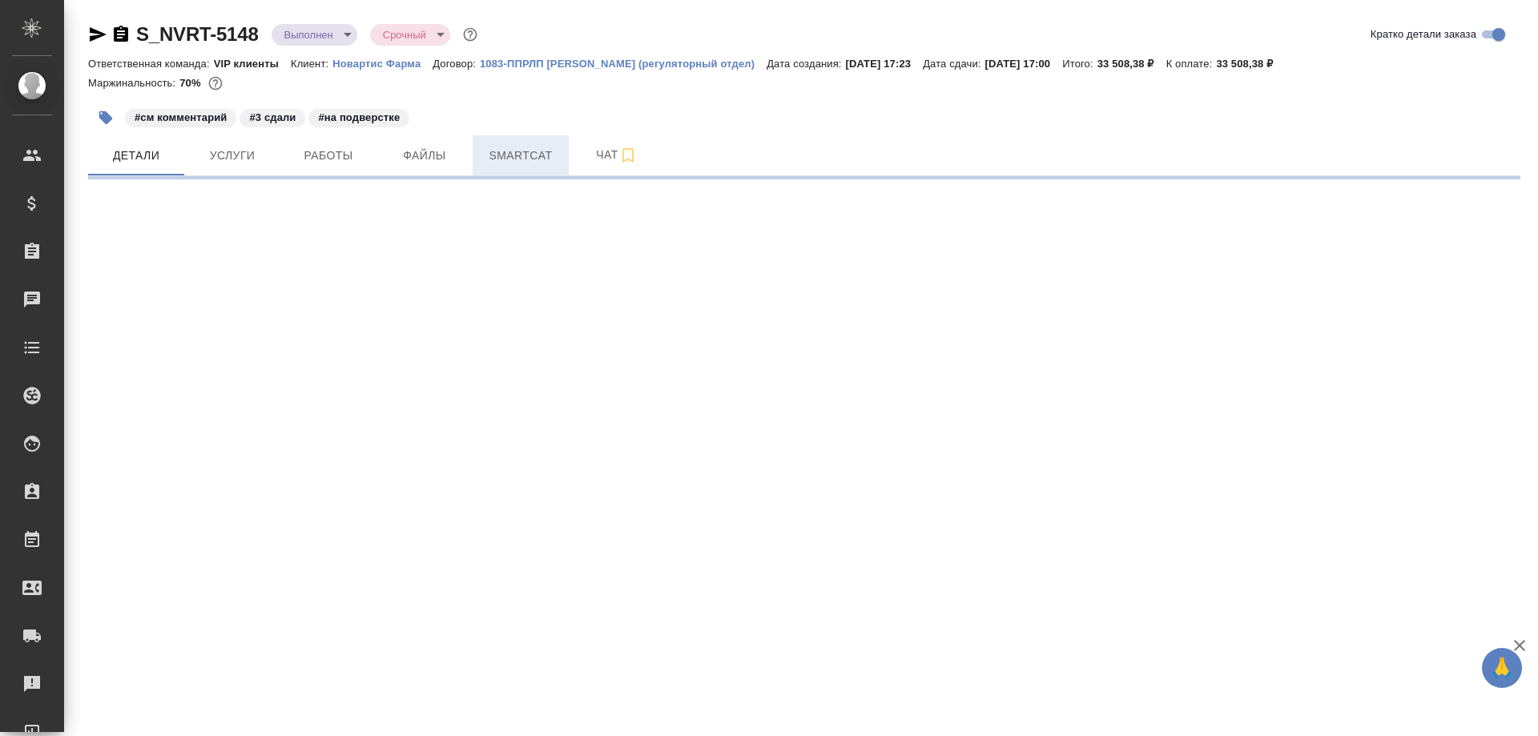
select select "RU"
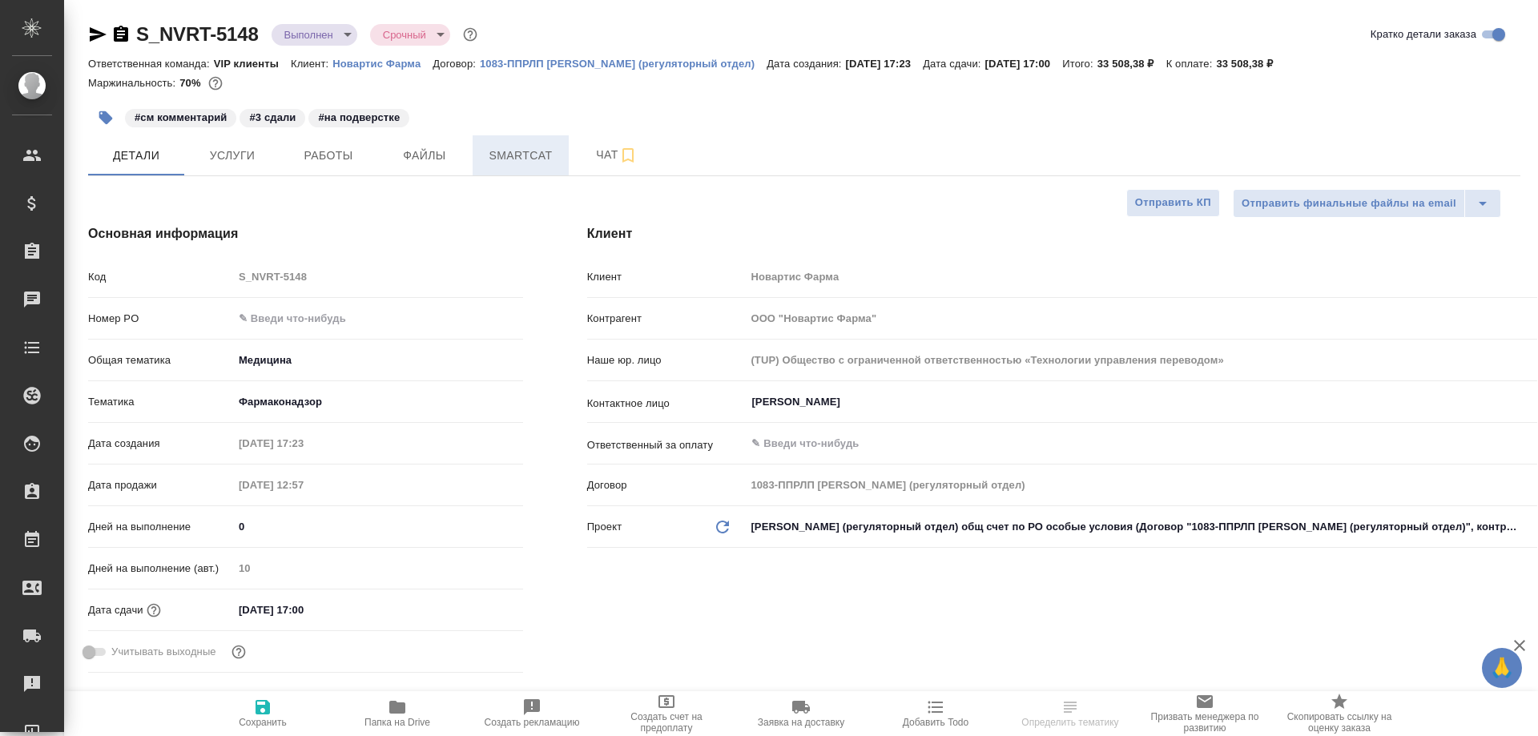
type textarea "x"
click at [521, 148] on span "Smartcat" at bounding box center [520, 156] width 77 height 20
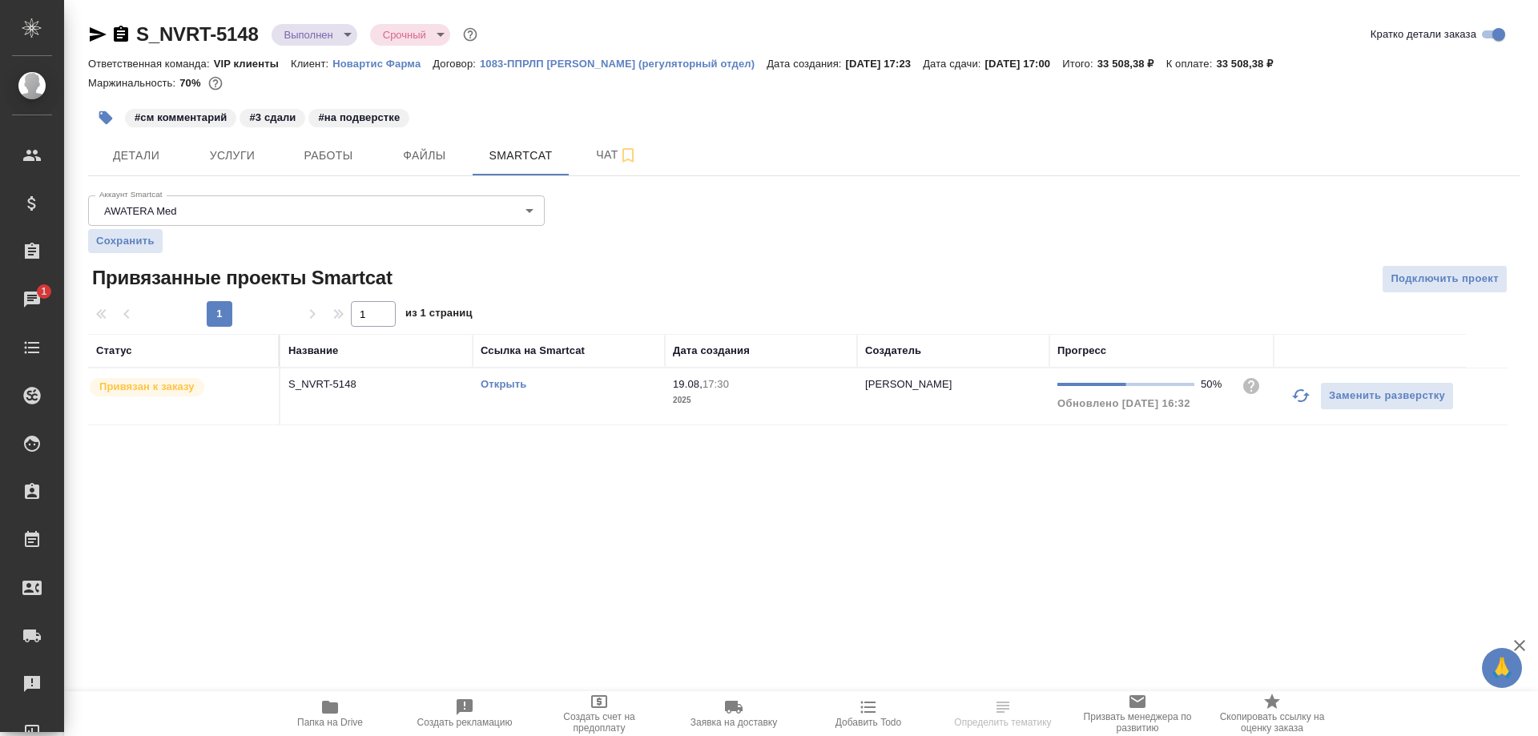
click at [517, 381] on link "Открыть" at bounding box center [504, 384] width 46 height 12
click at [328, 712] on icon "button" at bounding box center [330, 707] width 16 height 13
click at [120, 33] on icon "button" at bounding box center [121, 34] width 14 height 16
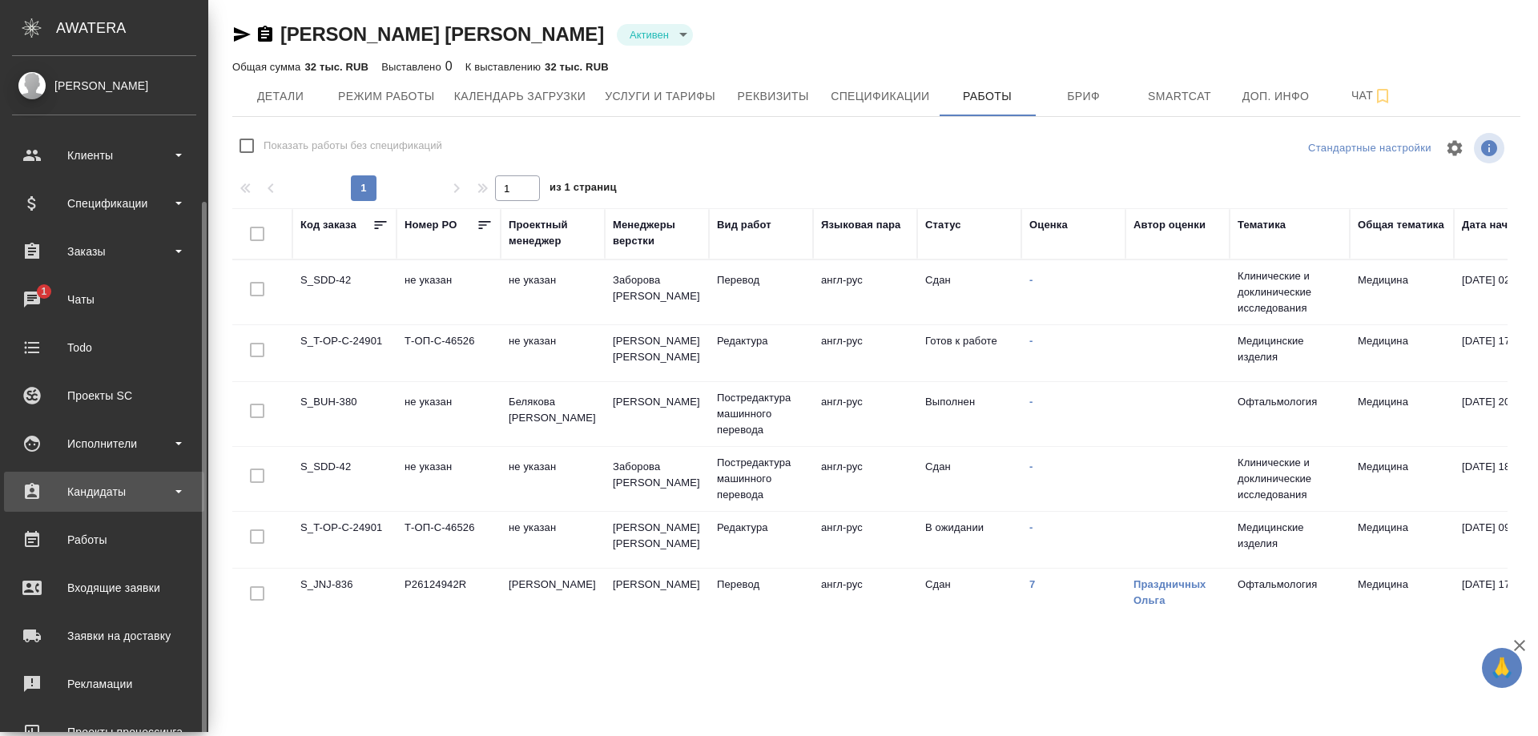
scroll to position [140, 0]
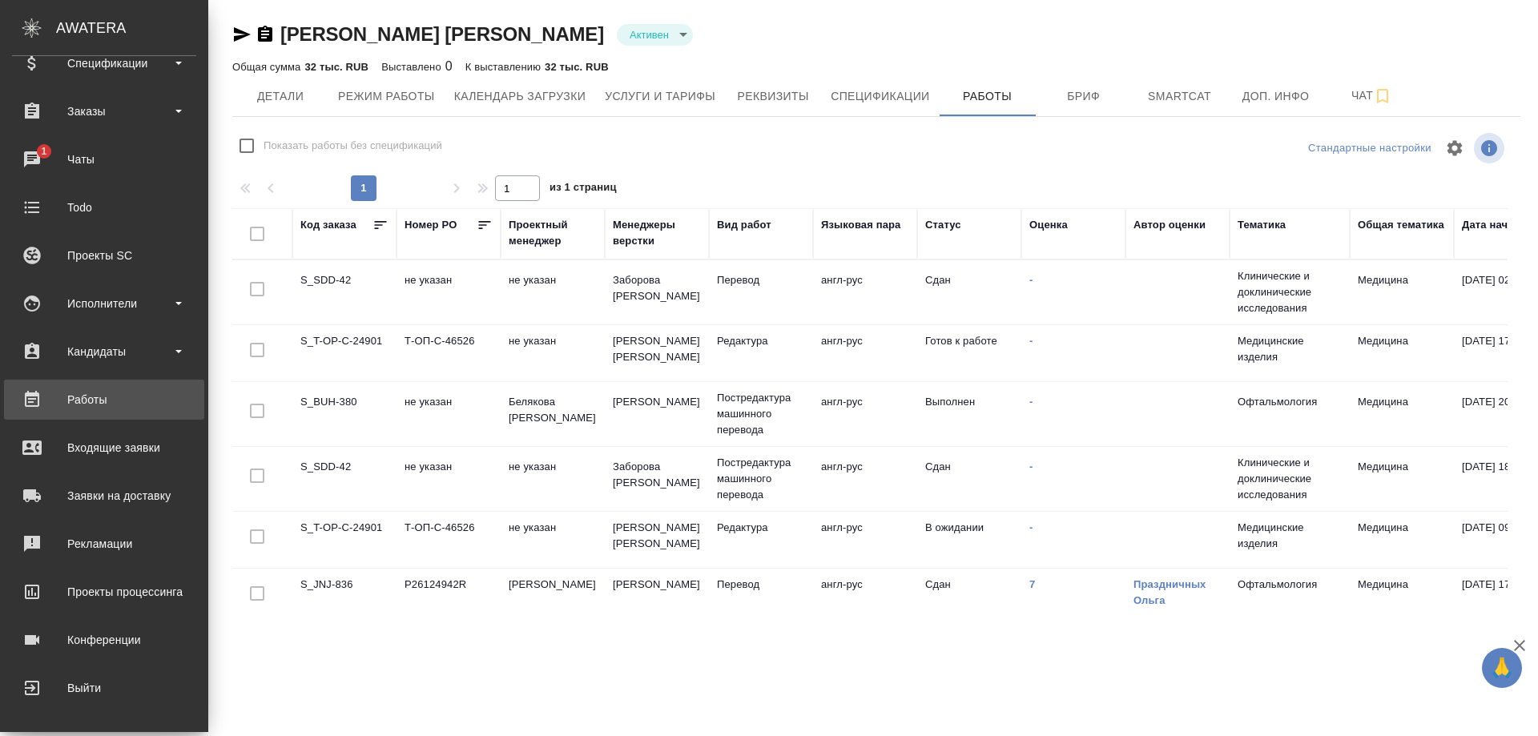
click at [95, 396] on div "Работы" at bounding box center [104, 400] width 184 height 24
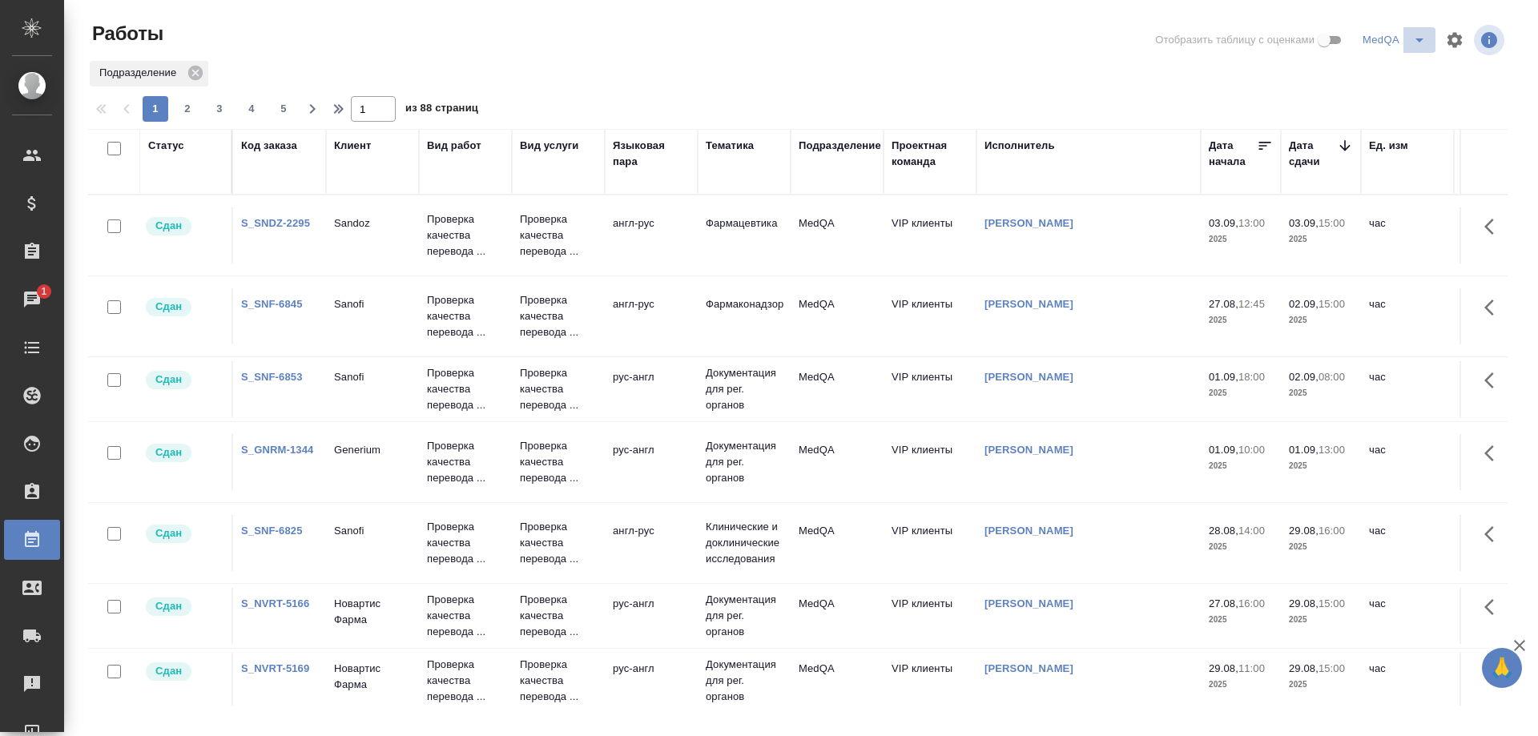
click at [1422, 41] on icon "split button" at bounding box center [1419, 39] width 19 height 19
click at [916, 83] on div "Подразделение" at bounding box center [797, 73] width 1419 height 29
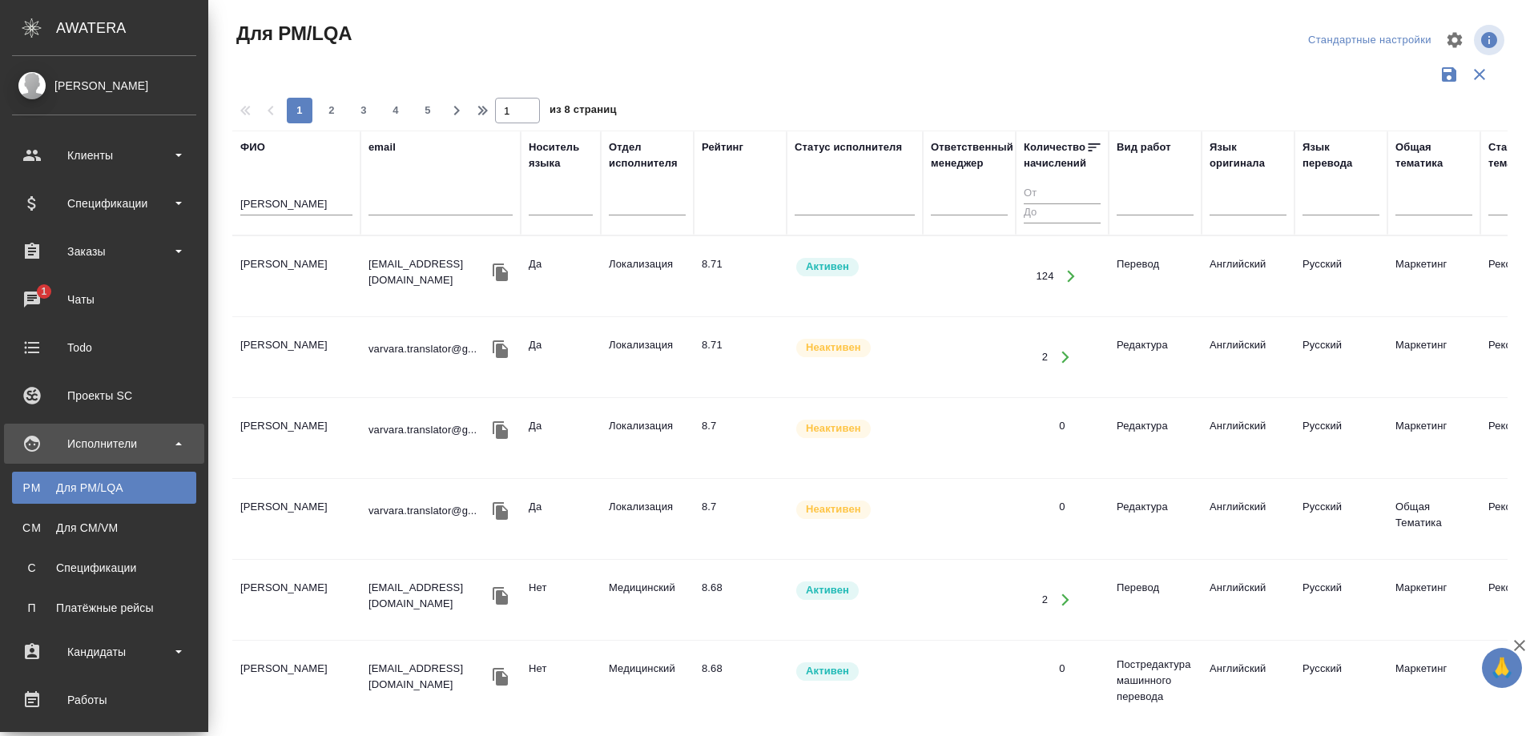
scroll to position [300, 0]
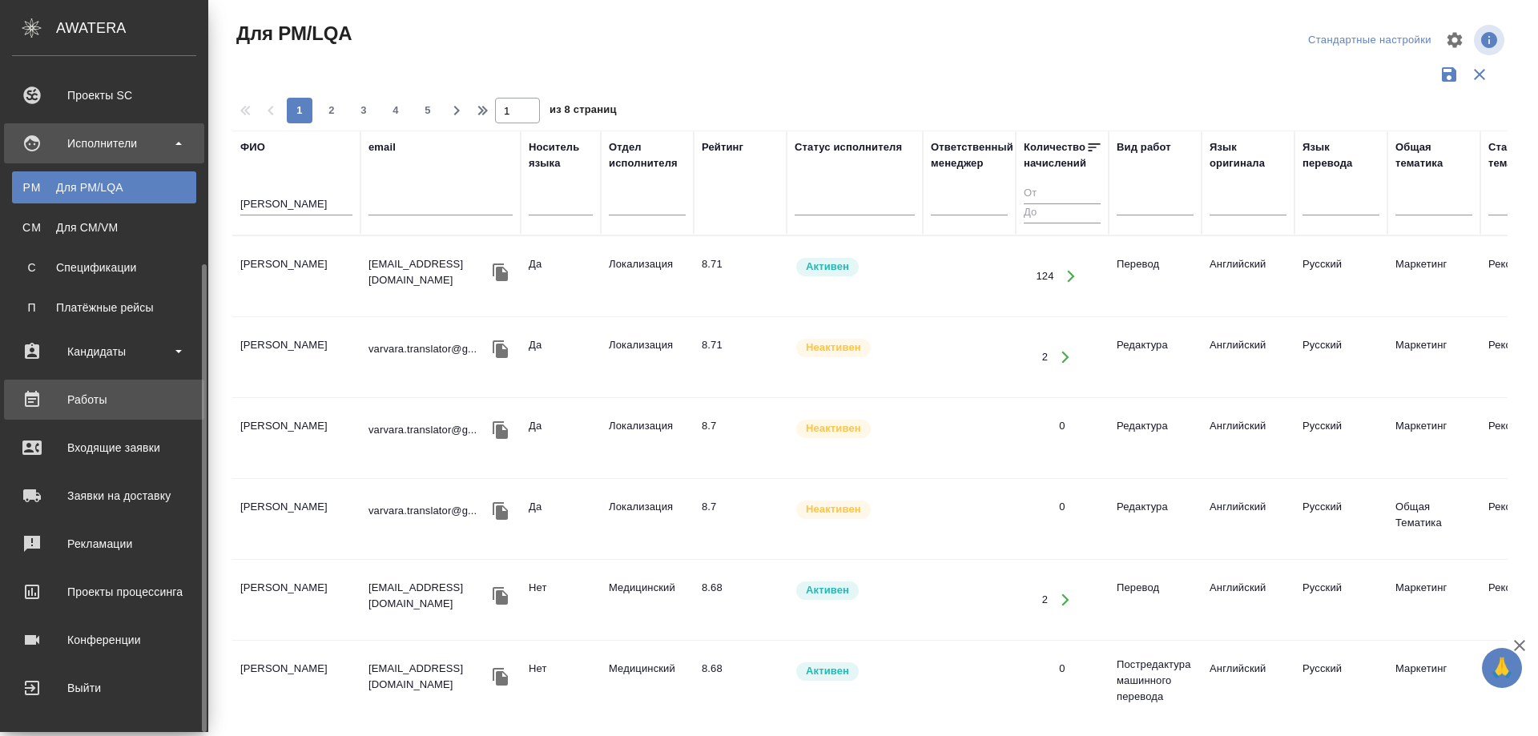
click at [107, 403] on div "Работы" at bounding box center [104, 400] width 184 height 24
